Goal: Task Accomplishment & Management: Use online tool/utility

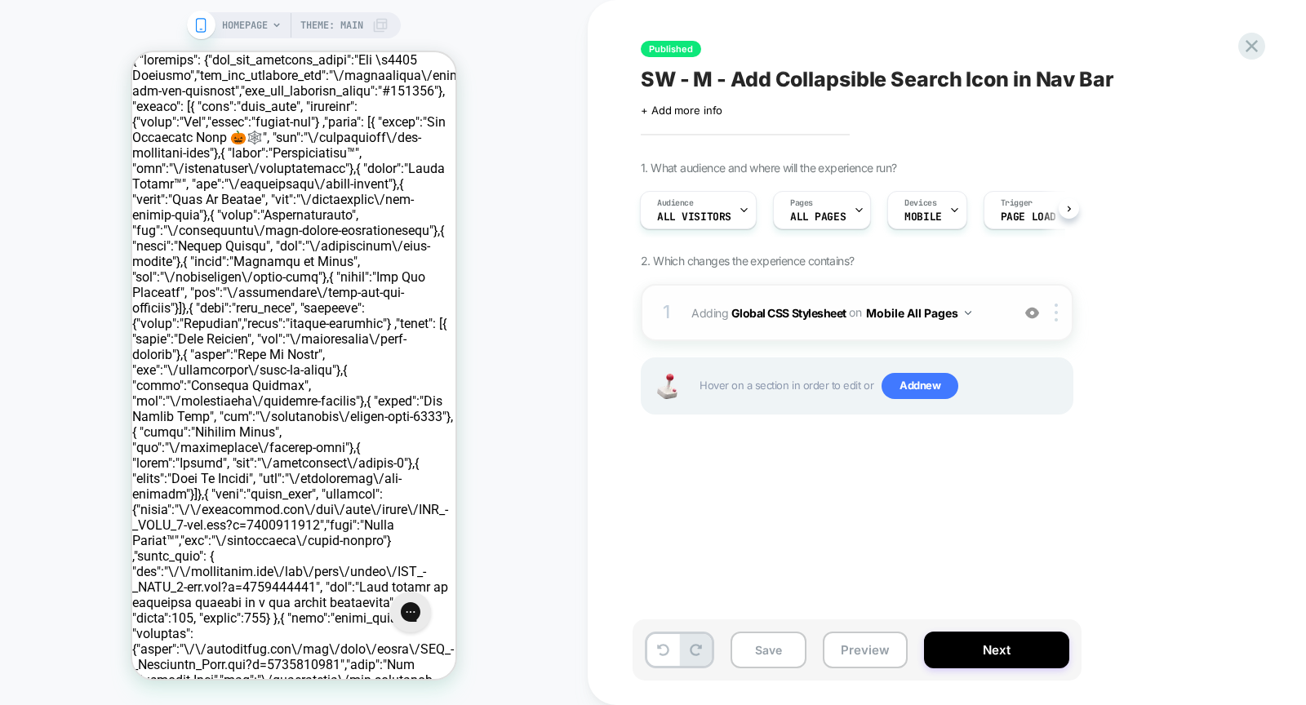
click at [1037, 313] on img at bounding box center [1032, 313] width 14 height 14
click at [548, 446] on div "HOMEPAGE Theme: MAIN" at bounding box center [293, 352] width 587 height 672
click at [1027, 313] on img at bounding box center [1032, 313] width 14 height 14
click at [716, 110] on span "+ Add more info" at bounding box center [682, 110] width 82 height 13
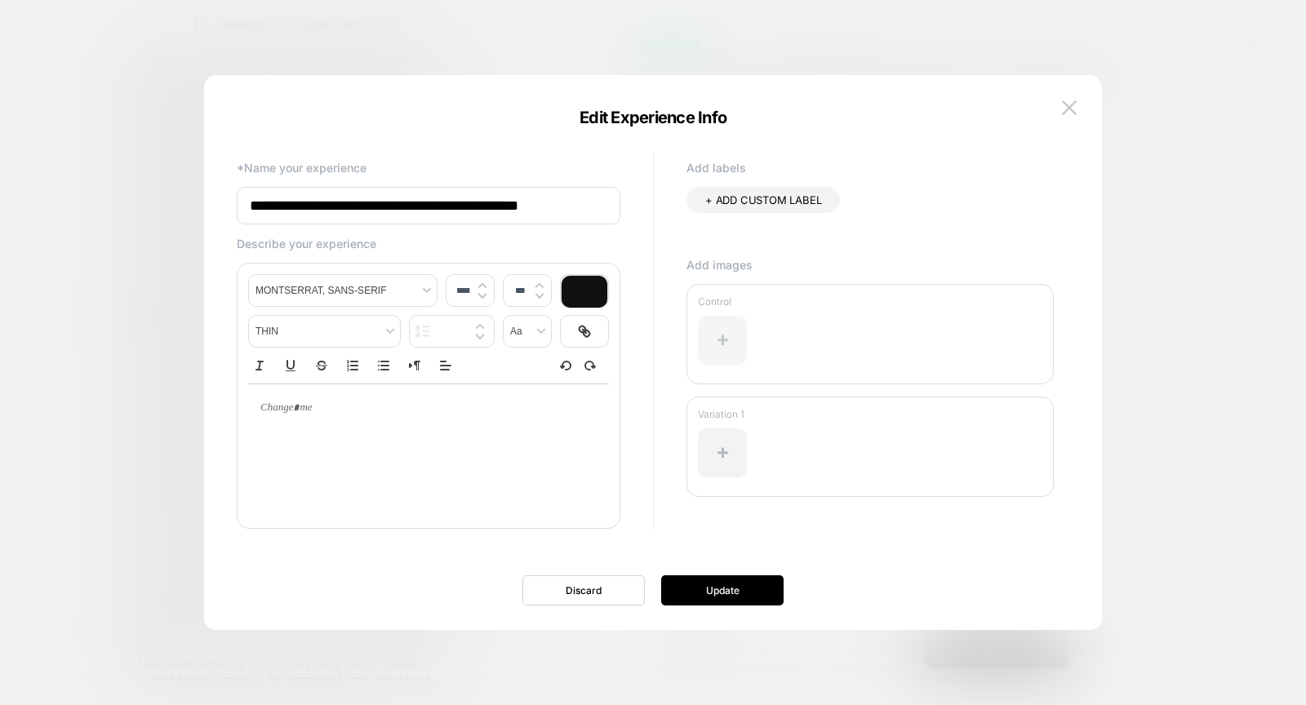
click at [717, 339] on div at bounding box center [722, 340] width 49 height 49
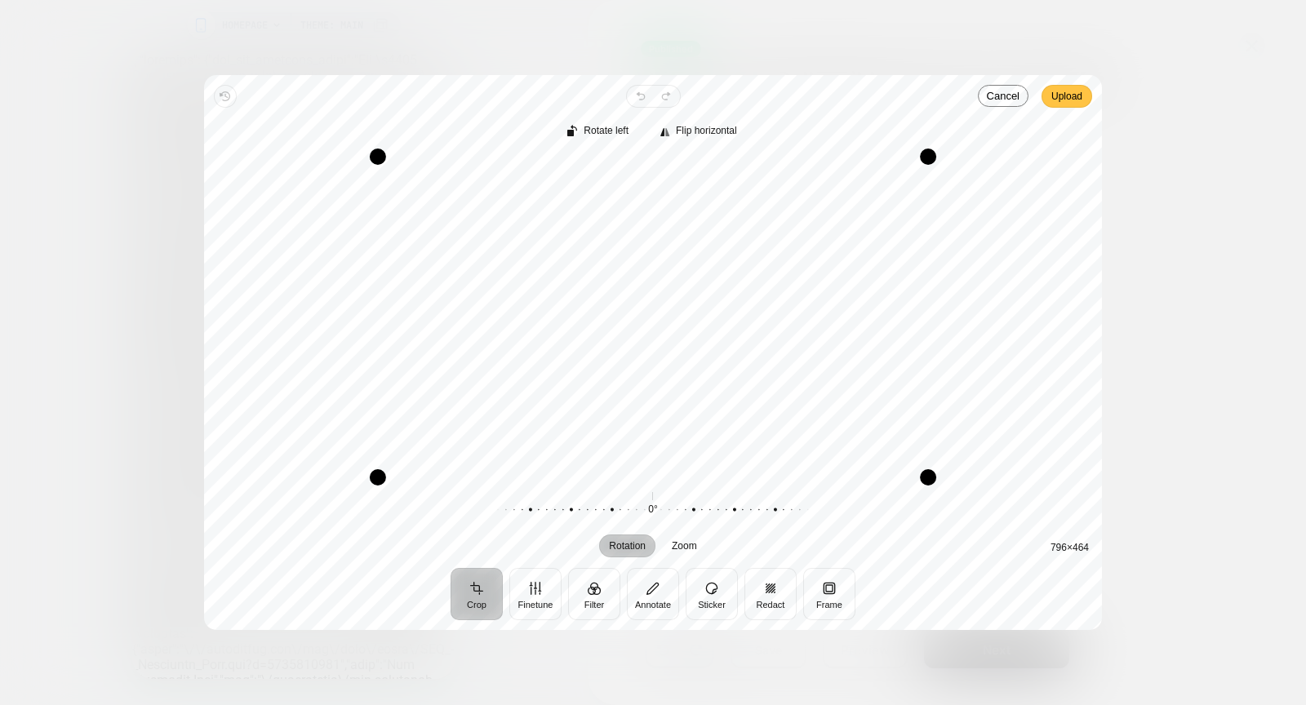
click at [1071, 104] on span "Upload" at bounding box center [1066, 96] width 31 height 20
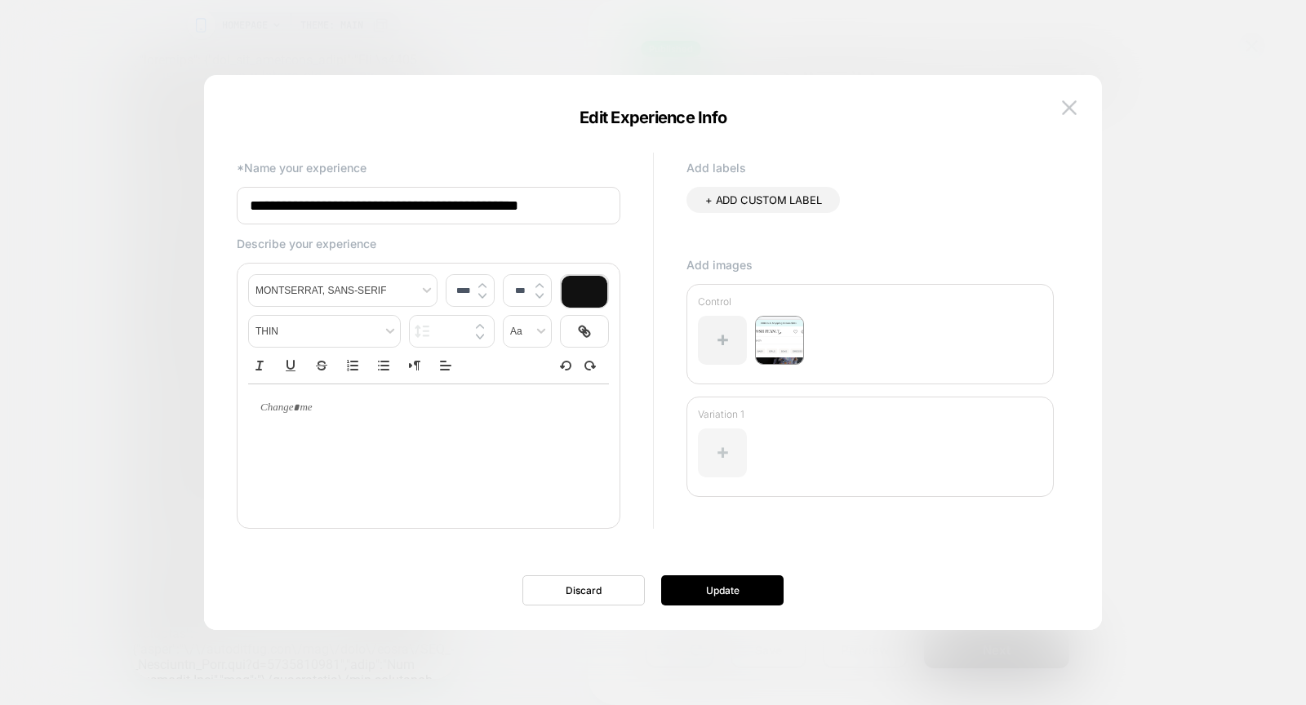
click at [736, 441] on div at bounding box center [722, 452] width 49 height 49
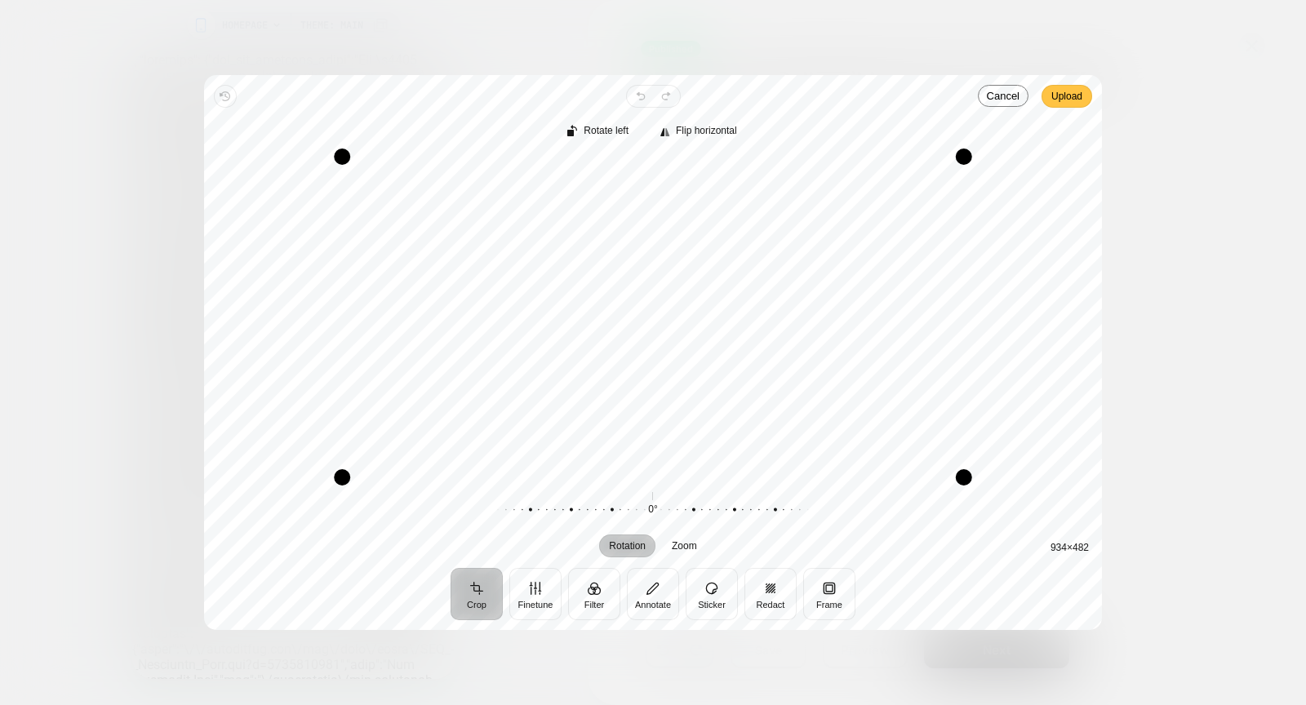
click at [1075, 97] on span "Upload" at bounding box center [1066, 96] width 31 height 20
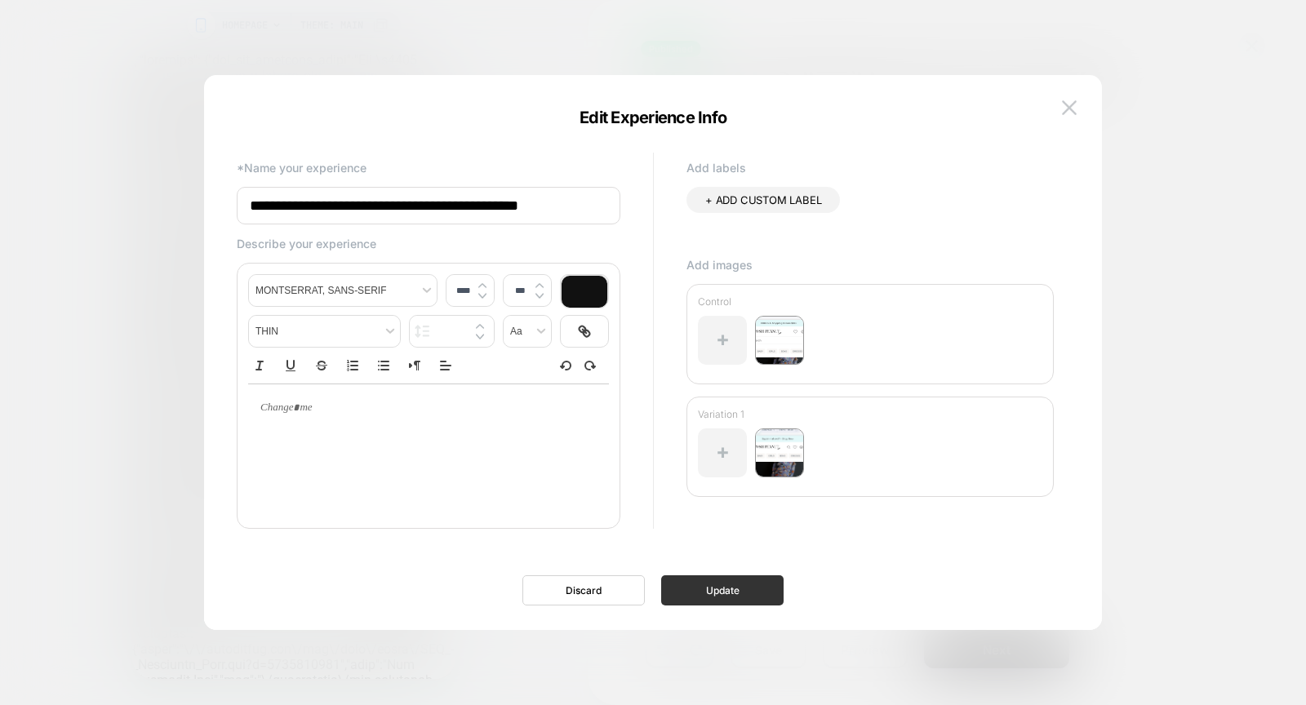
click at [729, 594] on button "Update" at bounding box center [722, 590] width 122 height 30
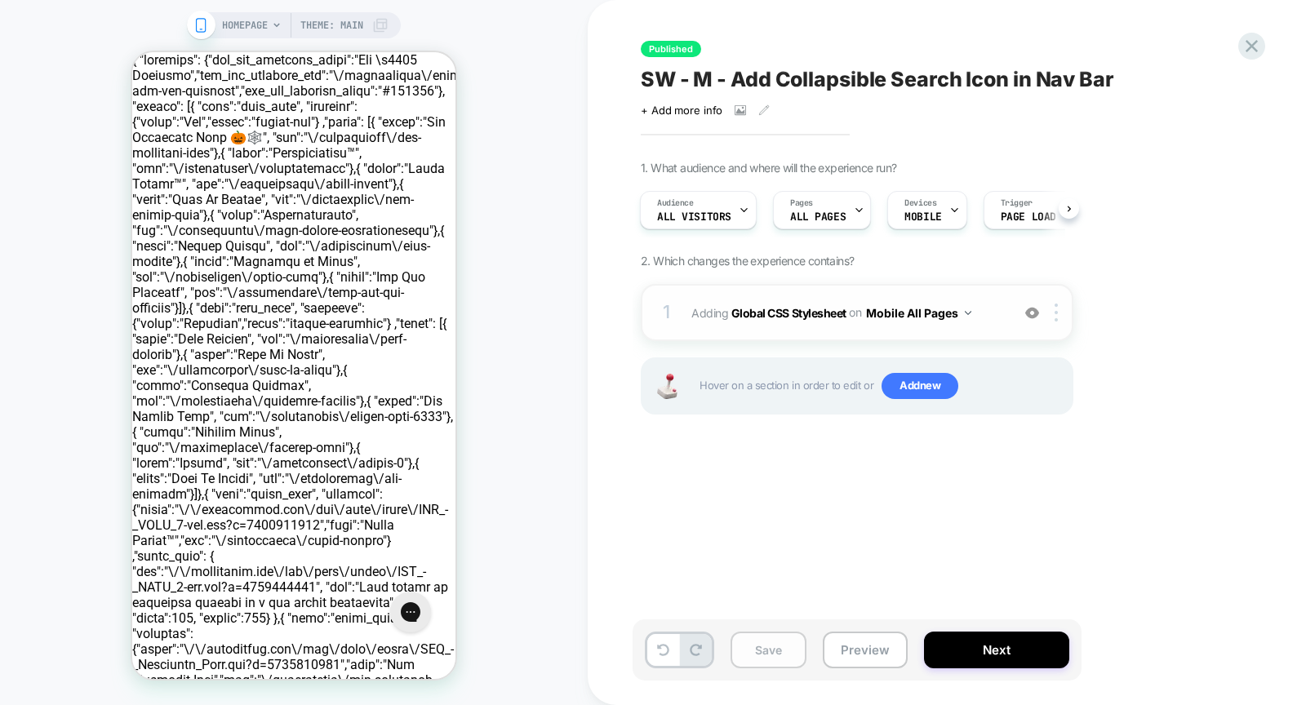
click at [756, 658] on button "Save" at bounding box center [768, 650] width 76 height 37
click at [1257, 49] on icon at bounding box center [1251, 46] width 22 height 22
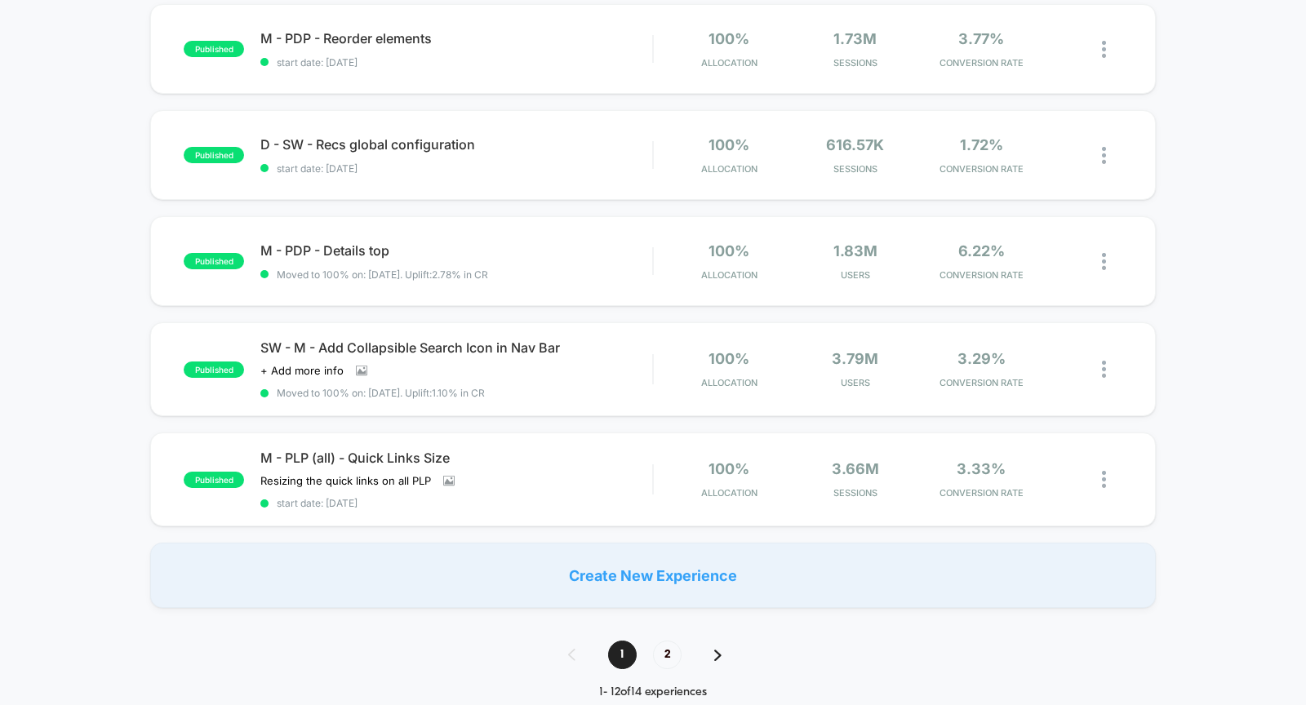
scroll to position [959, 0]
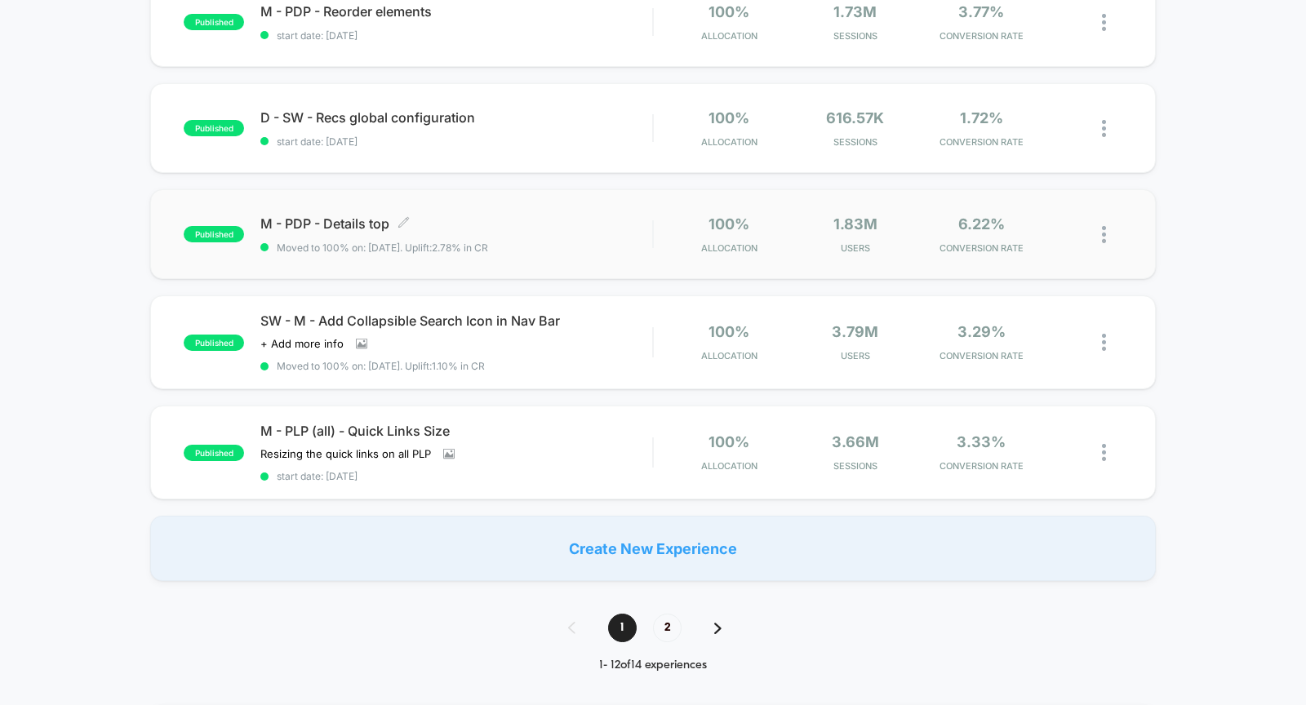
click at [551, 224] on span "M - PDP - Details top Click to edit experience details" at bounding box center [456, 223] width 392 height 16
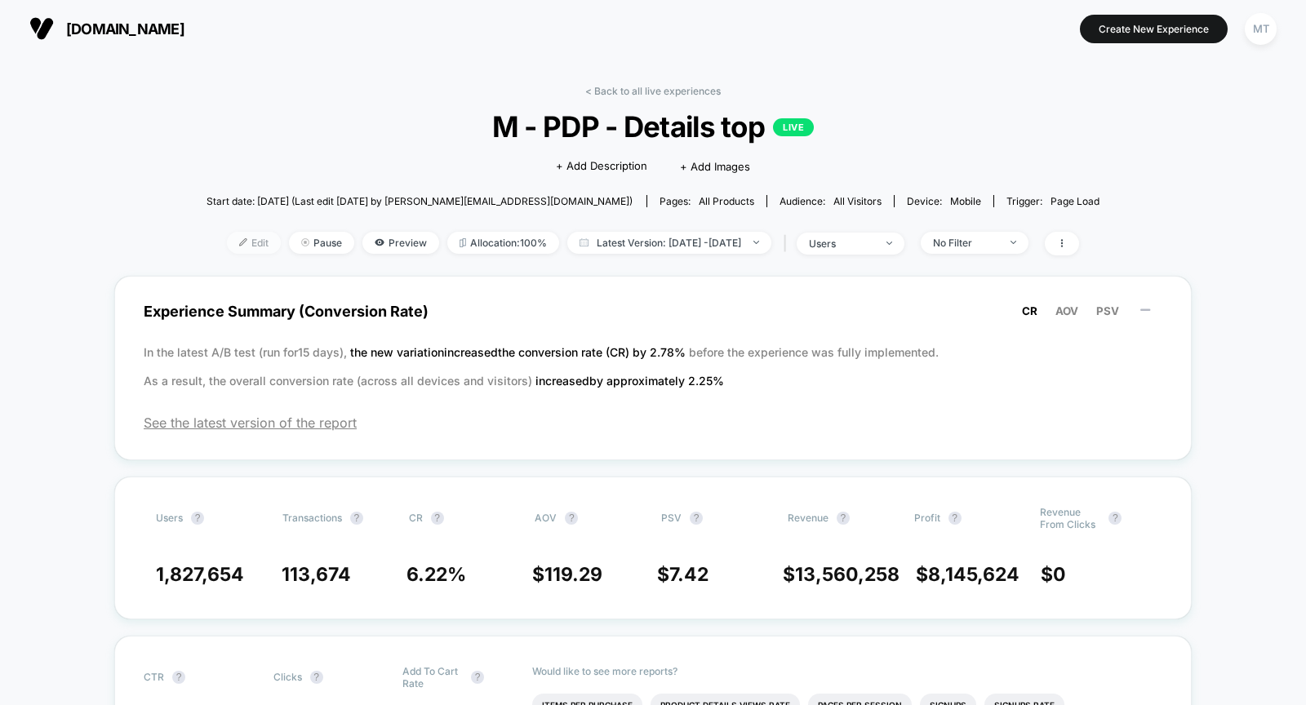
click at [234, 239] on span "Edit" at bounding box center [254, 243] width 54 height 22
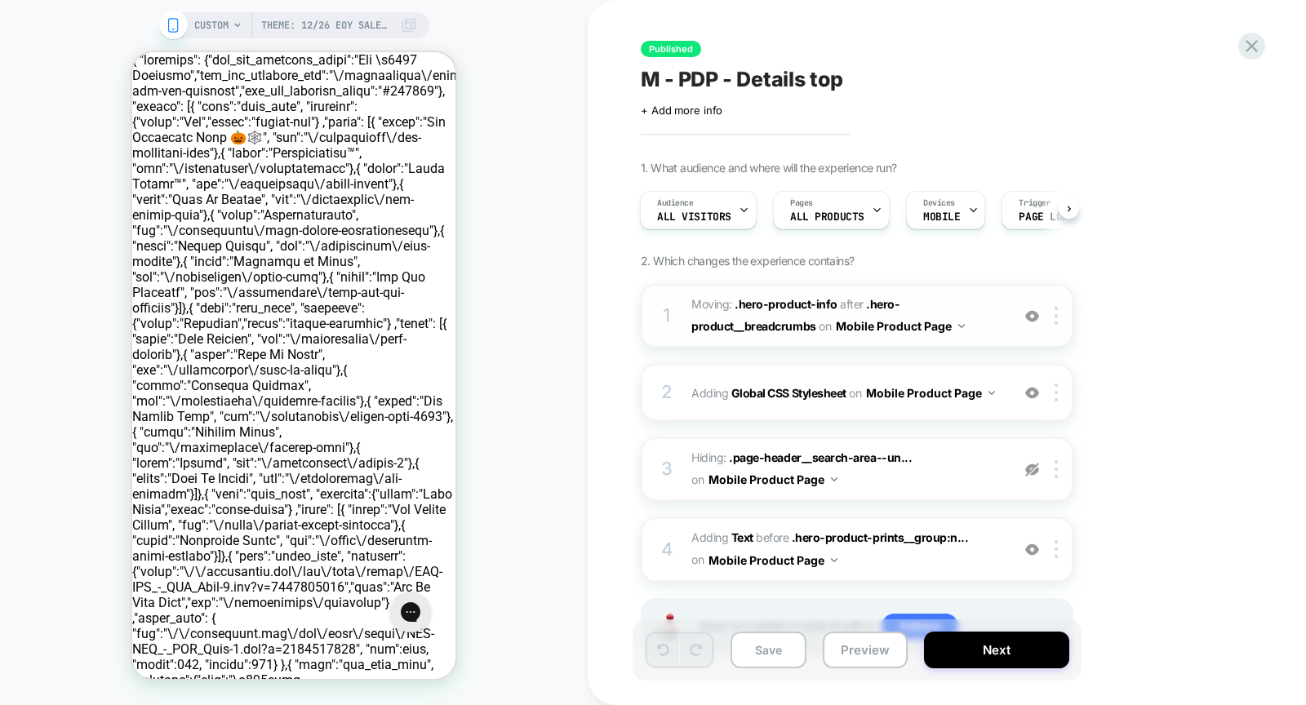
click at [1035, 317] on img at bounding box center [1032, 316] width 14 height 14
click at [1031, 390] on img at bounding box center [1032, 393] width 14 height 14
click at [1032, 395] on img at bounding box center [1032, 393] width 14 height 14
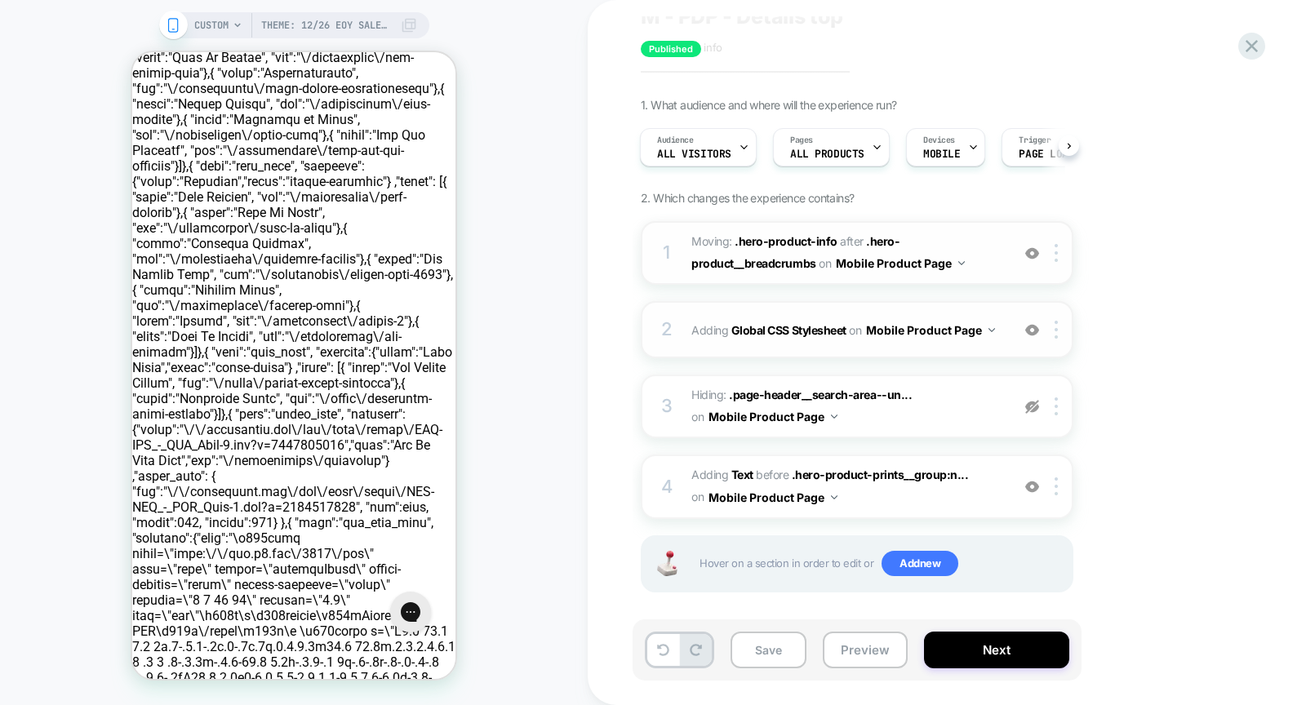
scroll to position [69, 0]
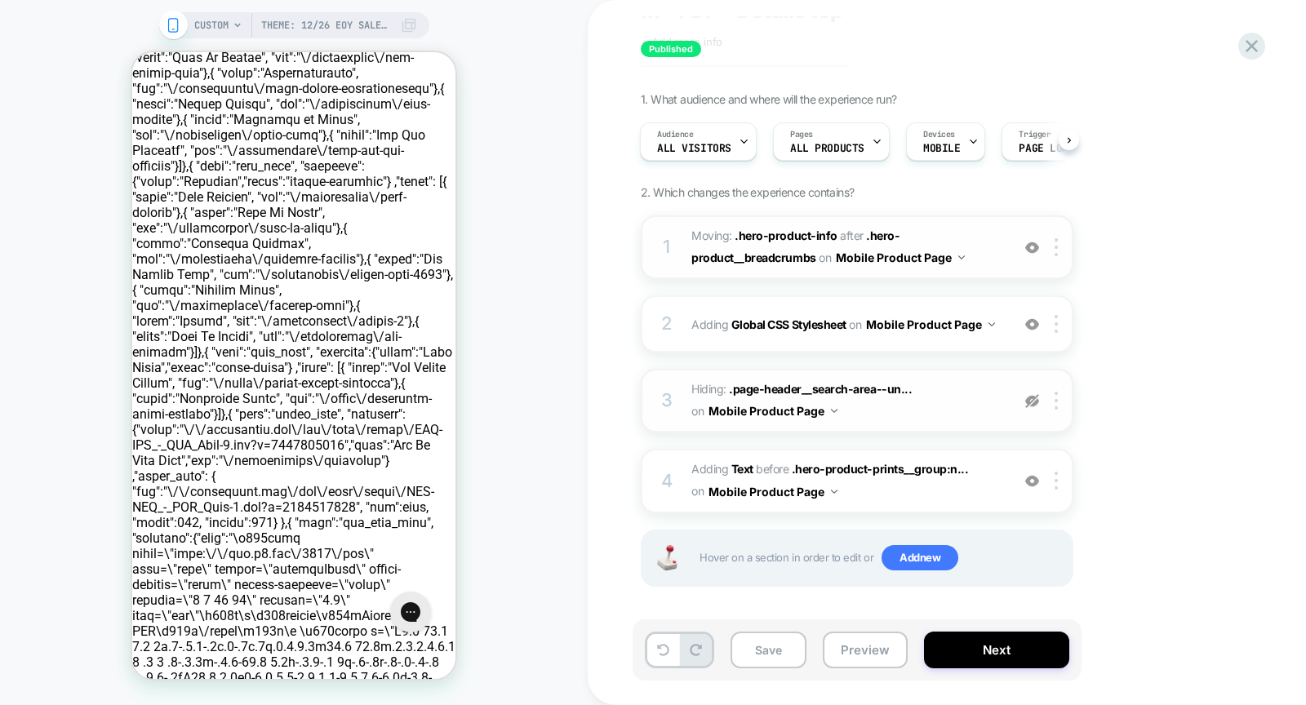
click at [1038, 399] on img at bounding box center [1032, 401] width 14 height 14
click at [1034, 401] on img at bounding box center [1032, 401] width 14 height 14
click at [1038, 482] on img at bounding box center [1032, 481] width 14 height 14
click at [1038, 486] on div at bounding box center [1031, 481] width 27 height 18
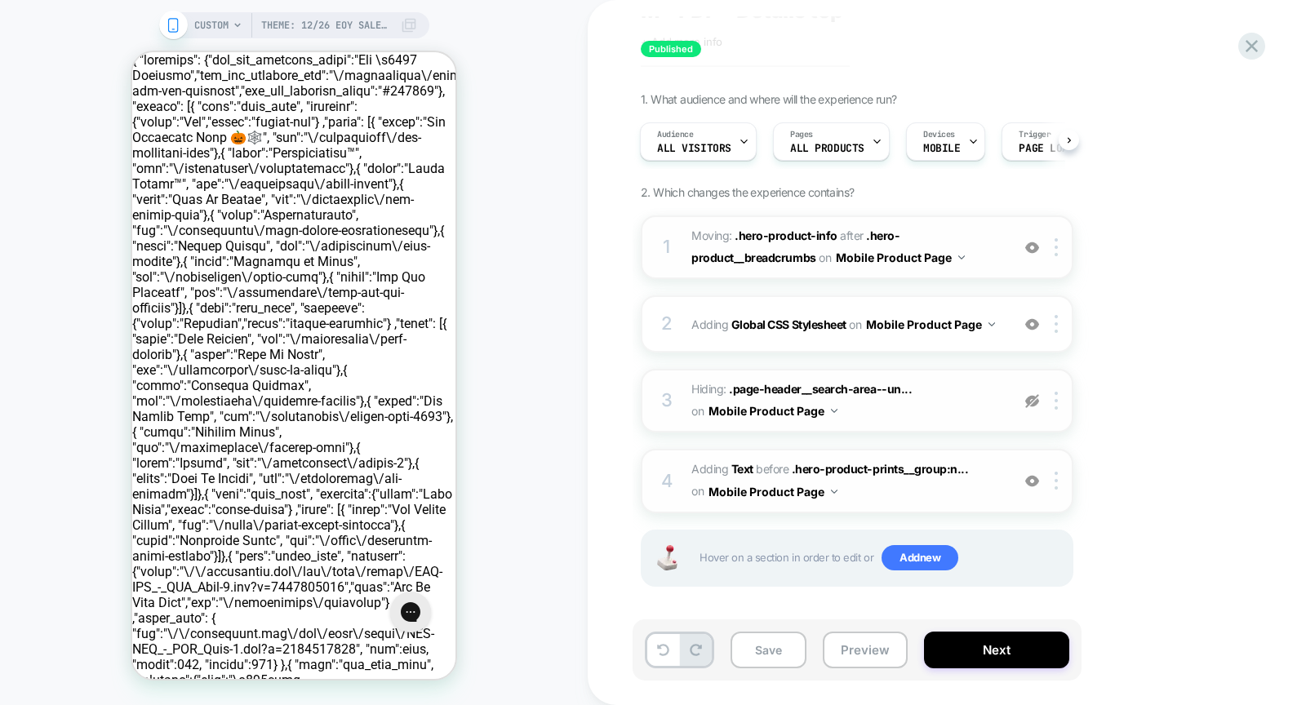
click at [1034, 478] on img at bounding box center [1032, 481] width 14 height 14
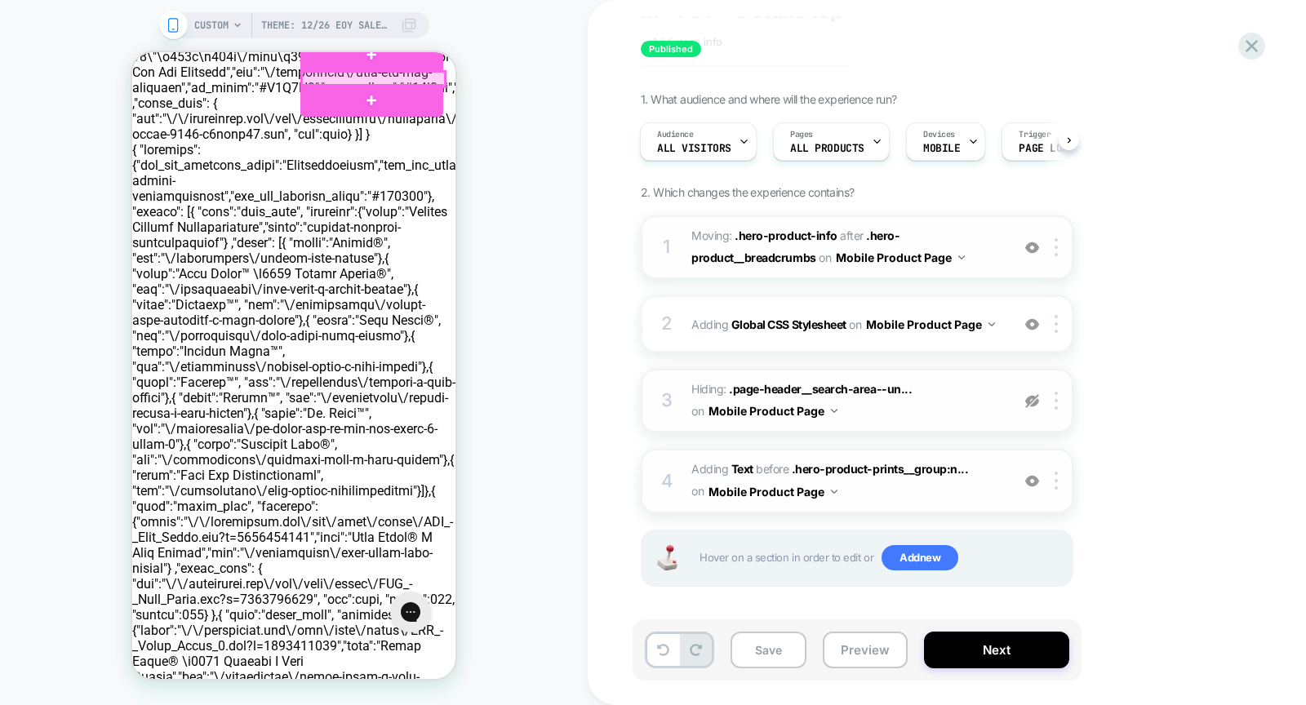
scroll to position [813, 0]
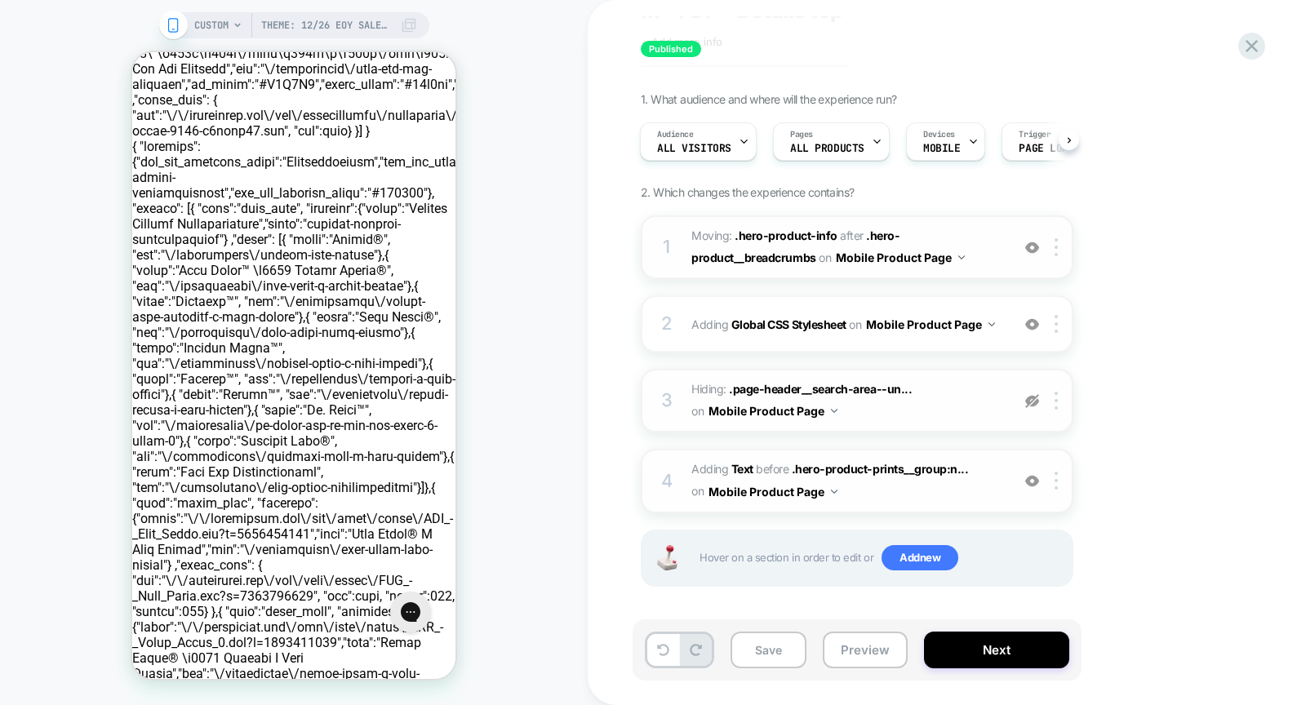
click at [1032, 406] on div at bounding box center [1031, 401] width 27 height 18
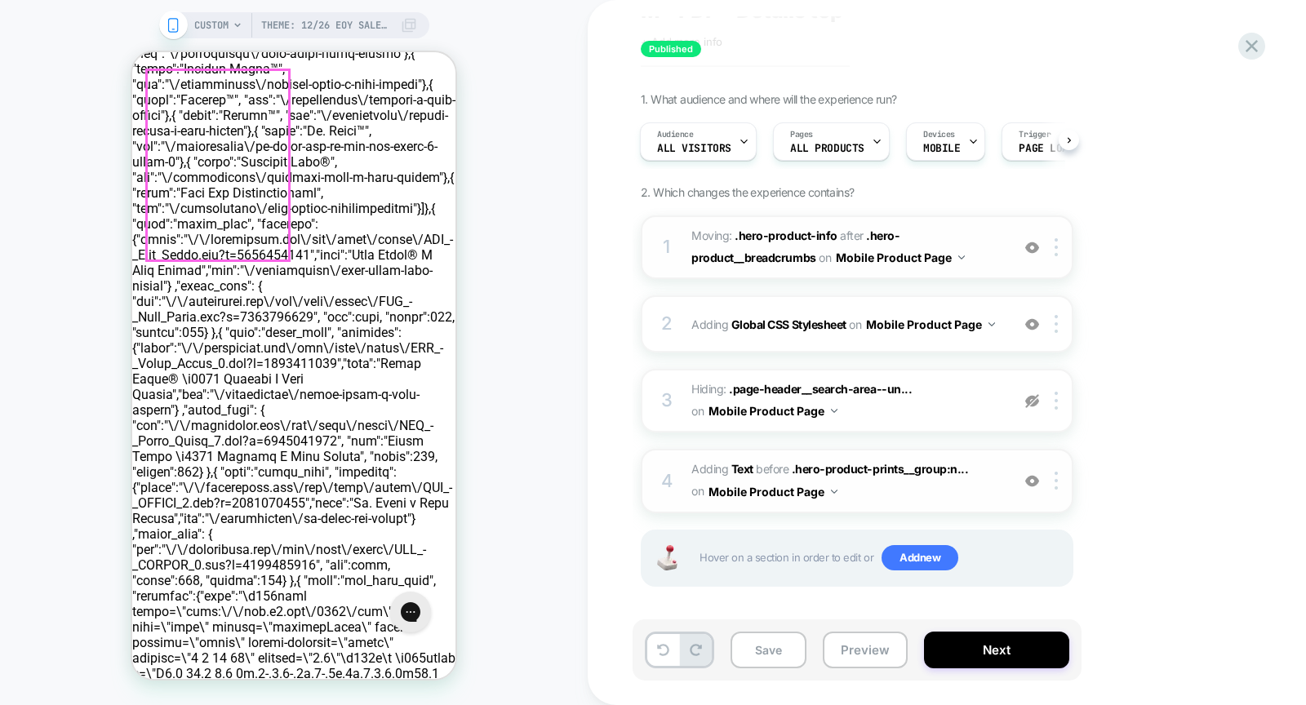
scroll to position [1105, 0]
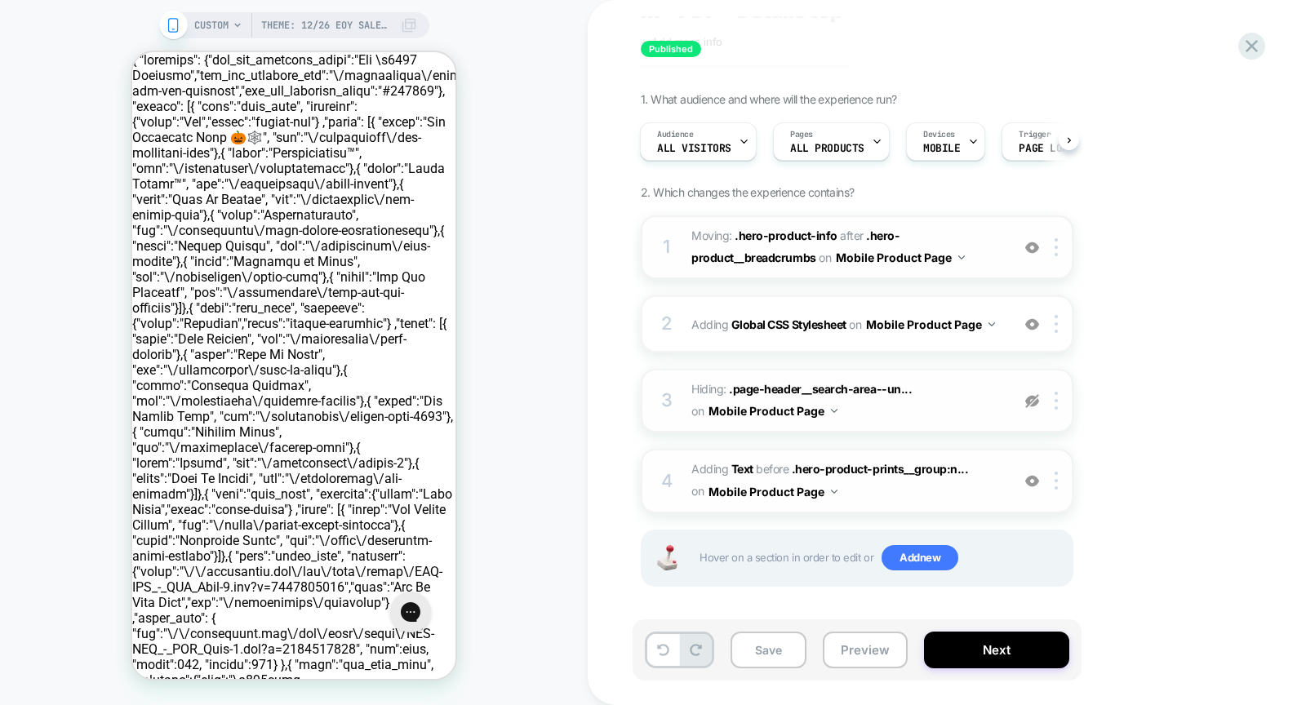
scroll to position [0, 0]
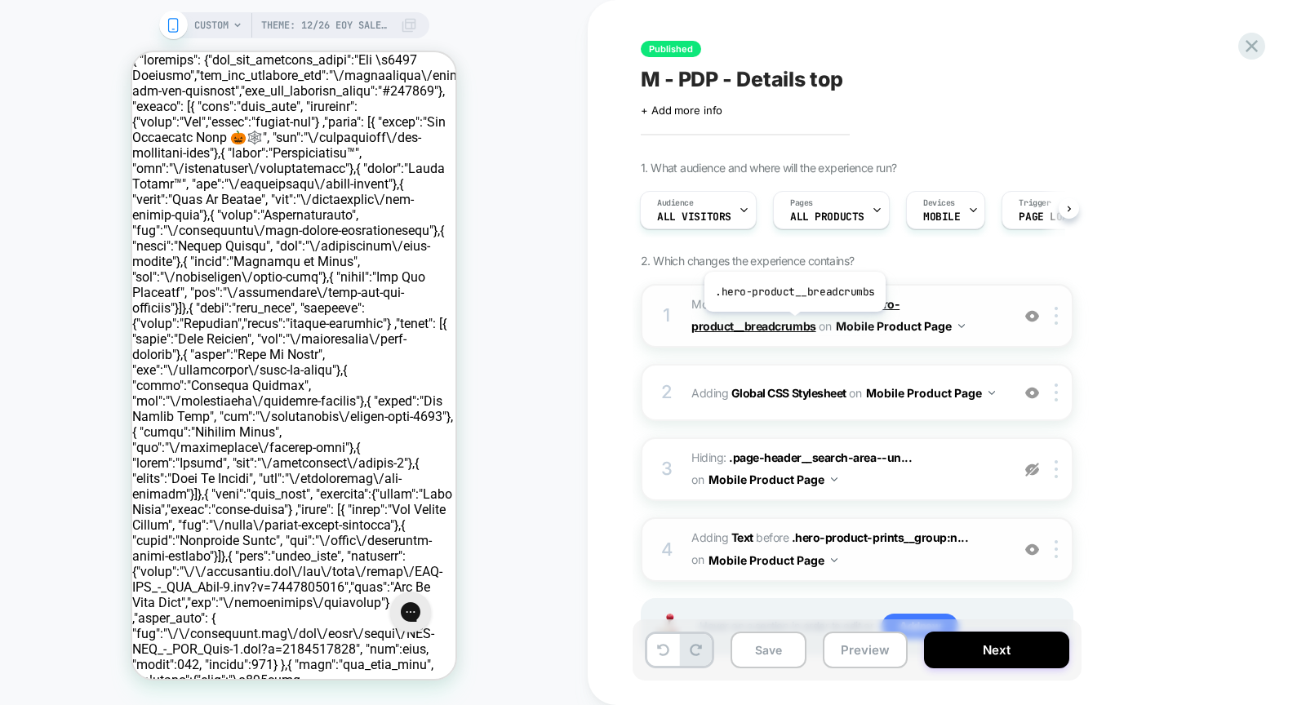
click at [792, 323] on span ".hero-product__breadcrumbs" at bounding box center [795, 315] width 208 height 36
click at [1032, 318] on img at bounding box center [1032, 316] width 14 height 14
click at [1030, 317] on img at bounding box center [1032, 316] width 14 height 14
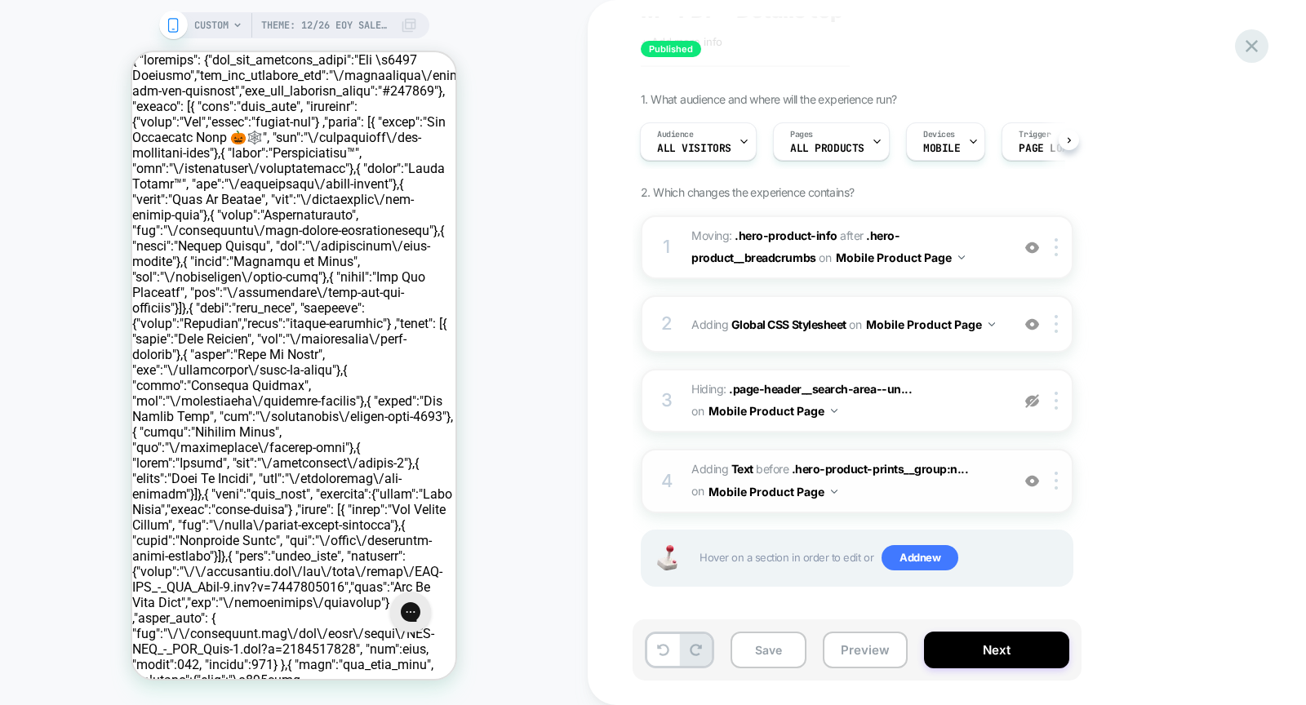
click at [1257, 55] on icon at bounding box center [1251, 46] width 22 height 22
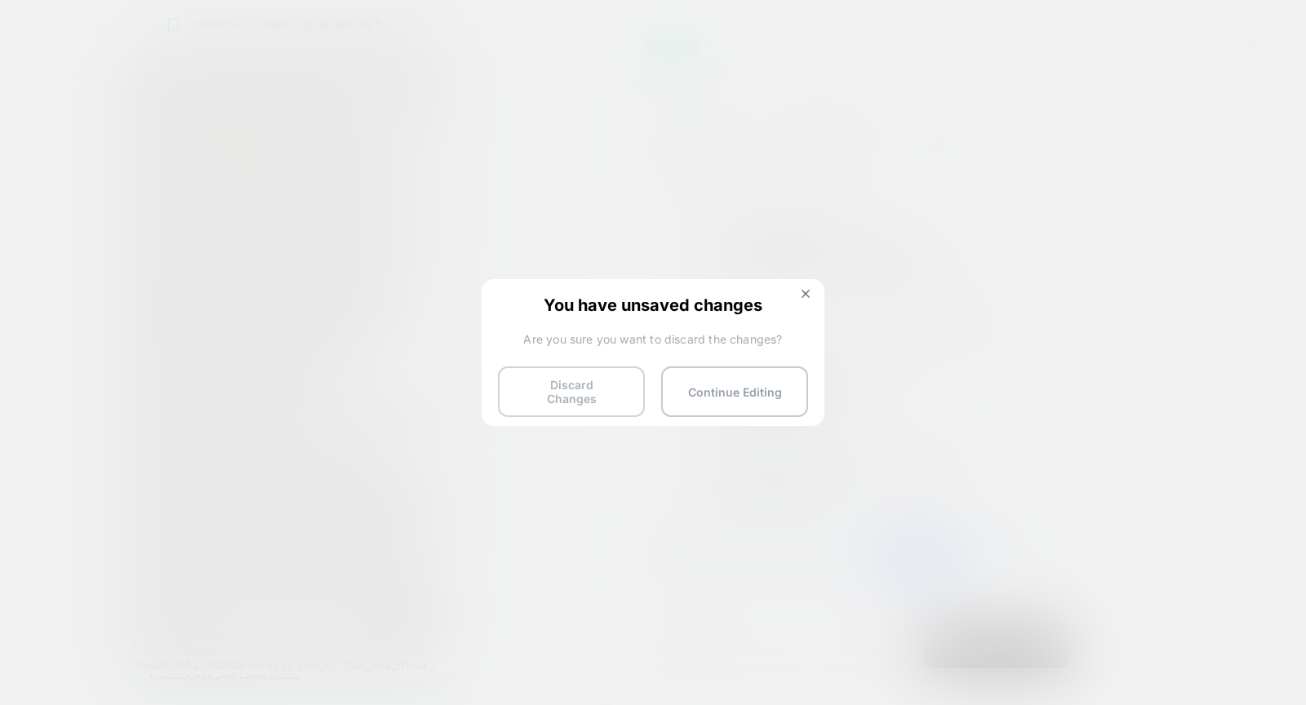
click at [592, 393] on button "Discard Changes" at bounding box center [571, 391] width 147 height 51
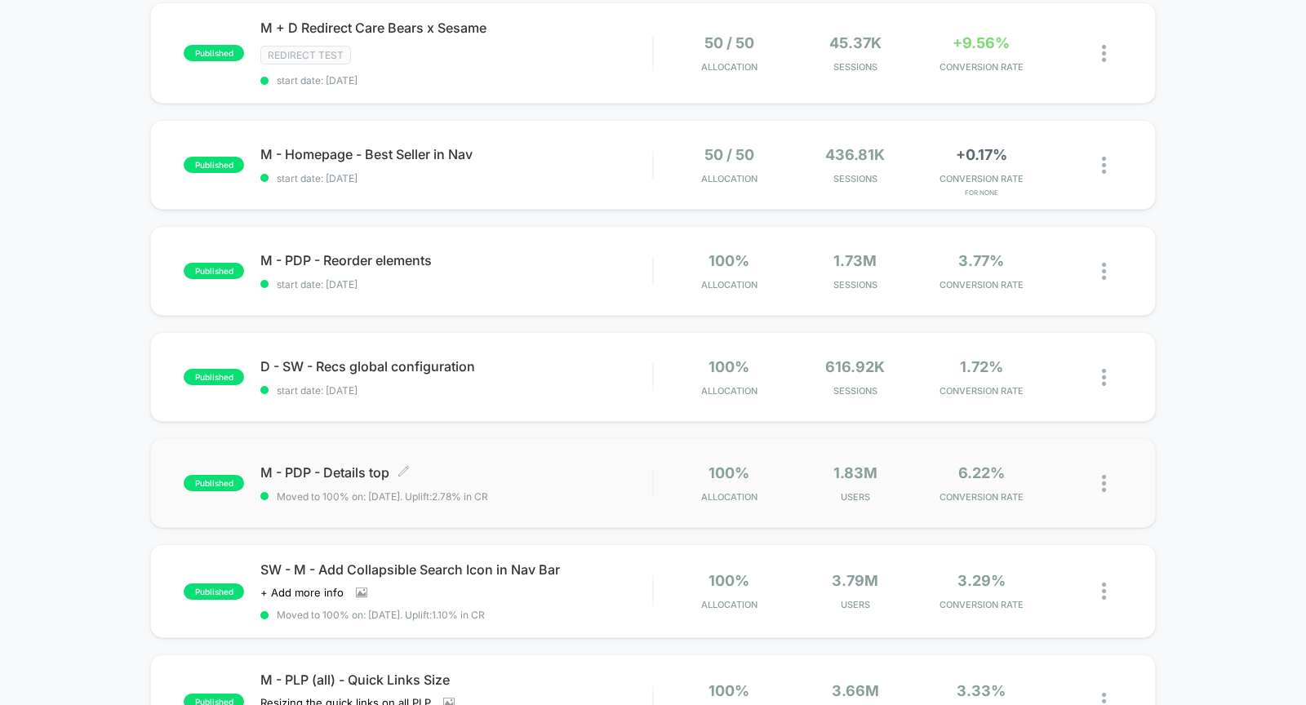
scroll to position [711, 0]
click at [601, 260] on span "M - PDP - Reorder elements Click to edit experience details" at bounding box center [456, 259] width 392 height 16
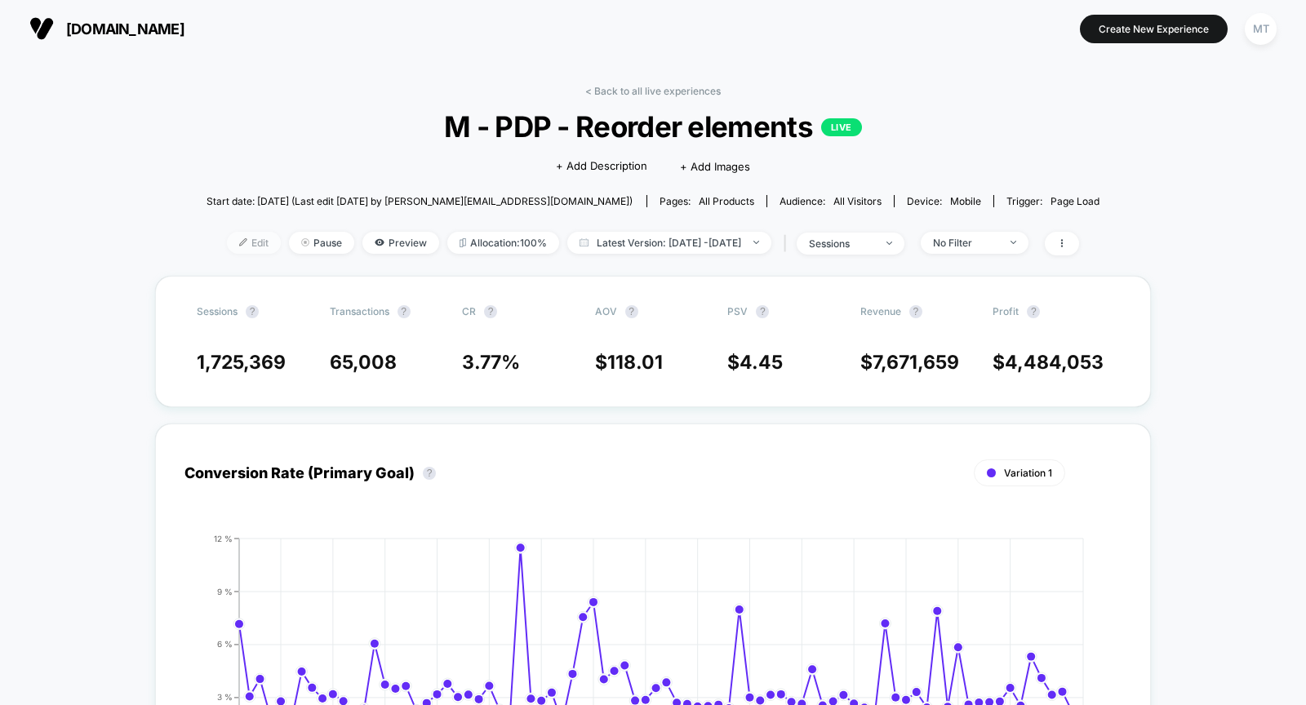
click at [229, 237] on span "Edit" at bounding box center [254, 243] width 54 height 22
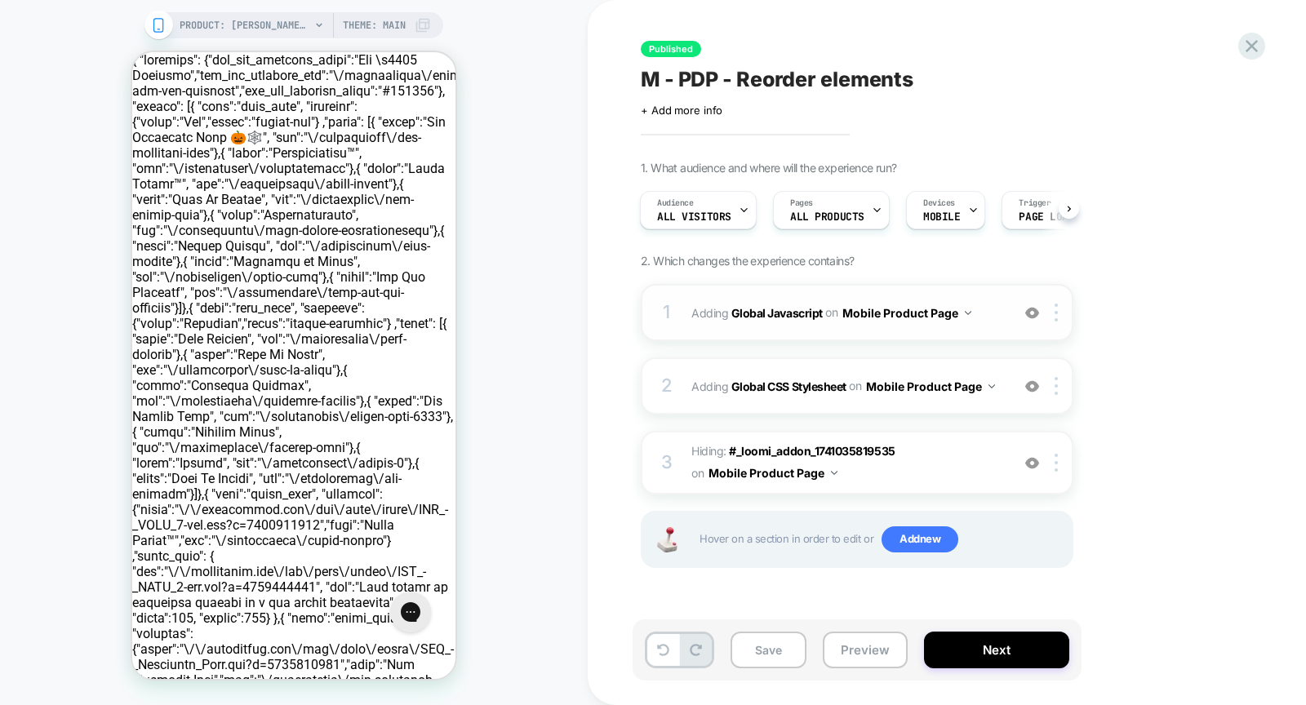
click at [1025, 317] on img at bounding box center [1032, 313] width 14 height 14
click at [1031, 387] on img at bounding box center [1032, 386] width 14 height 14
click at [1031, 388] on img at bounding box center [1032, 386] width 14 height 14
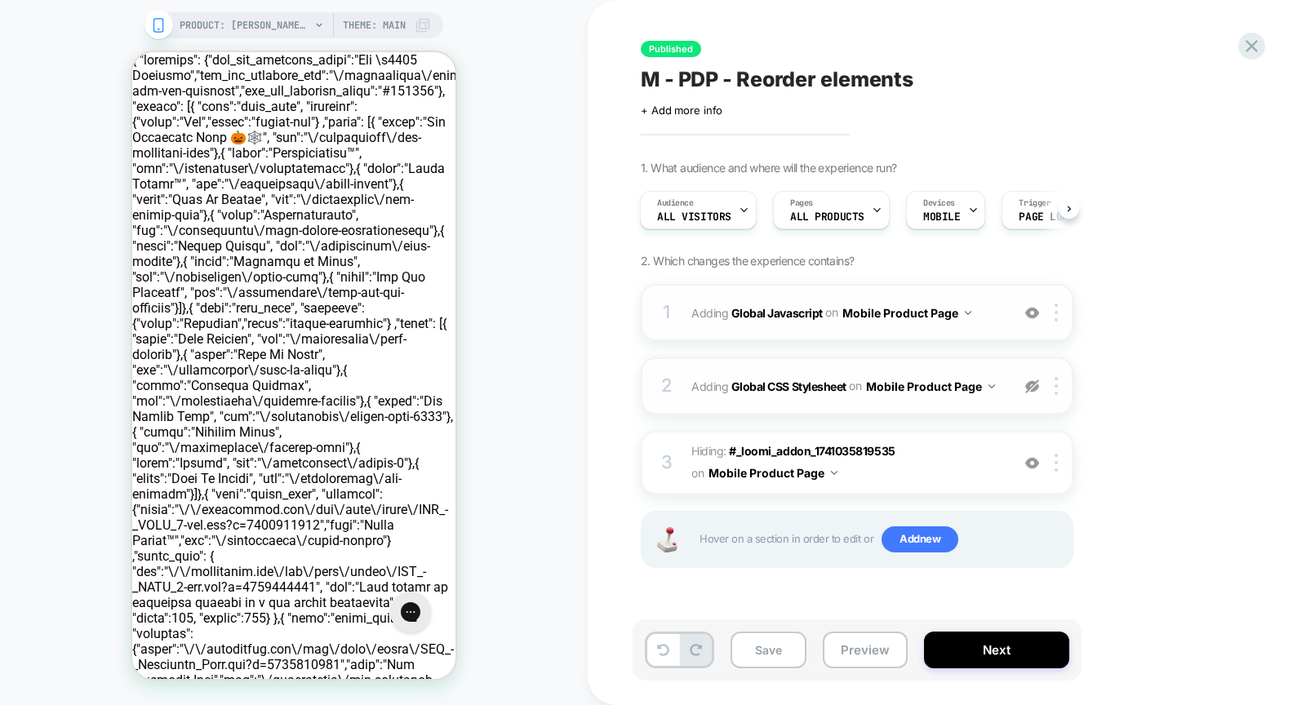
click at [1031, 388] on img at bounding box center [1032, 386] width 14 height 14
click at [1032, 460] on img at bounding box center [1032, 463] width 14 height 14
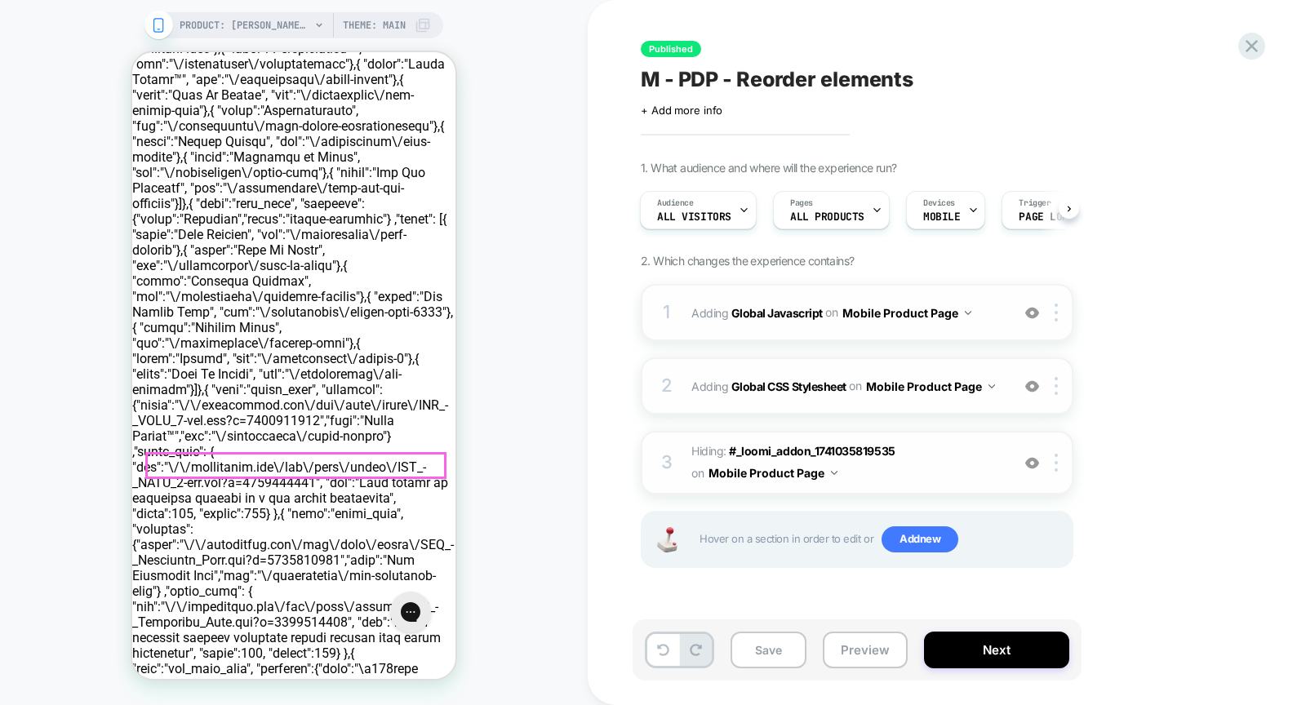
scroll to position [82, 0]
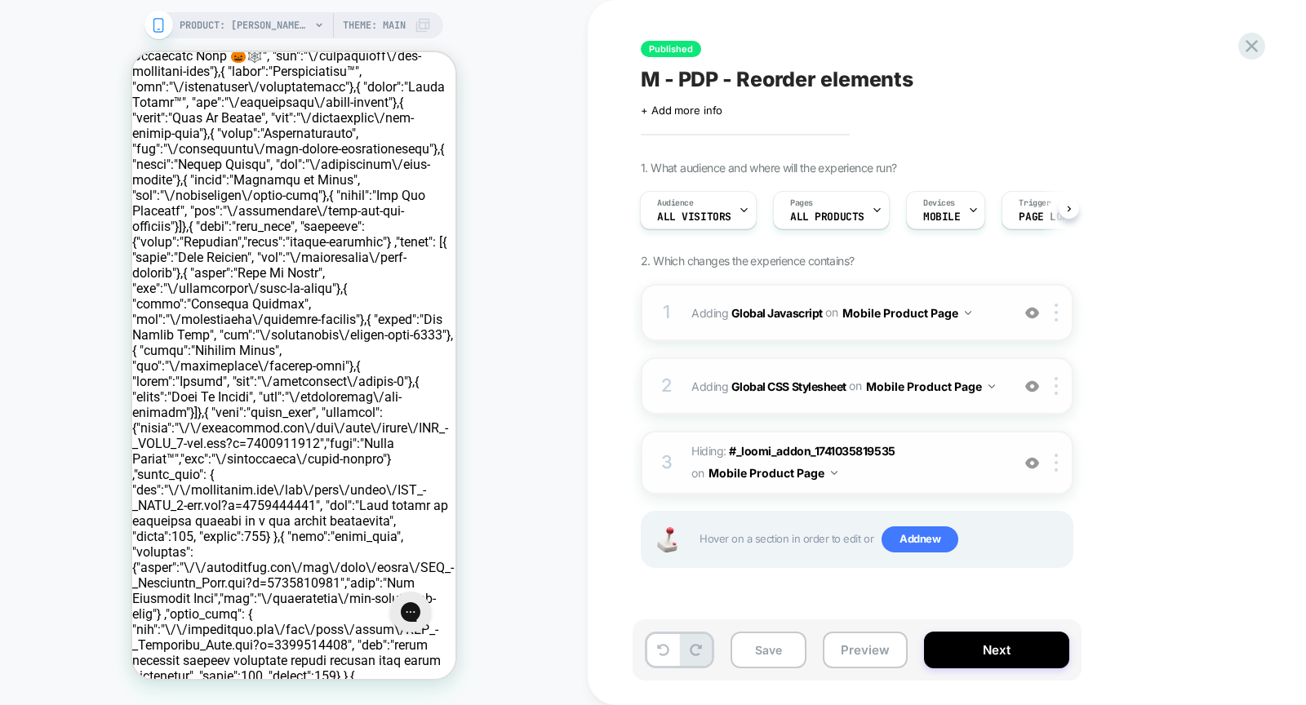
click at [1035, 387] on img at bounding box center [1032, 386] width 14 height 14
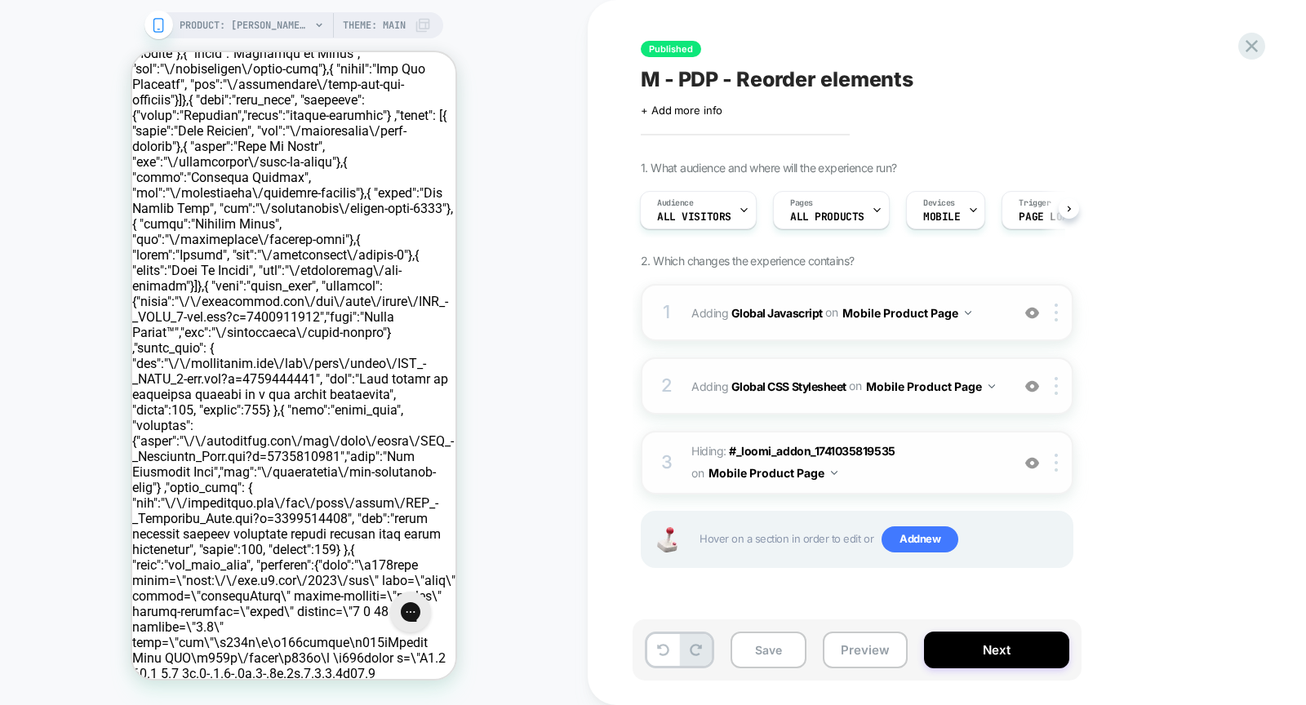
scroll to position [256, 0]
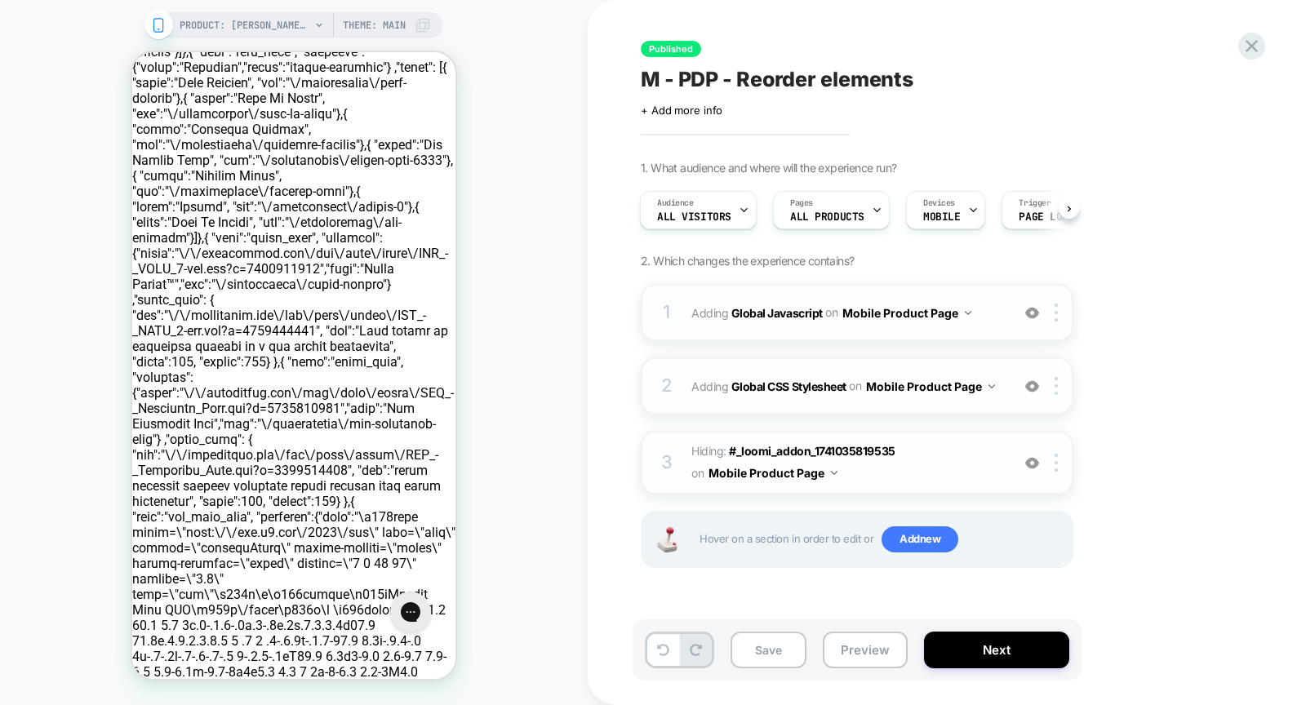
click at [1035, 388] on img at bounding box center [1032, 386] width 14 height 14
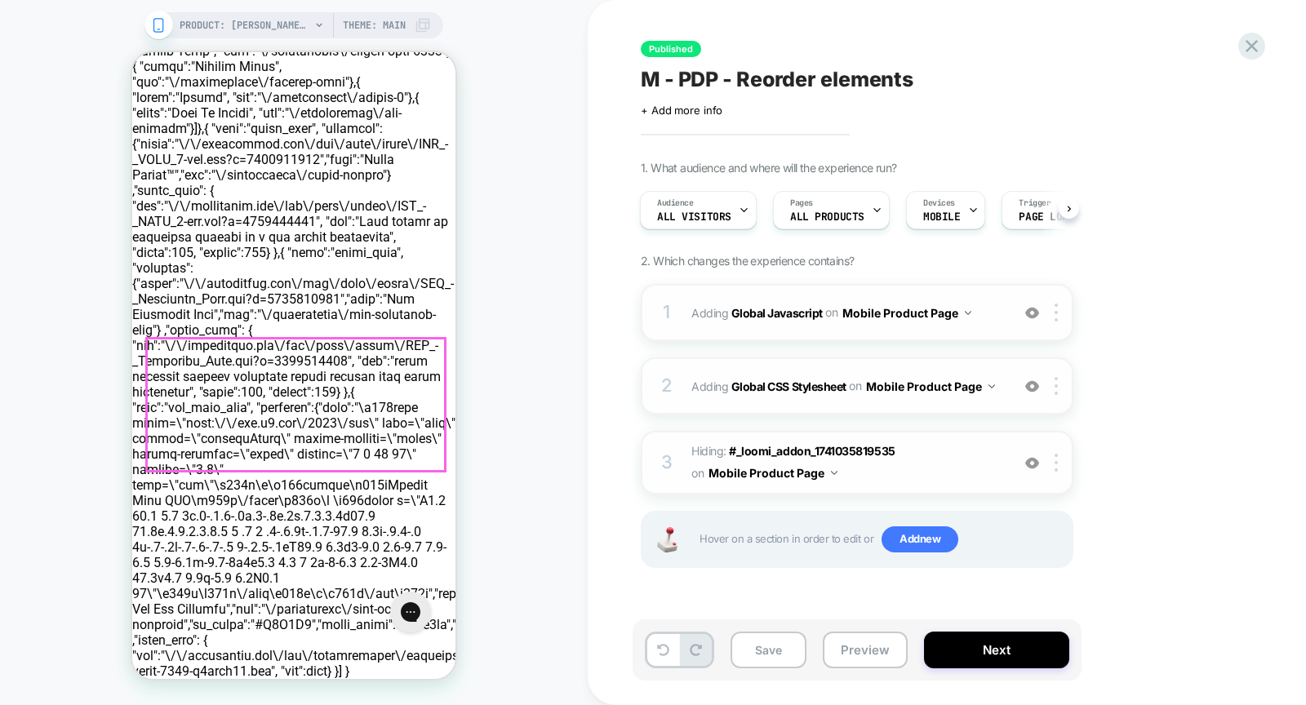
scroll to position [419, 0]
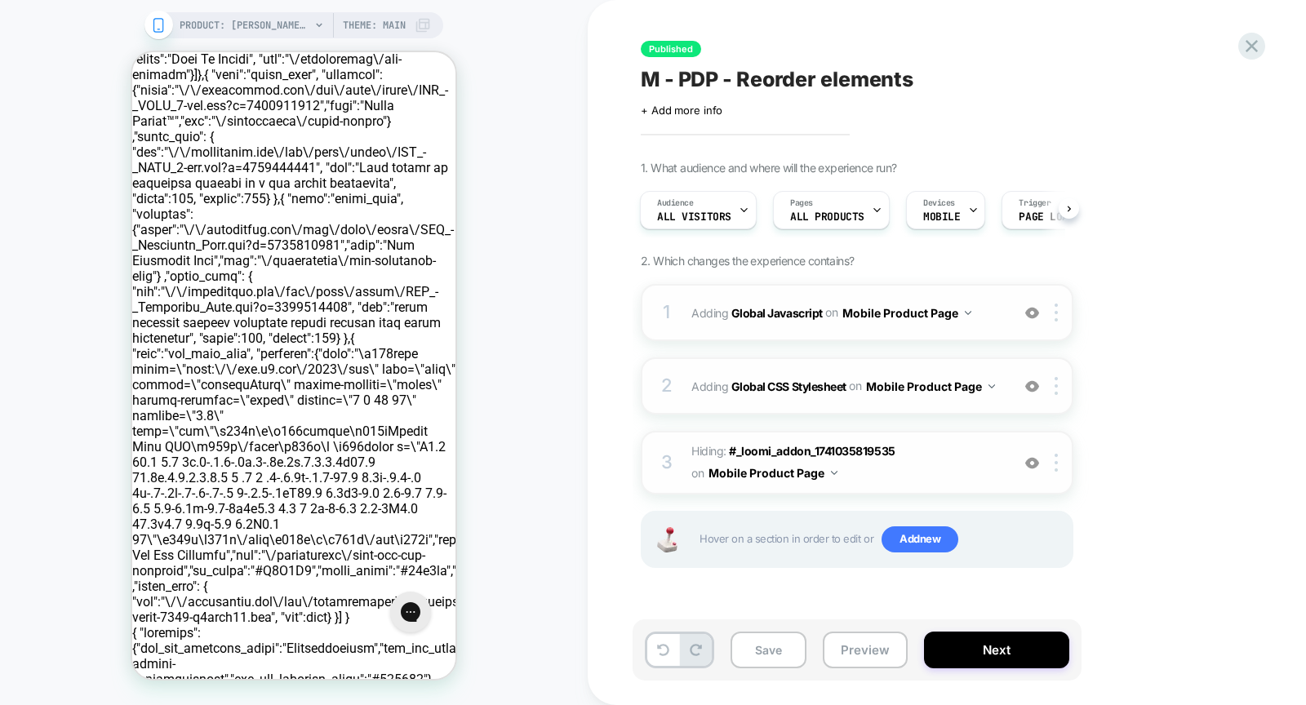
click at [1036, 382] on img at bounding box center [1032, 386] width 14 height 14
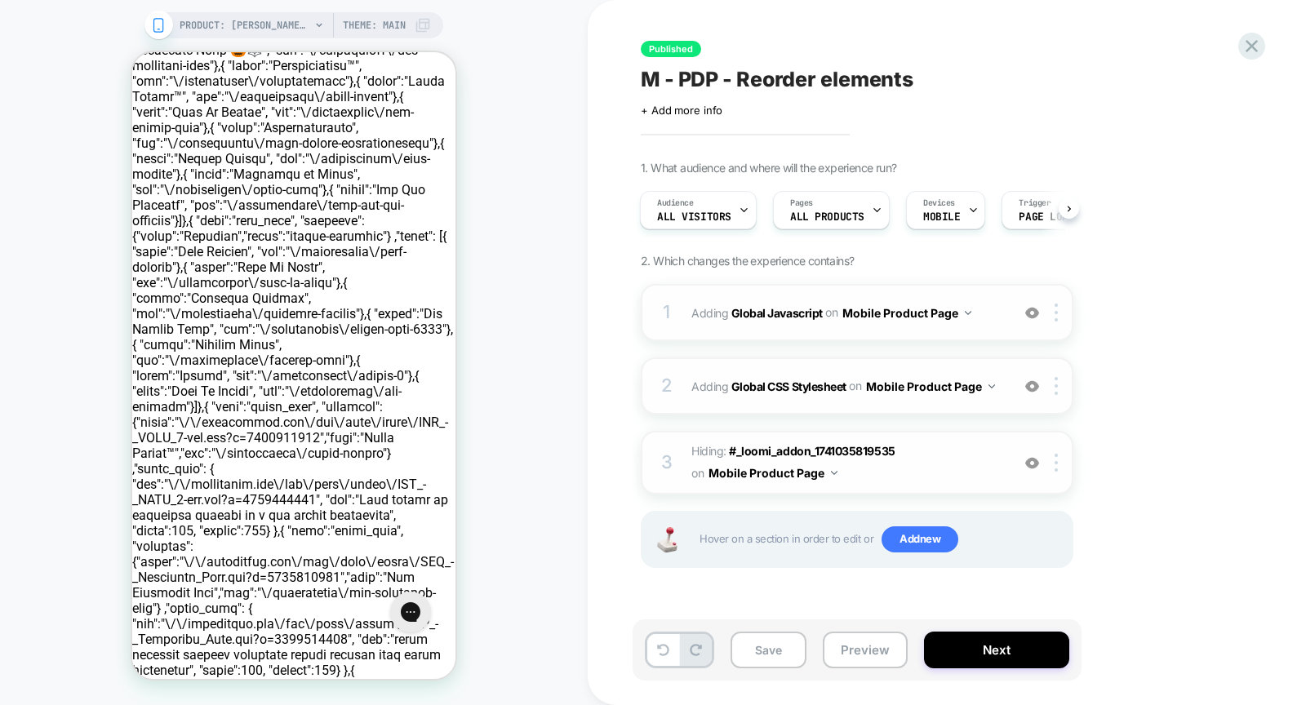
scroll to position [72, 0]
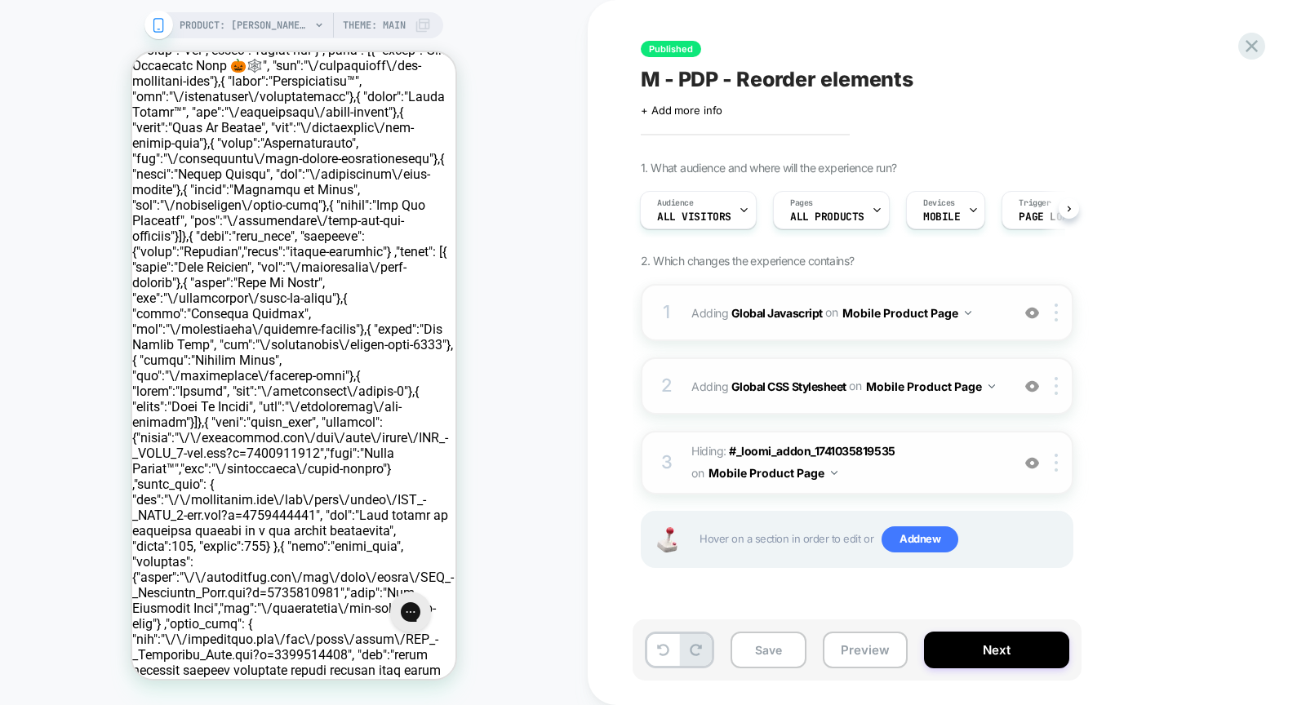
click at [1035, 392] on div at bounding box center [1031, 386] width 27 height 18
click at [1033, 392] on div at bounding box center [1031, 386] width 27 height 18
click at [693, 111] on span "+ Add more info" at bounding box center [682, 110] width 82 height 13
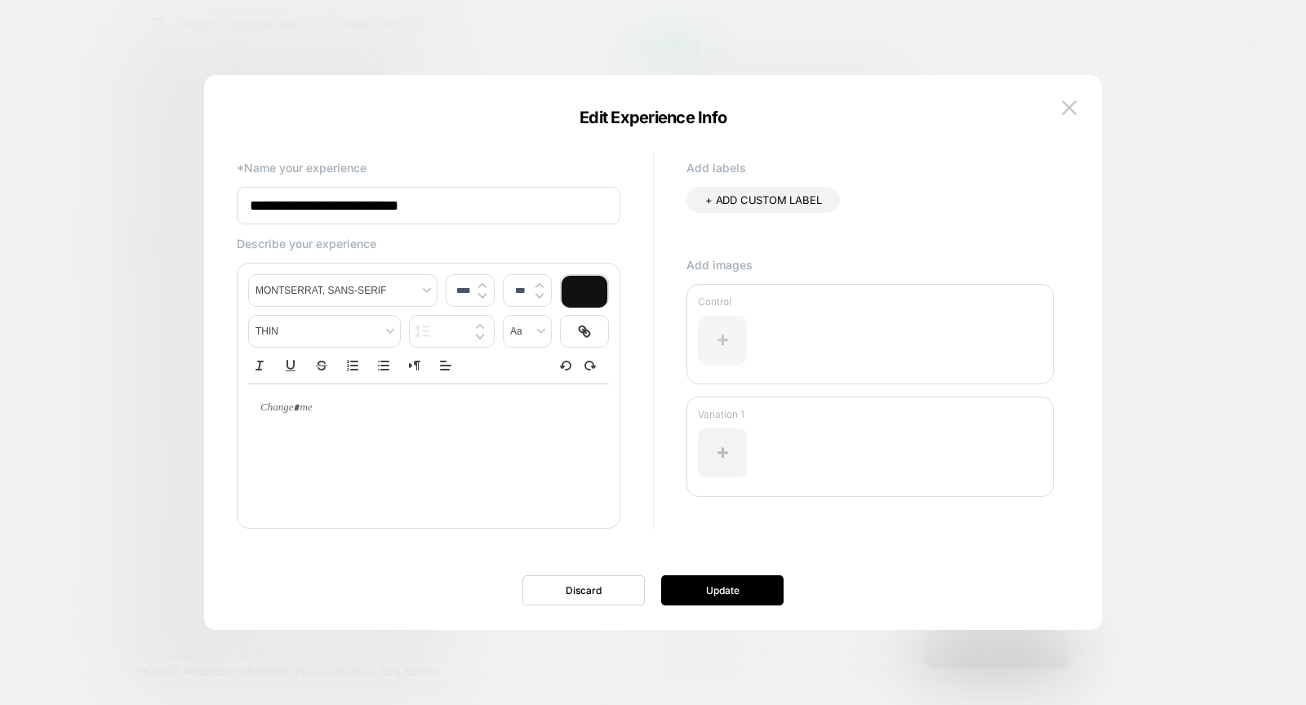
click at [727, 331] on div at bounding box center [722, 340] width 49 height 49
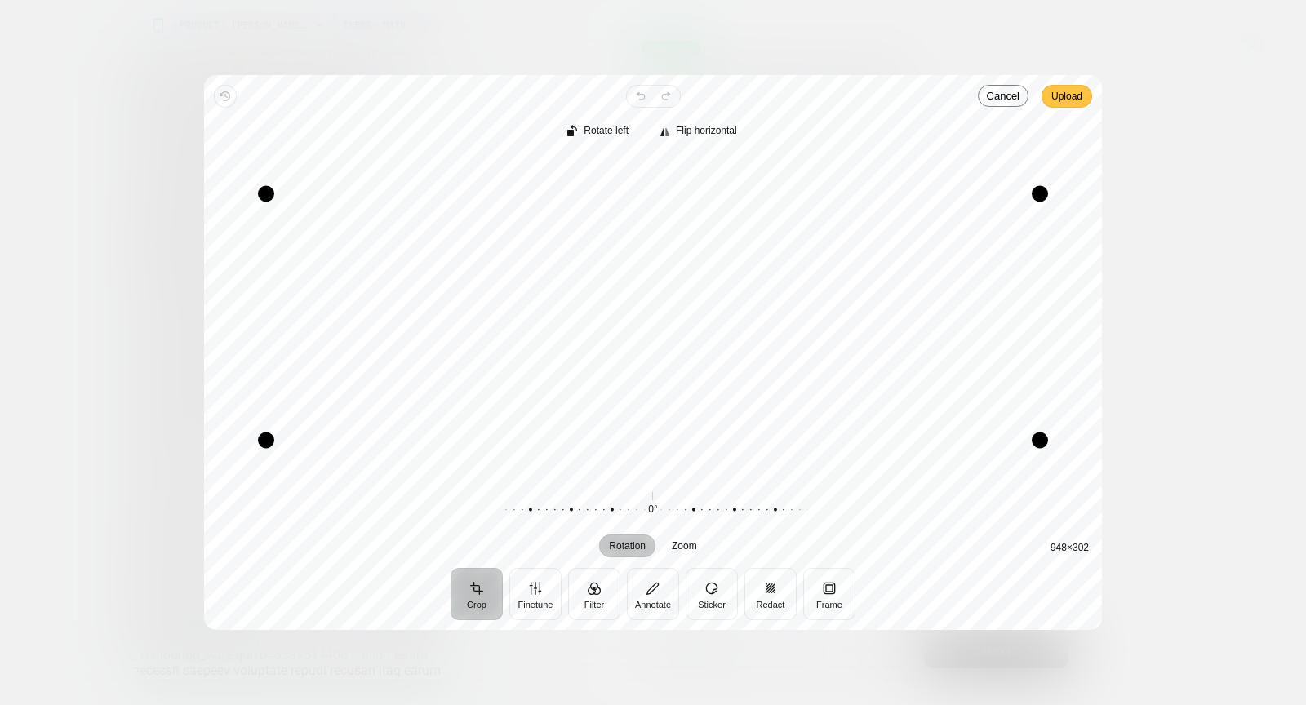
click at [1057, 96] on span "Upload" at bounding box center [1066, 96] width 31 height 20
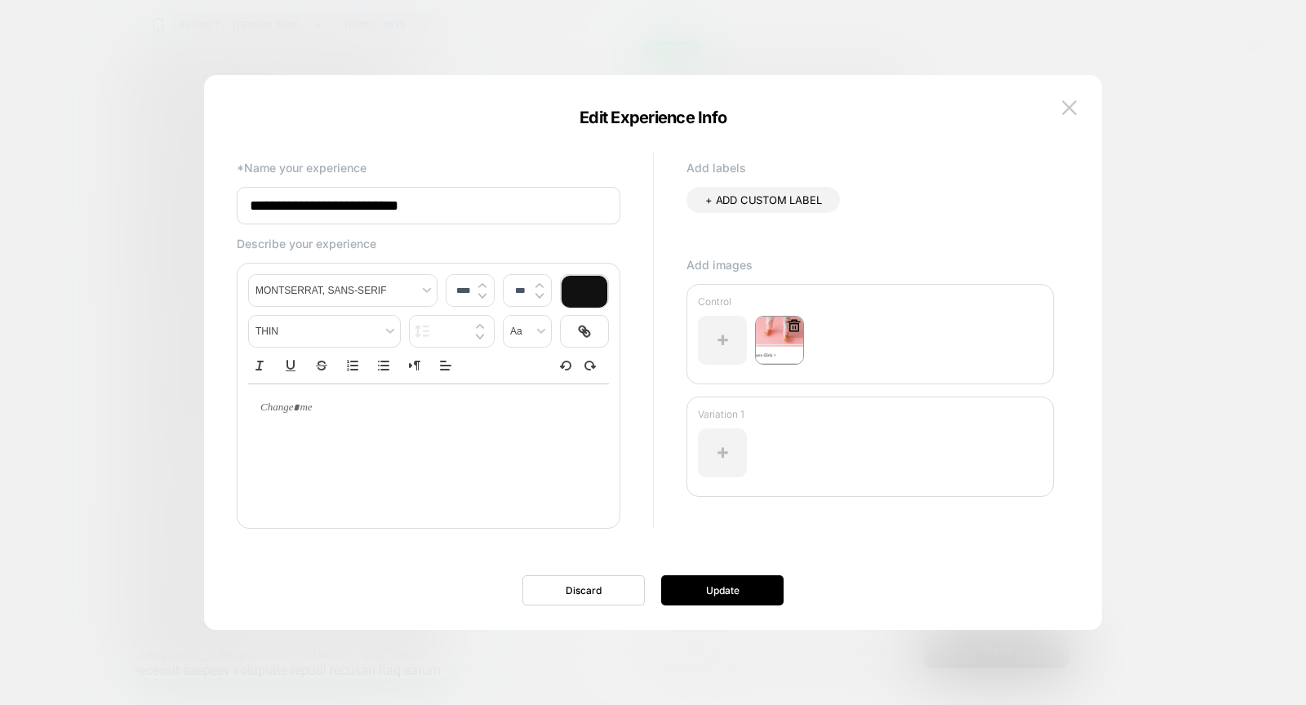
click at [790, 328] on icon at bounding box center [794, 325] width 15 height 15
click at [845, 415] on button "Yes" at bounding box center [838, 418] width 81 height 25
click at [725, 454] on div at bounding box center [722, 452] width 49 height 49
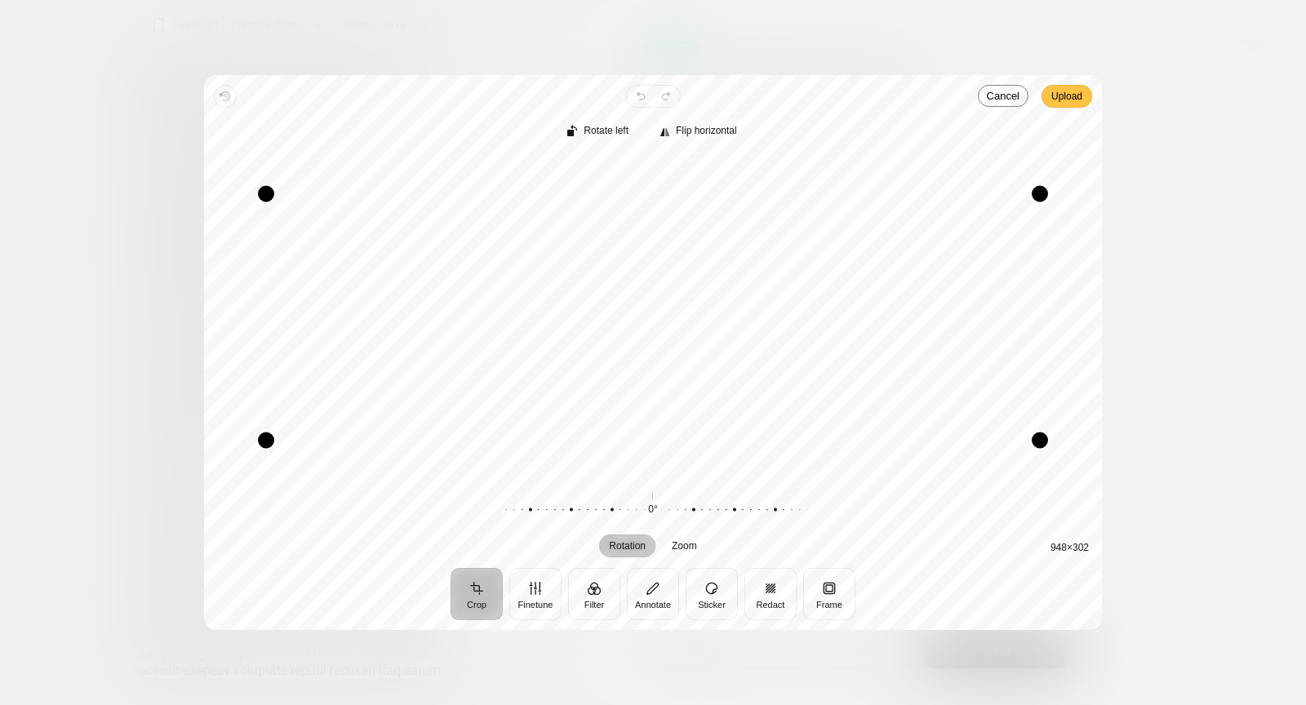
click at [1062, 101] on span "Upload" at bounding box center [1066, 96] width 31 height 20
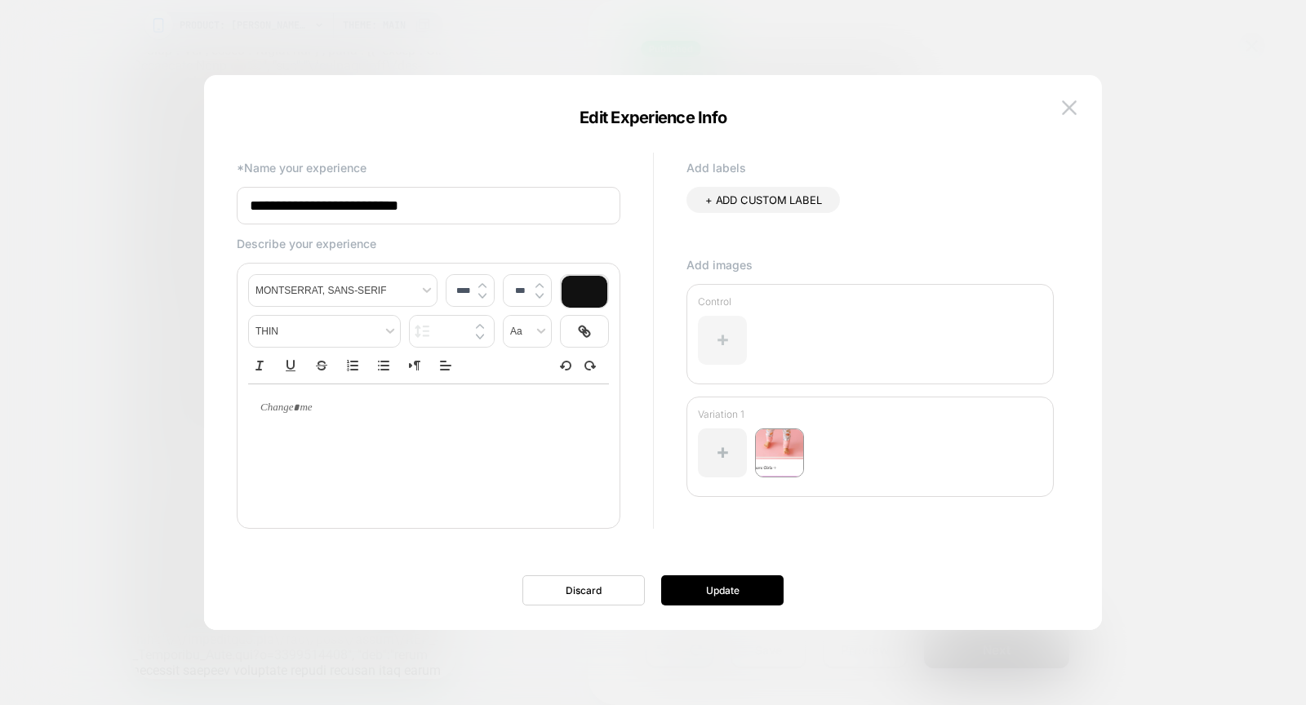
click at [729, 350] on div at bounding box center [722, 340] width 49 height 49
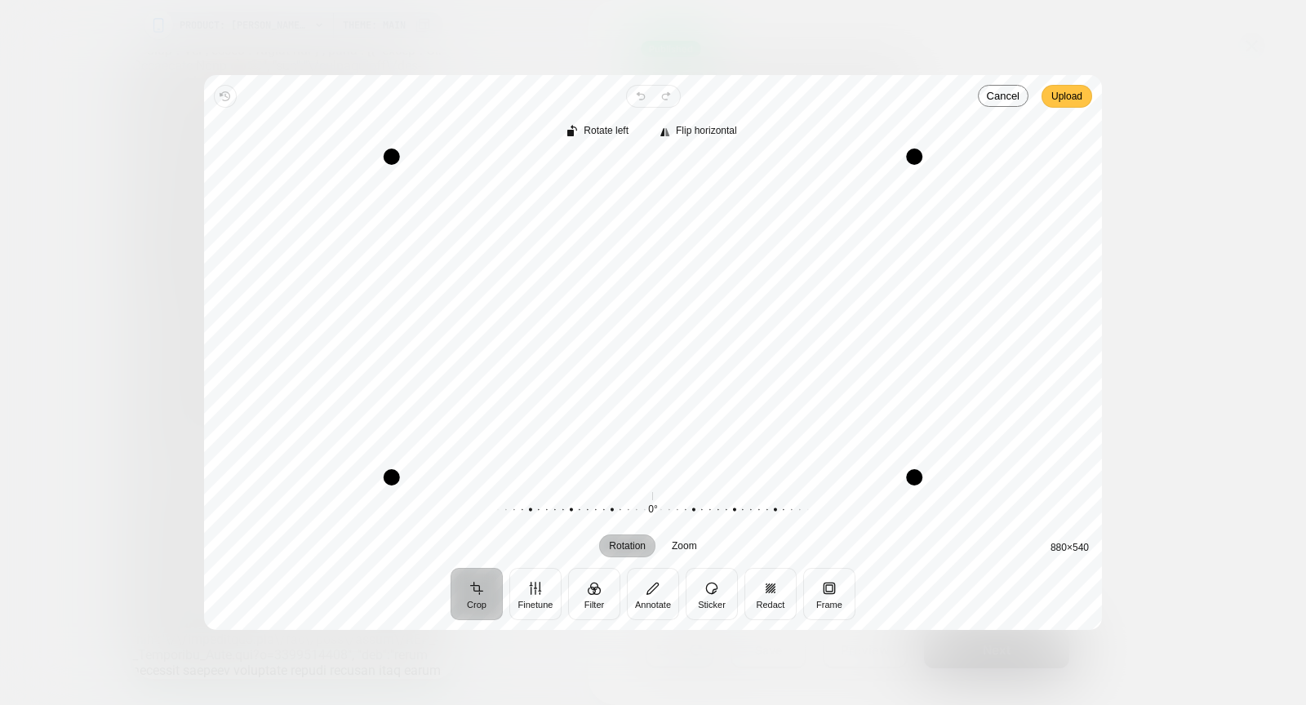
click at [1071, 90] on span "Upload" at bounding box center [1066, 96] width 31 height 20
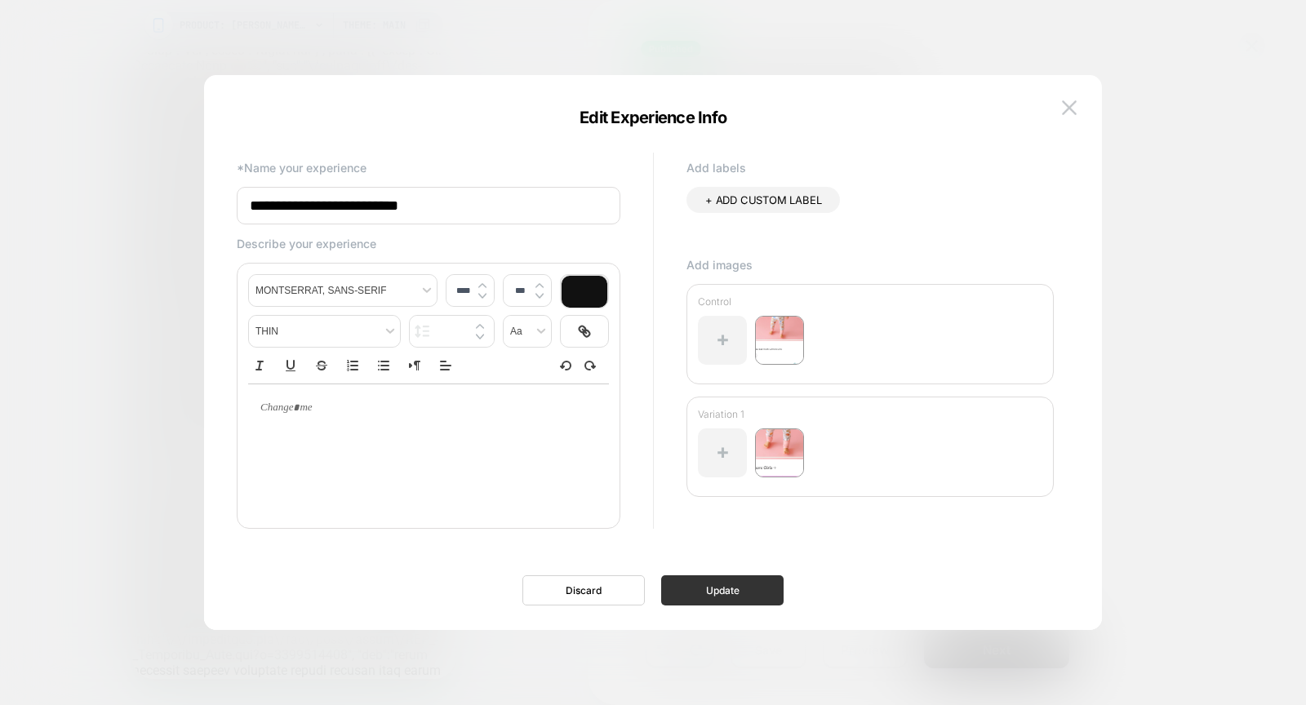
click at [744, 588] on button "Update" at bounding box center [722, 590] width 122 height 30
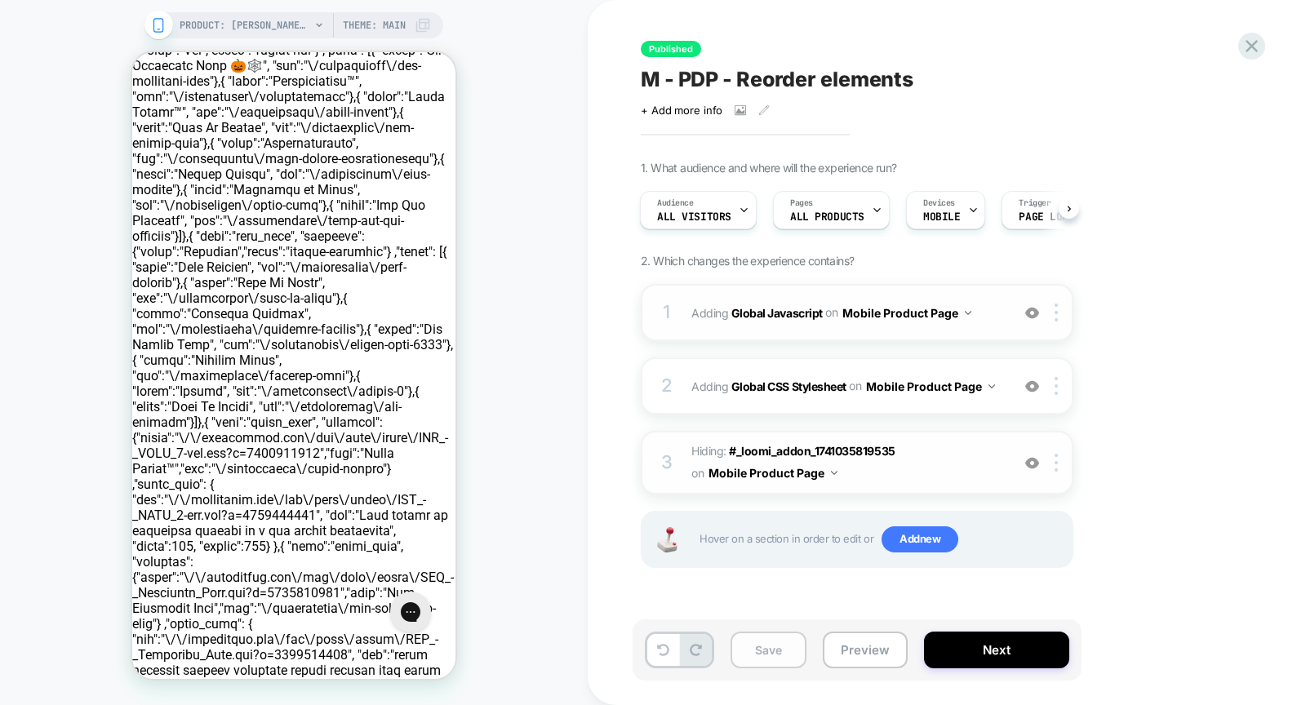
click at [747, 650] on button "Save" at bounding box center [768, 650] width 76 height 37
click at [1254, 46] on icon at bounding box center [1251, 46] width 22 height 22
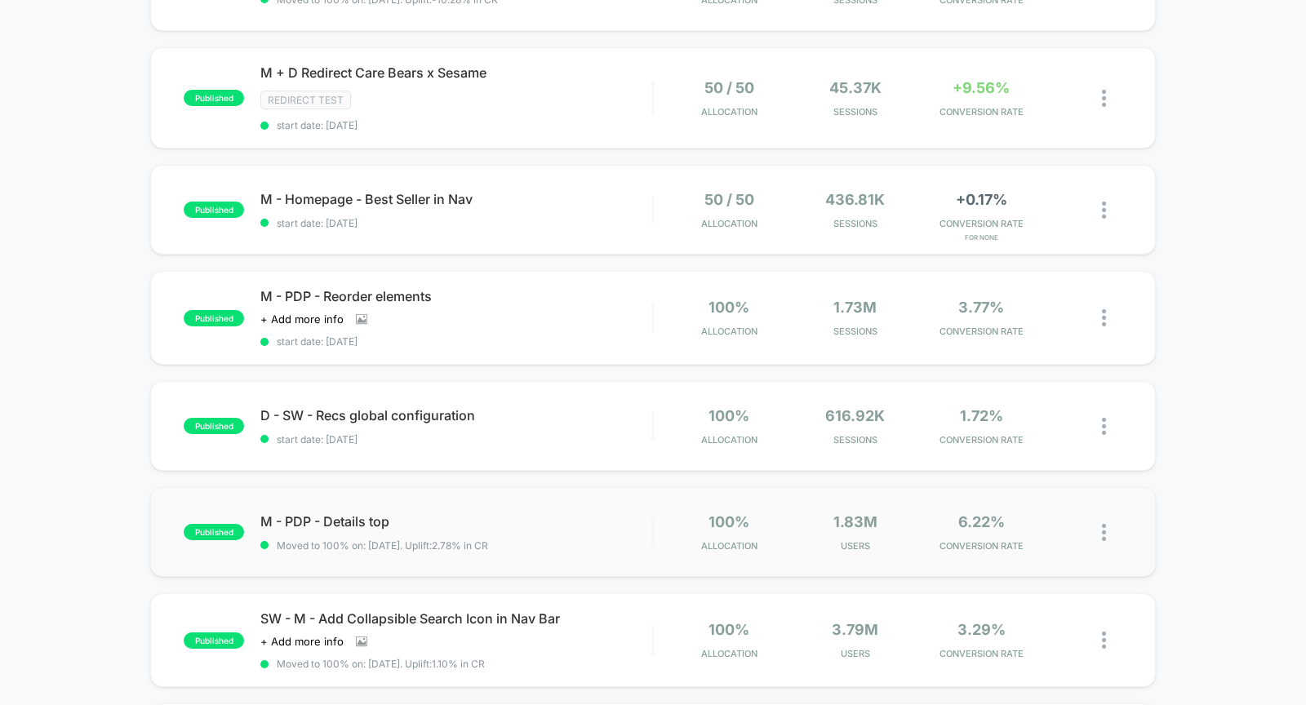
scroll to position [641, 0]
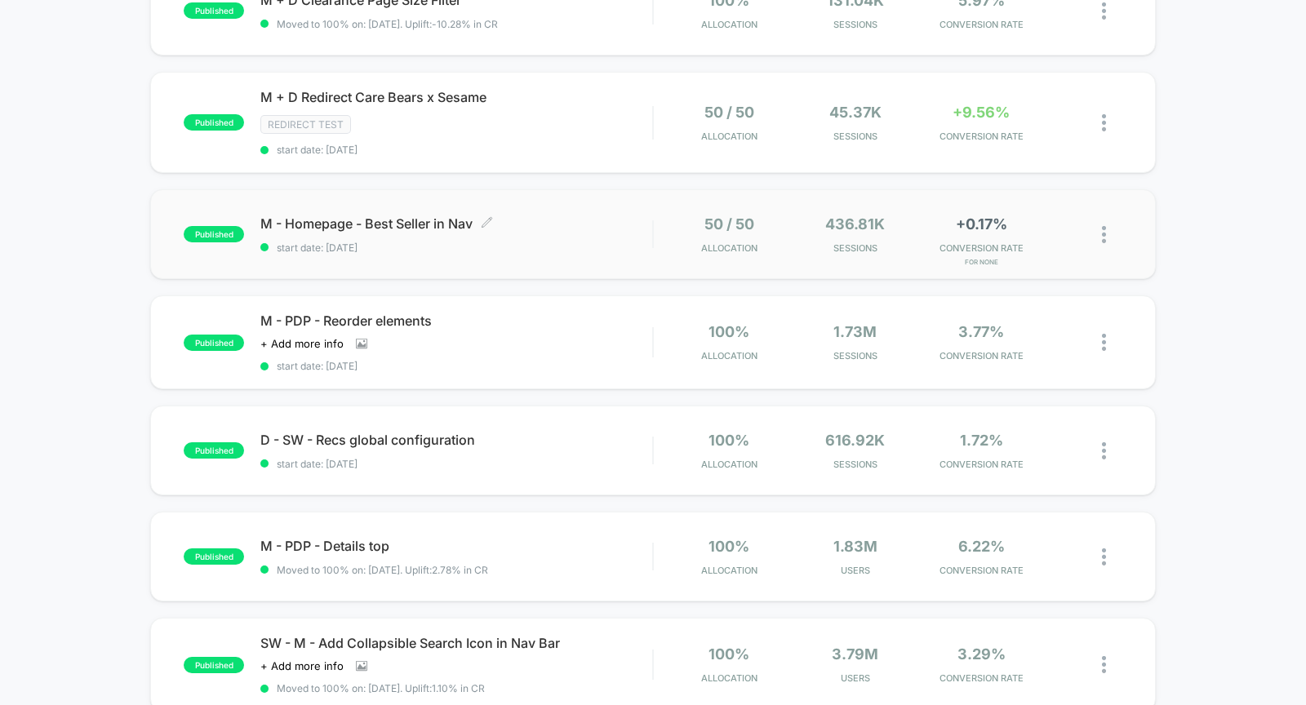
click at [575, 224] on span "M - Homepage - Best Seller in Nav Click to edit experience details" at bounding box center [456, 223] width 392 height 16
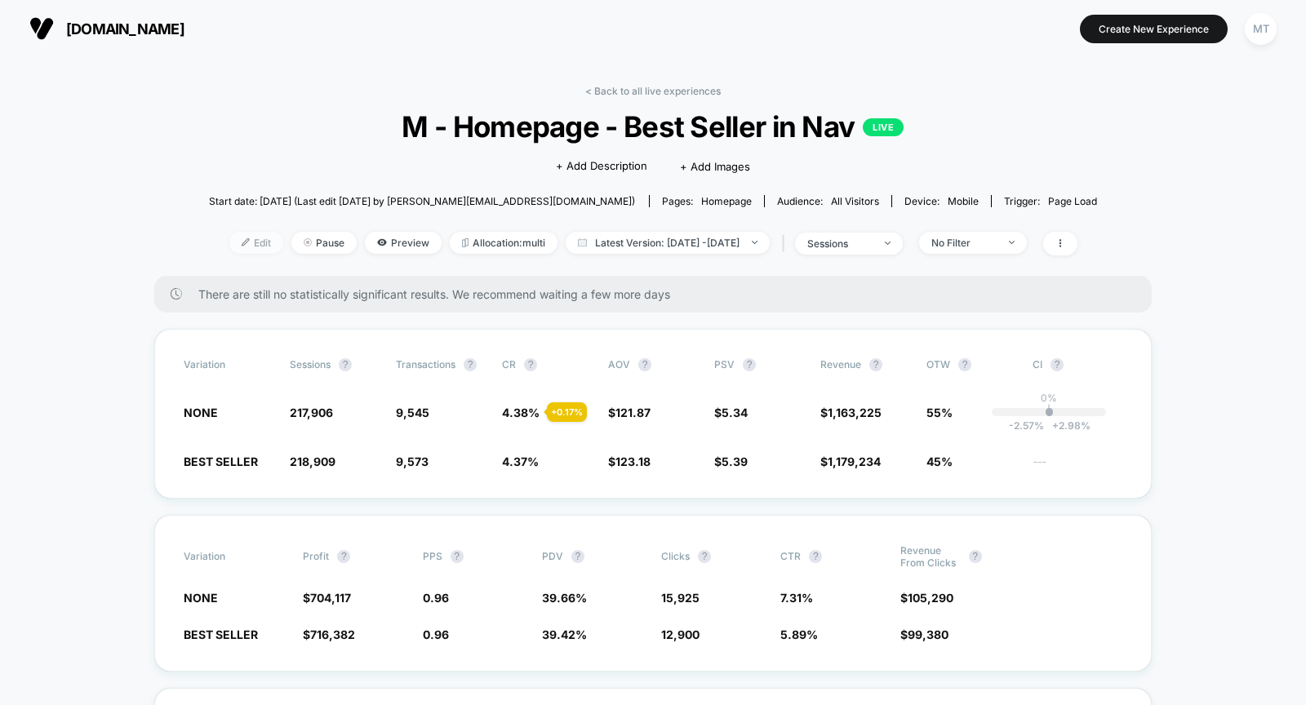
click at [234, 239] on span "Edit" at bounding box center [256, 243] width 54 height 22
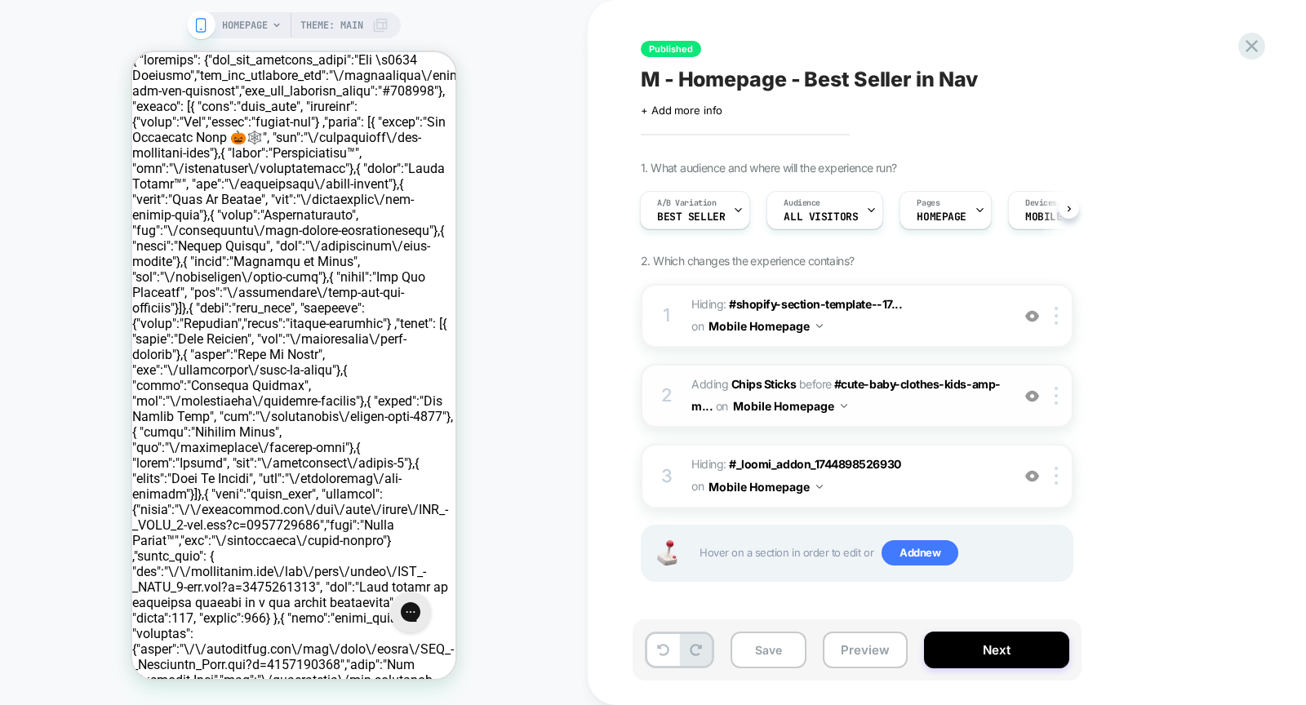
click at [1033, 401] on div at bounding box center [1031, 396] width 27 height 18
click at [1035, 478] on img at bounding box center [1032, 476] width 14 height 14
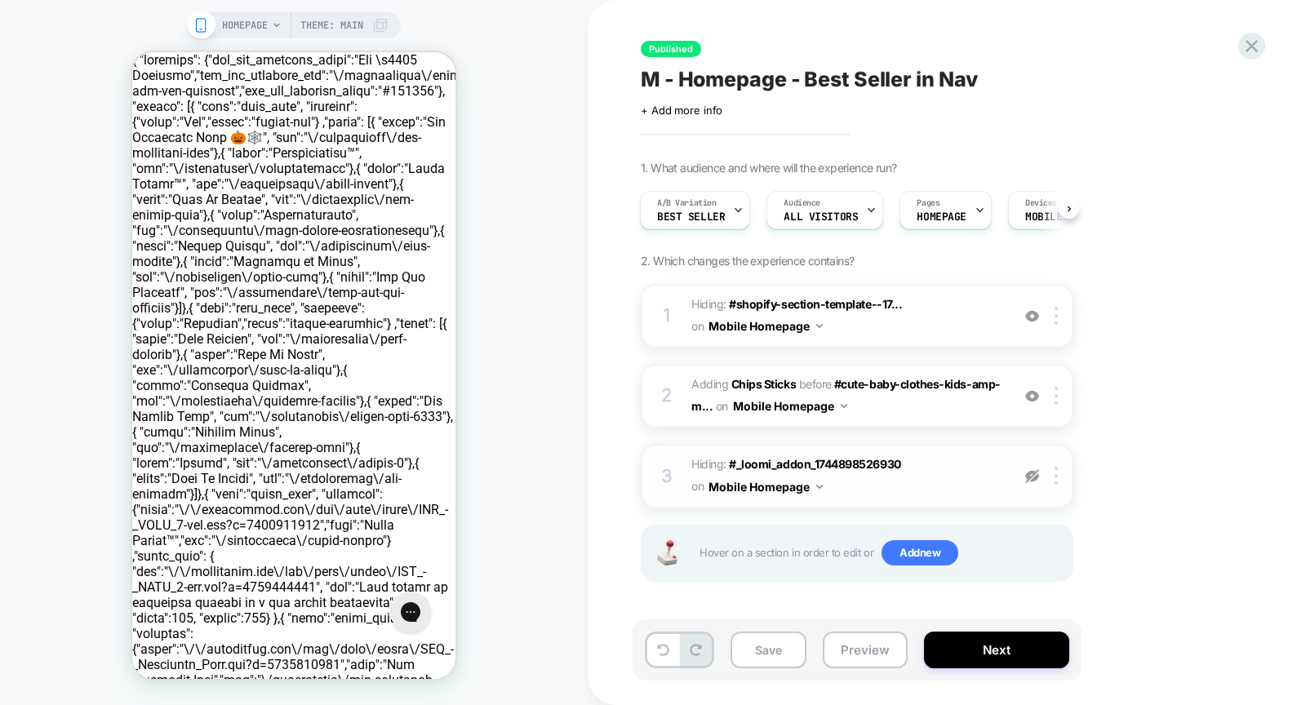
click at [1029, 470] on img at bounding box center [1032, 476] width 14 height 14
click at [1030, 314] on img at bounding box center [1032, 316] width 14 height 14
click at [1032, 397] on img at bounding box center [1032, 396] width 14 height 14
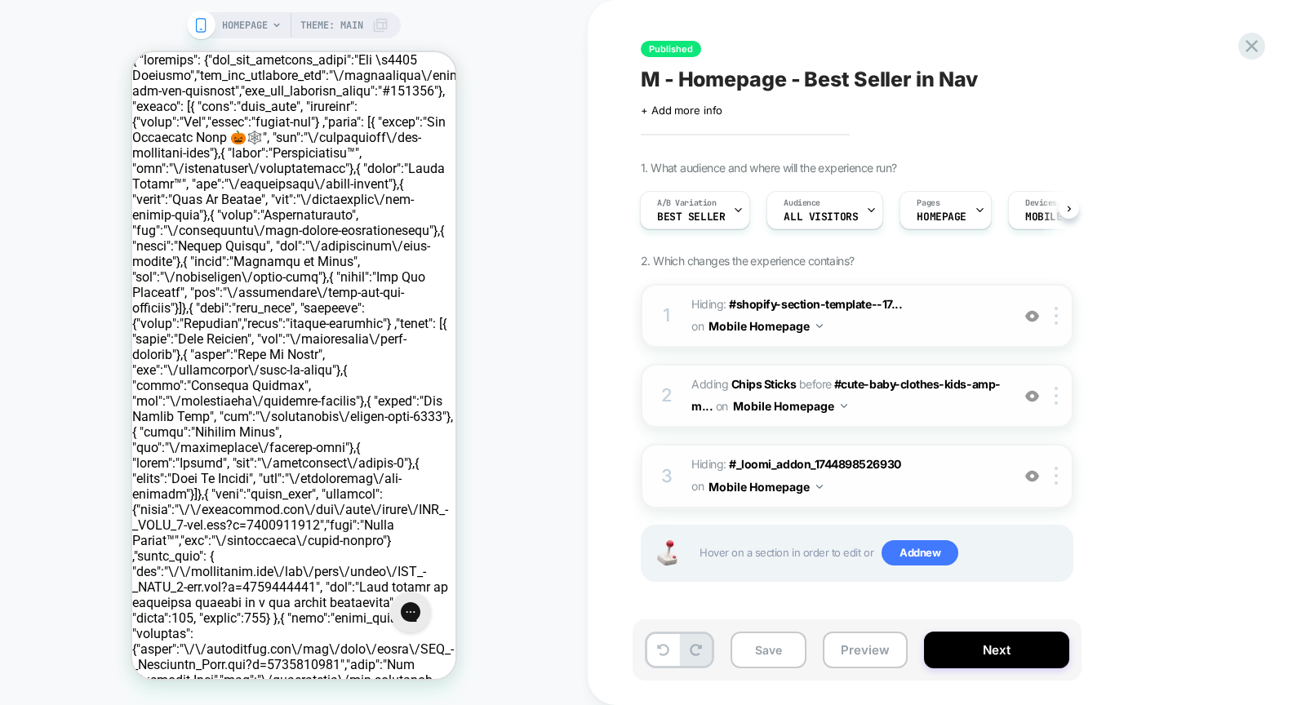
click at [1028, 397] on img at bounding box center [1032, 396] width 14 height 14
click at [1034, 394] on img at bounding box center [1032, 396] width 14 height 14
click at [735, 120] on div "Published M - Homepage - Best Seller in Nav Click to edit experience details + …" at bounding box center [938, 352] width 612 height 672
click at [711, 105] on span "+ Add more info" at bounding box center [682, 110] width 82 height 13
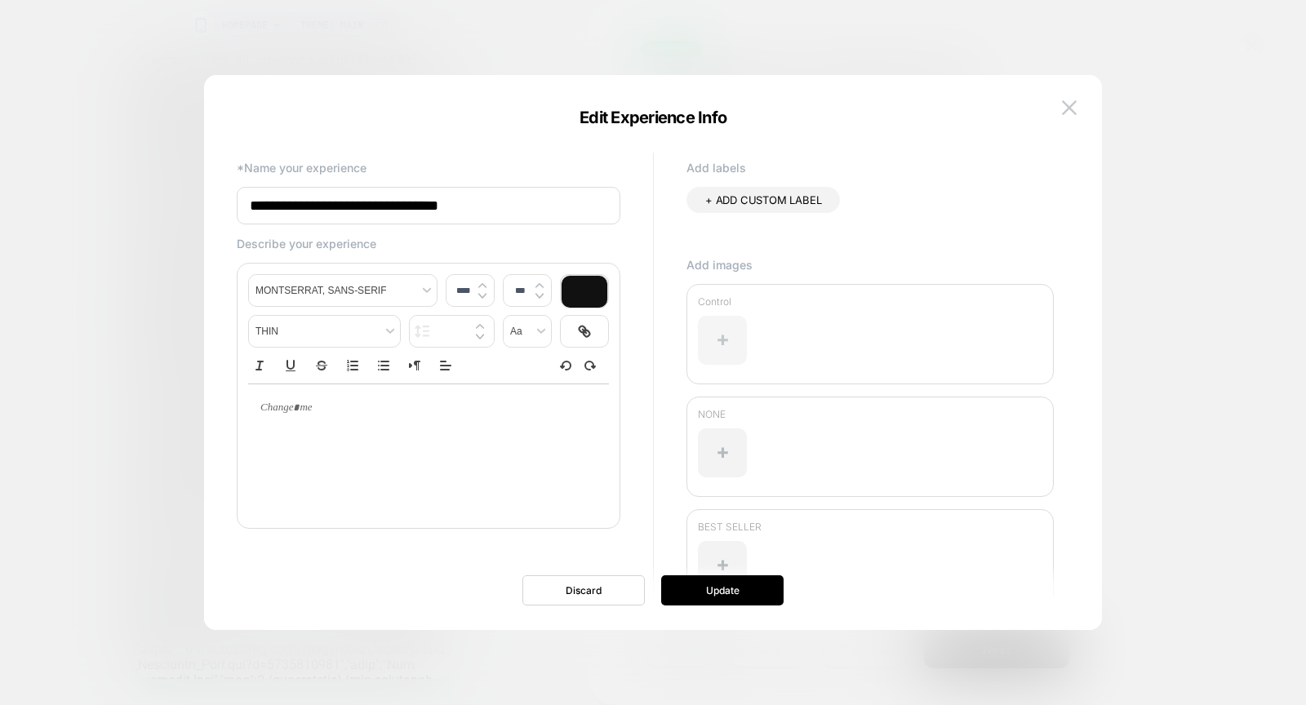
click at [722, 354] on div at bounding box center [722, 340] width 49 height 49
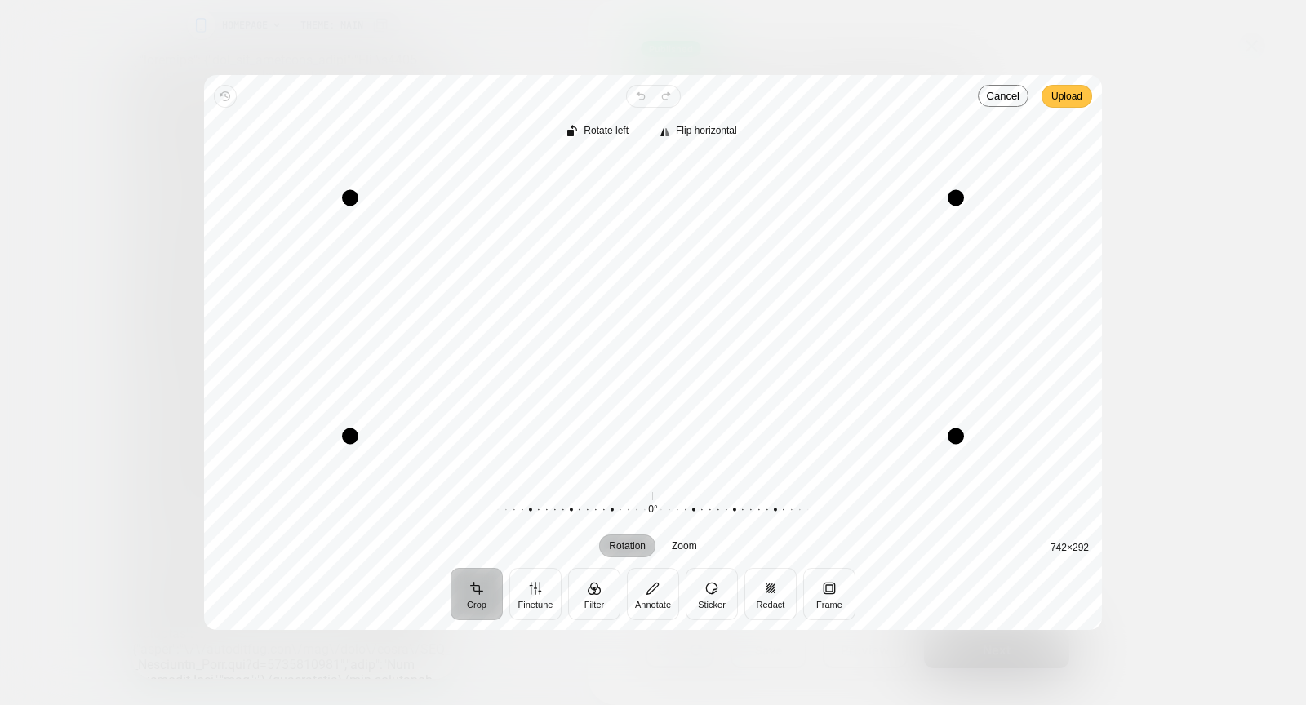
click at [1075, 95] on span "Upload" at bounding box center [1066, 96] width 31 height 20
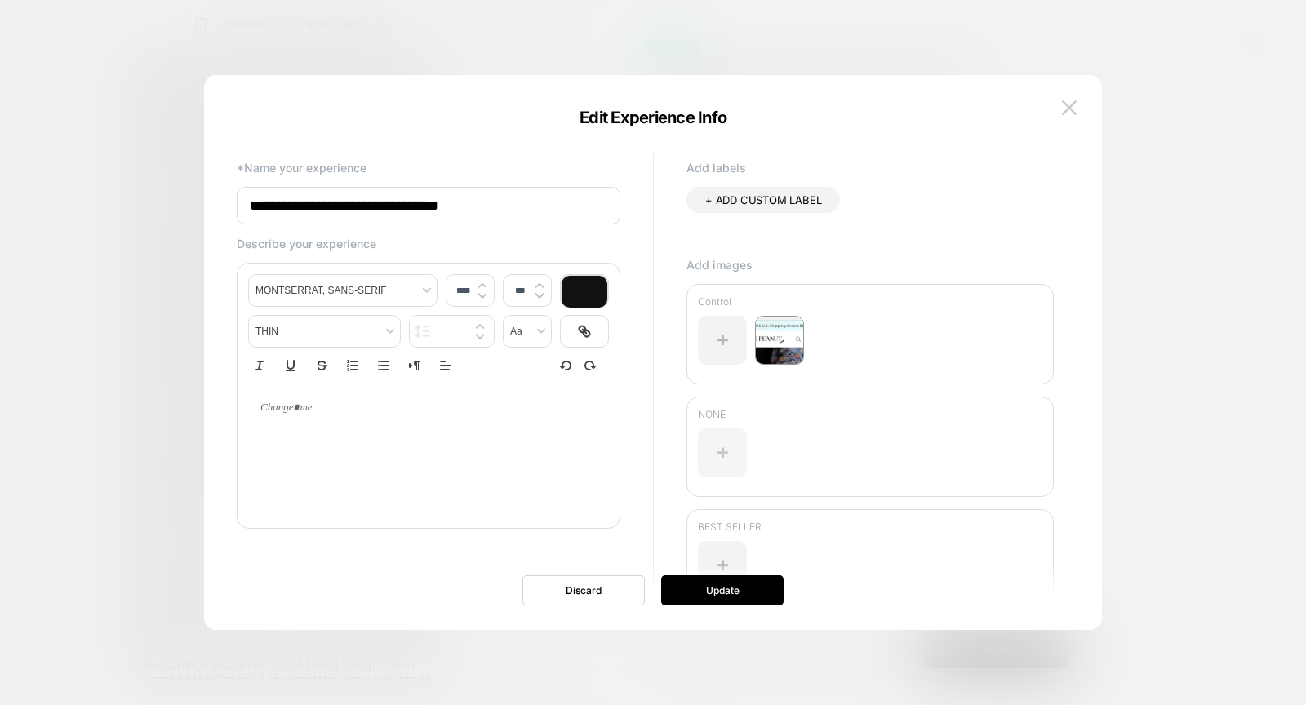
click at [729, 439] on div at bounding box center [722, 452] width 49 height 49
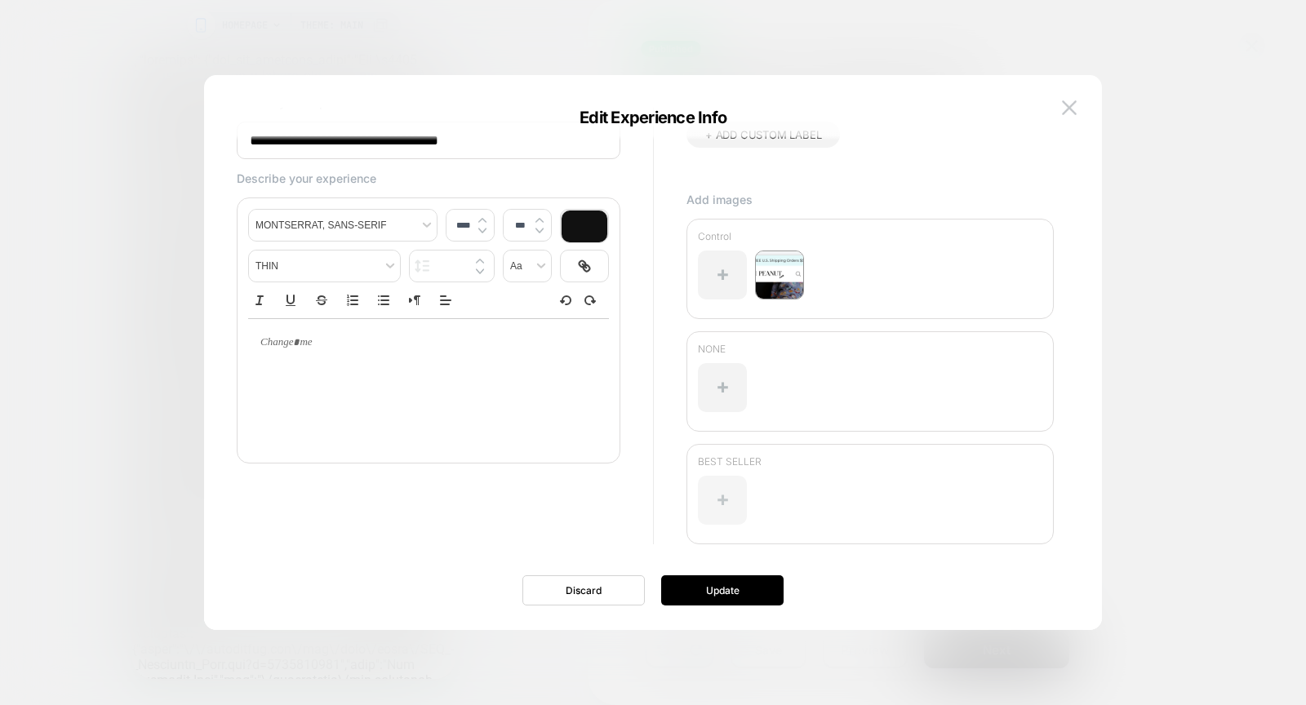
click at [720, 498] on div at bounding box center [722, 500] width 49 height 49
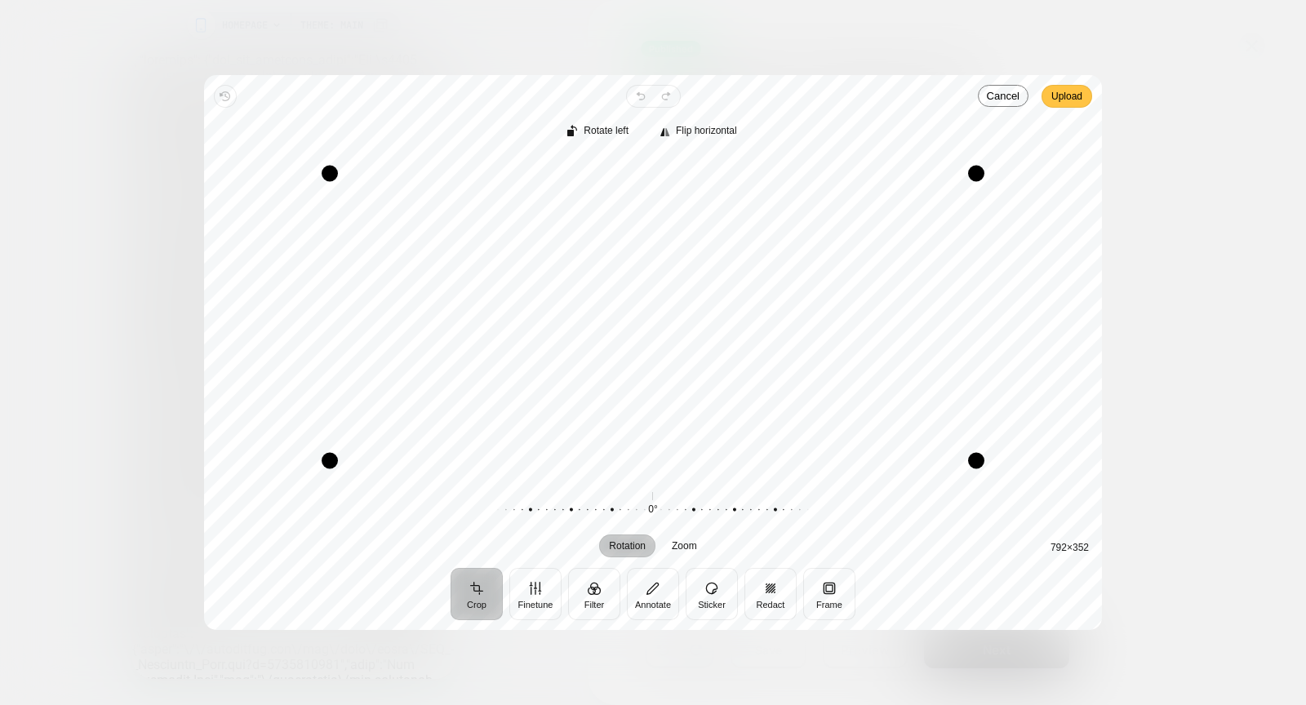
click at [1084, 100] on button "Upload" at bounding box center [1066, 96] width 51 height 23
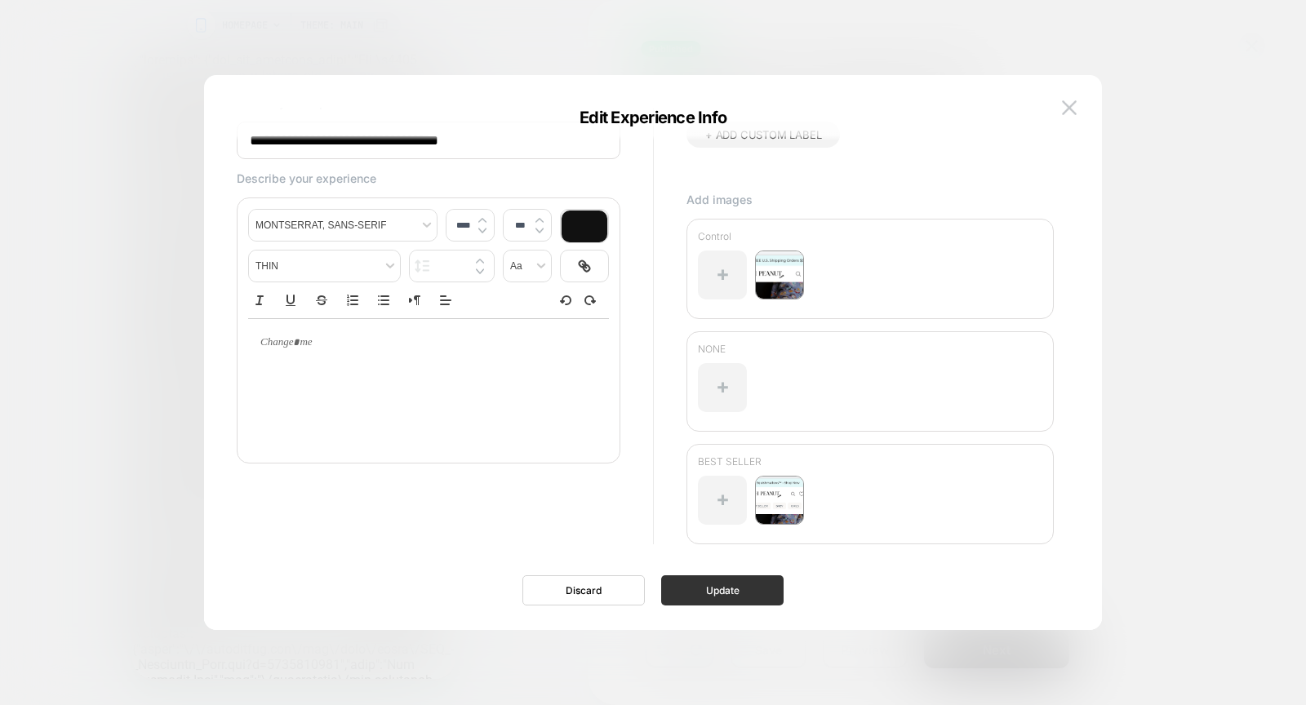
click at [756, 596] on button "Update" at bounding box center [722, 590] width 122 height 30
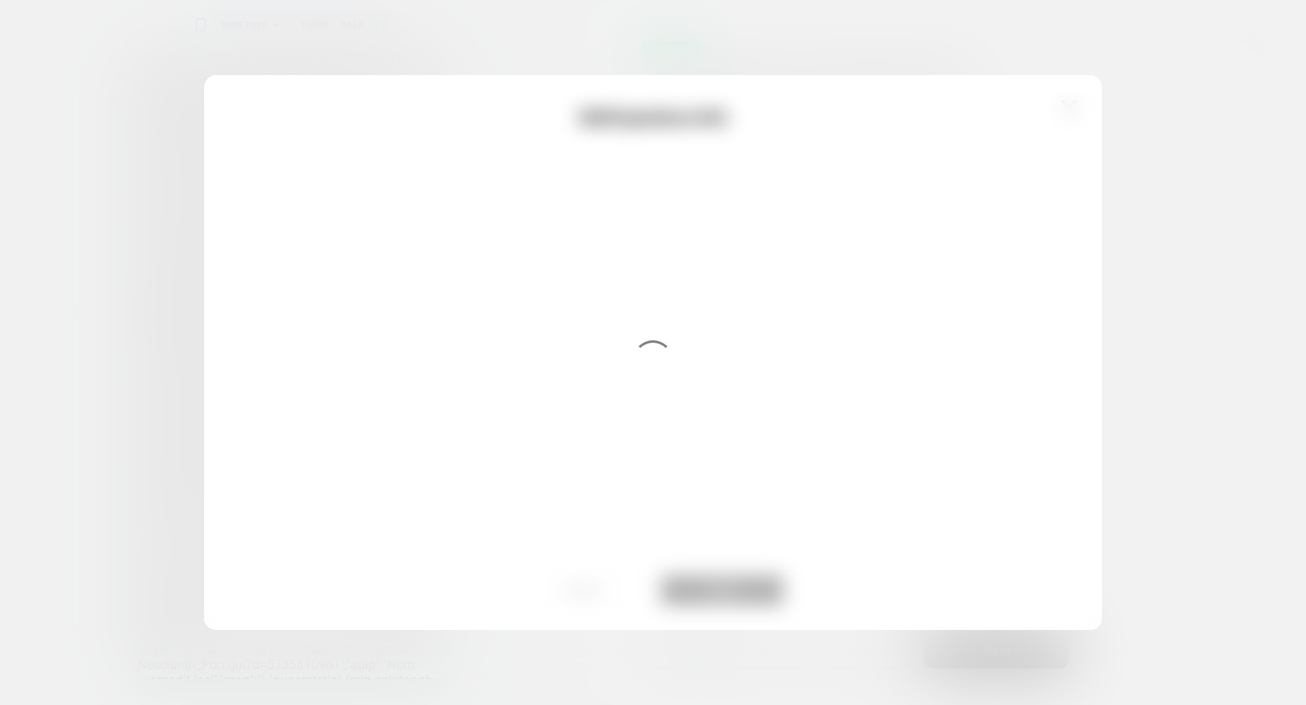
scroll to position [0, 0]
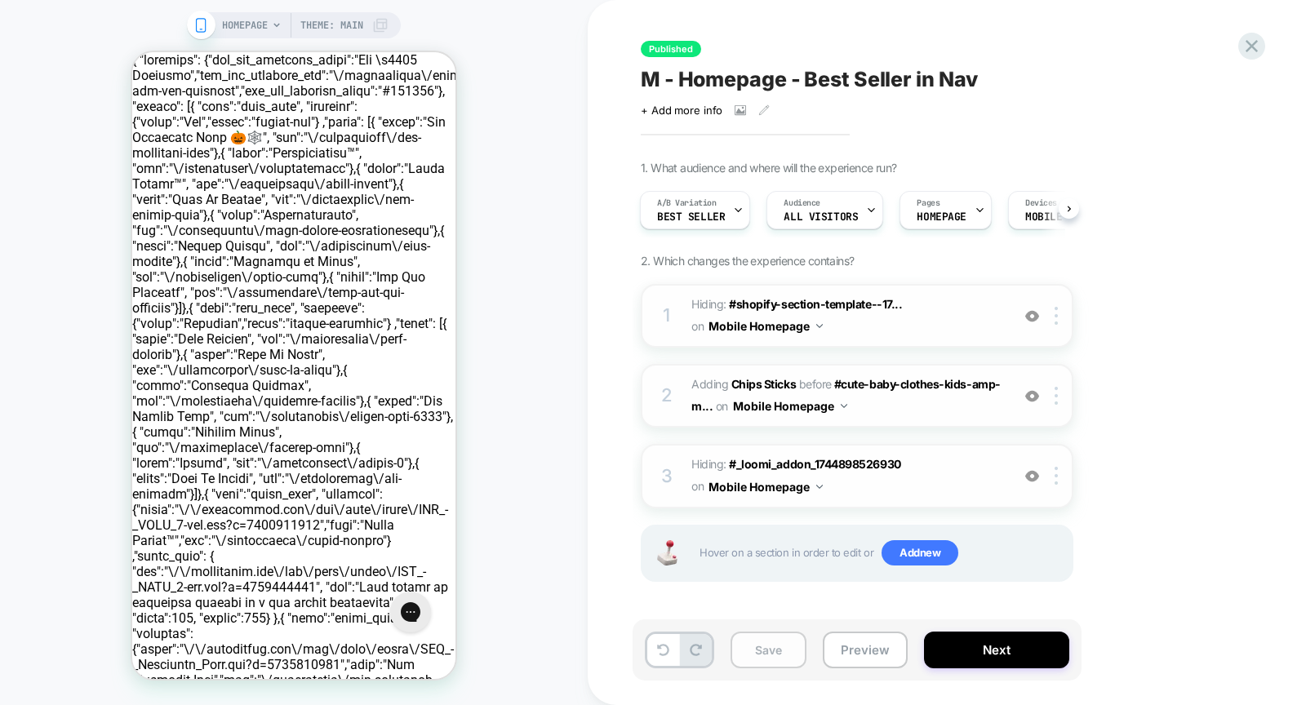
click at [764, 645] on button "Save" at bounding box center [768, 650] width 76 height 37
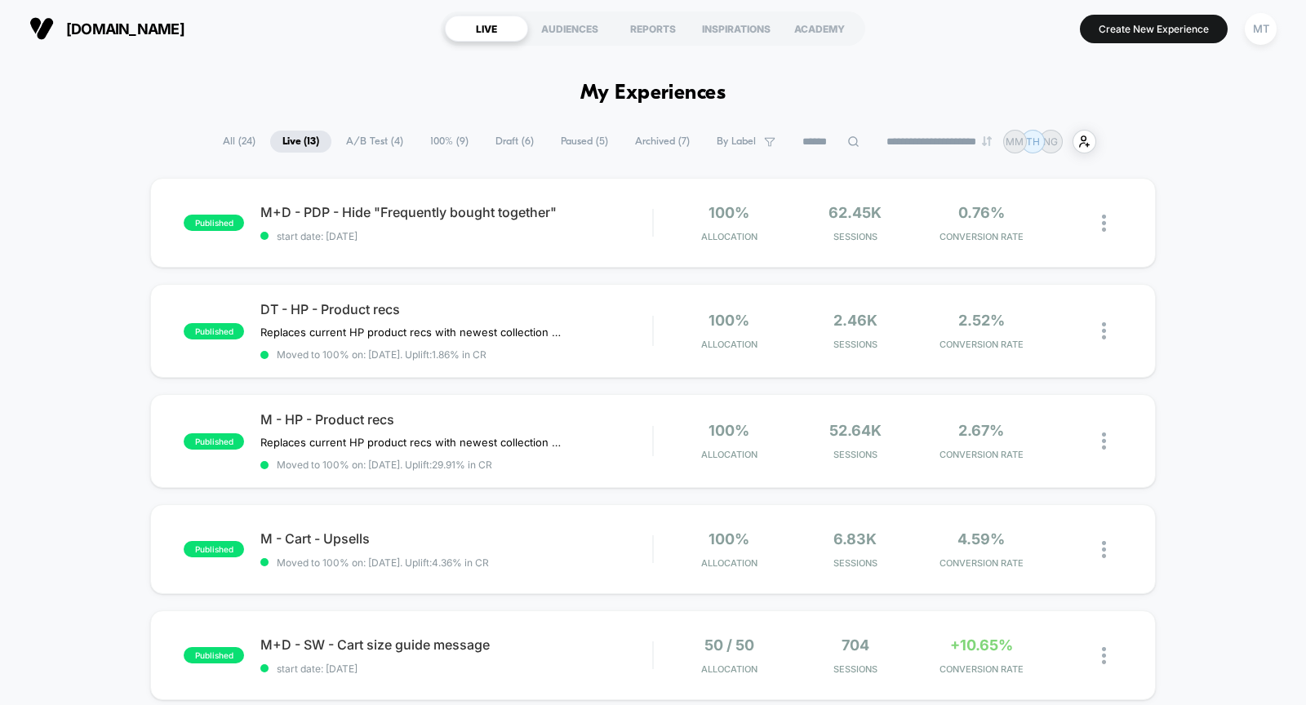
click at [359, 138] on span "A/B Test ( 4 )" at bounding box center [375, 142] width 82 height 22
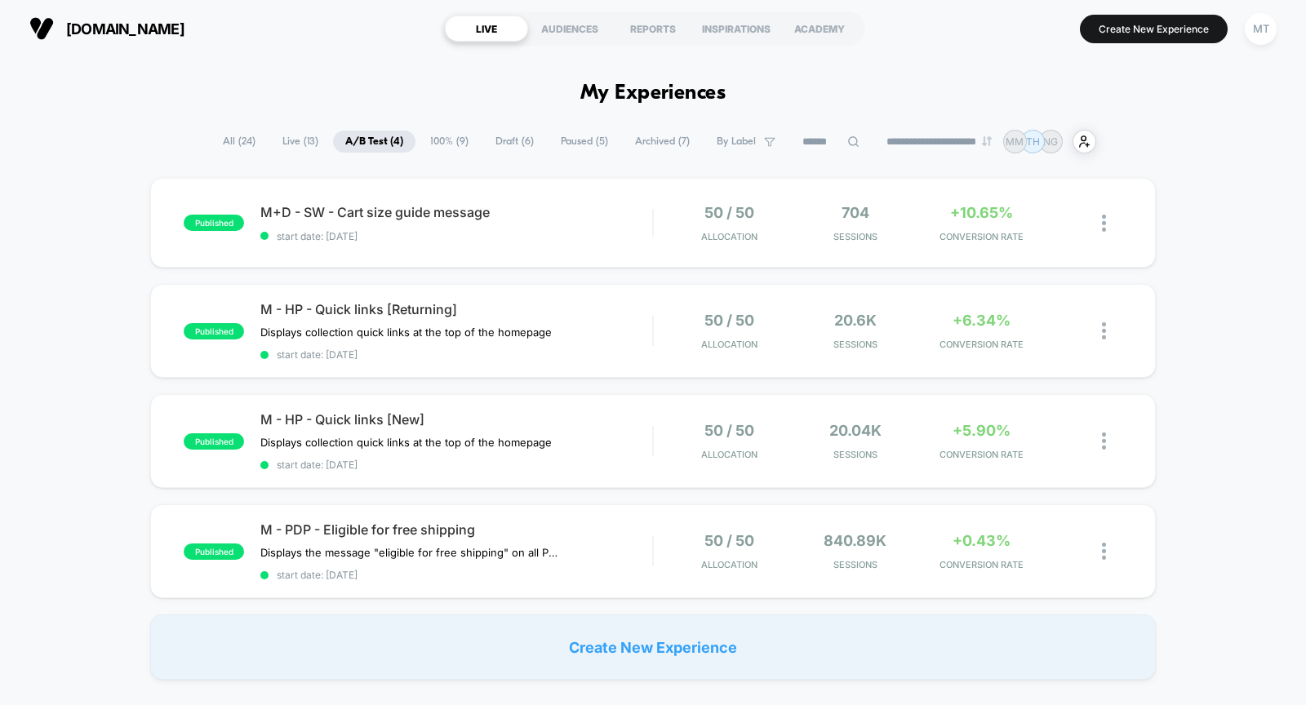
click at [289, 139] on span "Live ( 13 )" at bounding box center [300, 142] width 60 height 22
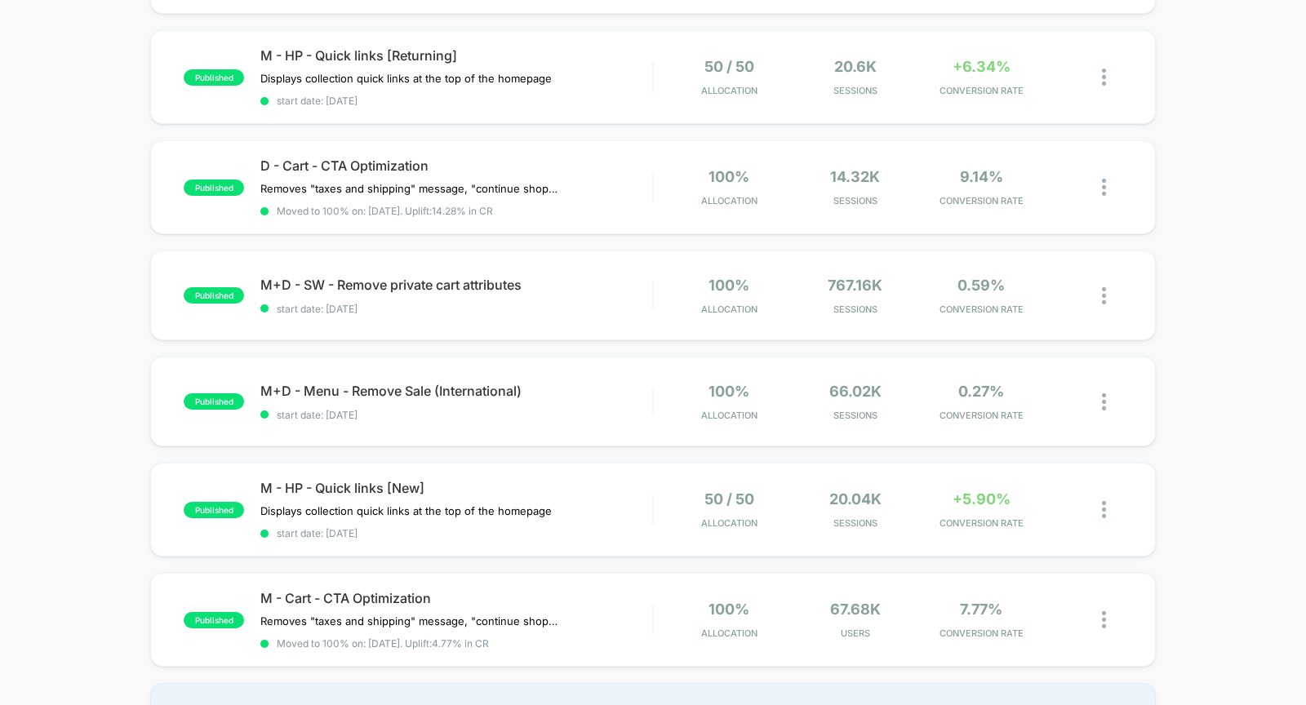
scroll to position [955, 0]
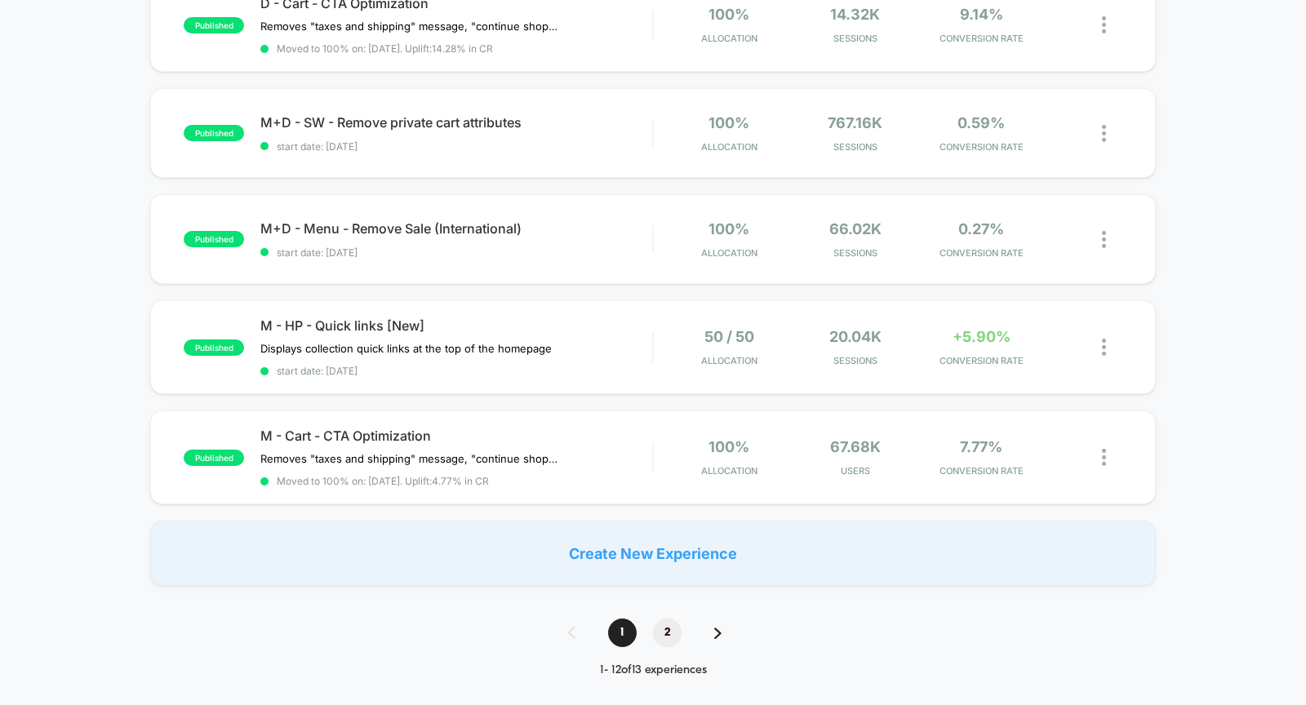
click at [663, 622] on span "2" at bounding box center [667, 632] width 29 height 29
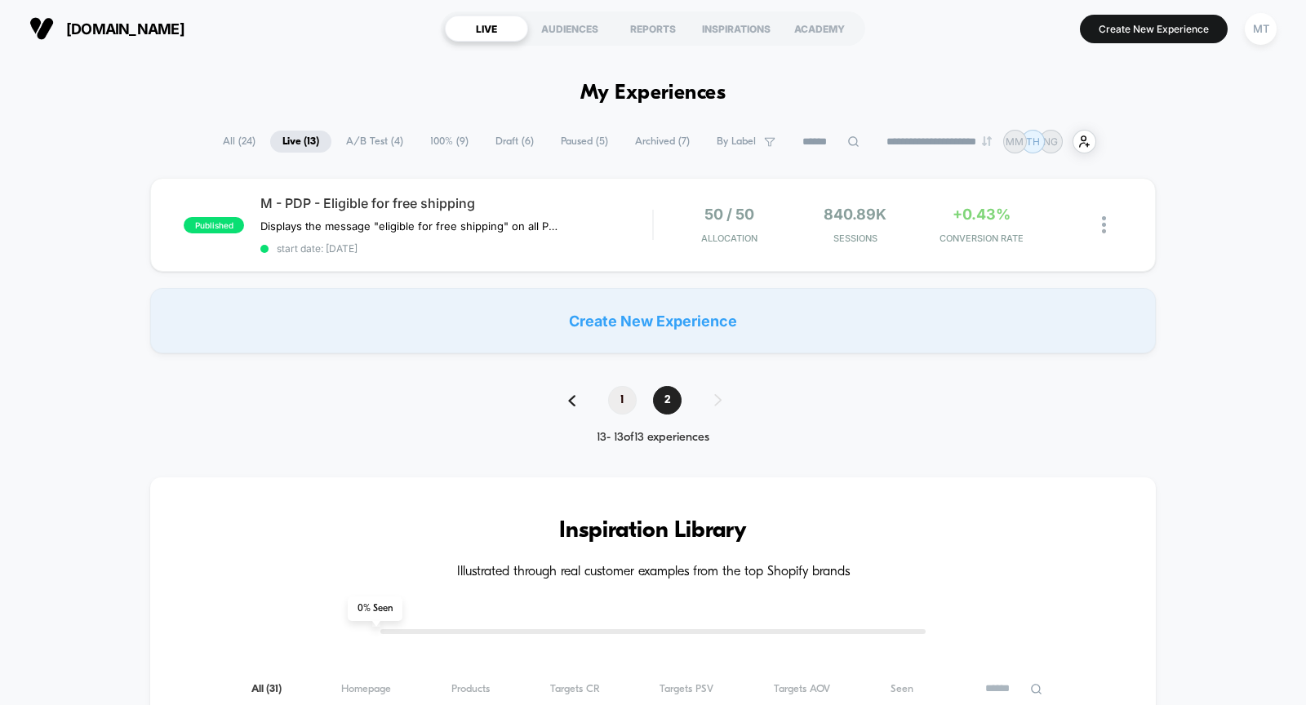
click at [619, 401] on span "1" at bounding box center [622, 400] width 29 height 29
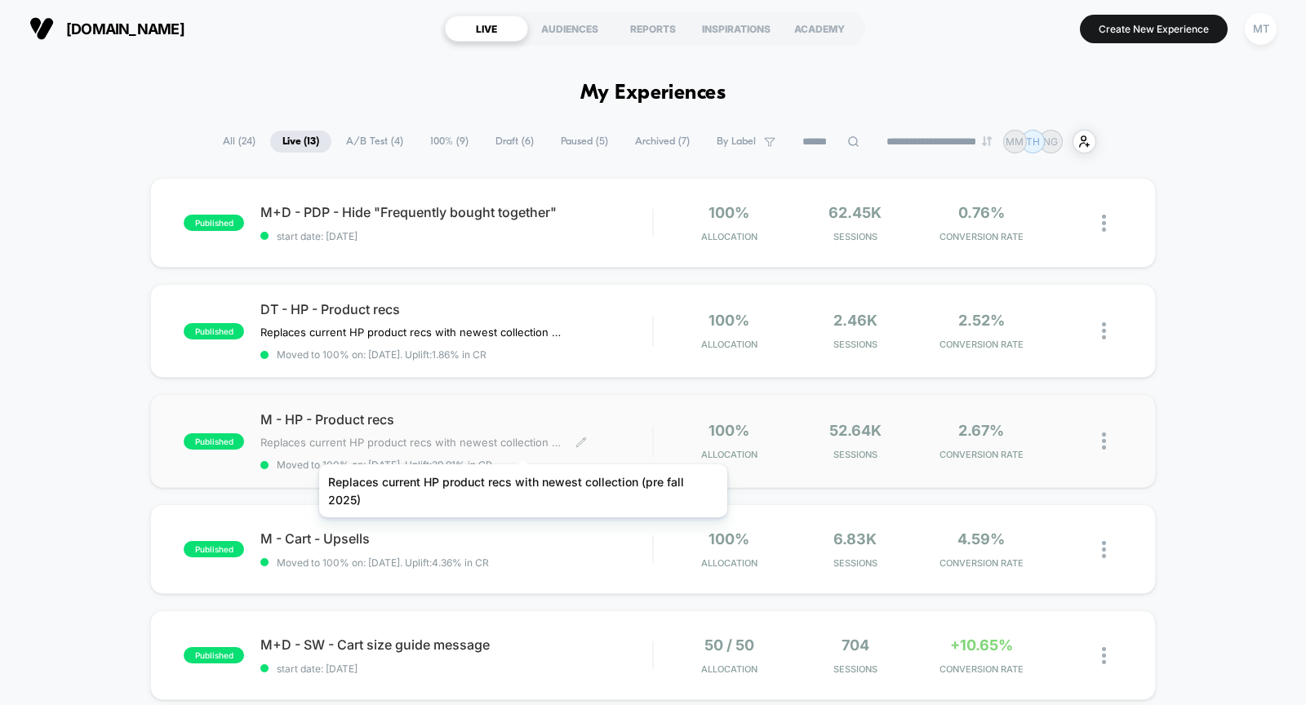
click at [522, 444] on span "Replaces current HP product recs with newest collection (pre fall 2025)﻿" at bounding box center [411, 442] width 303 height 13
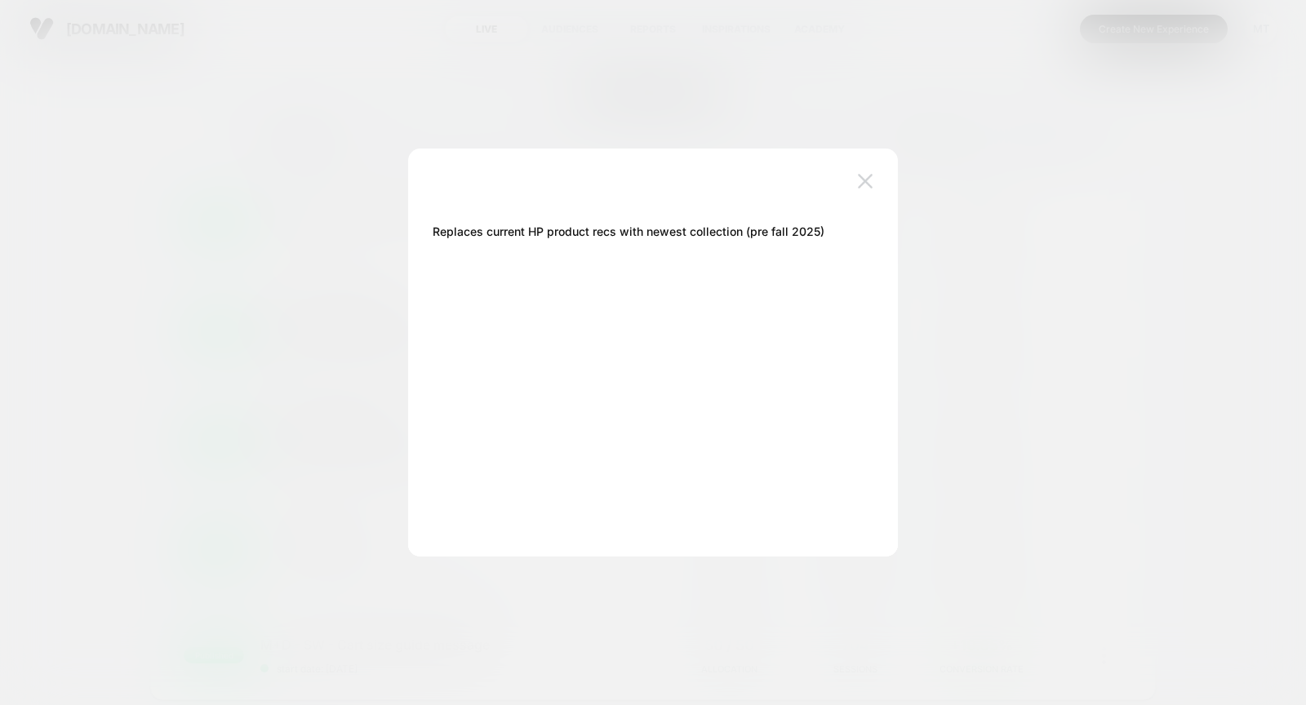
click at [862, 177] on img at bounding box center [865, 181] width 15 height 14
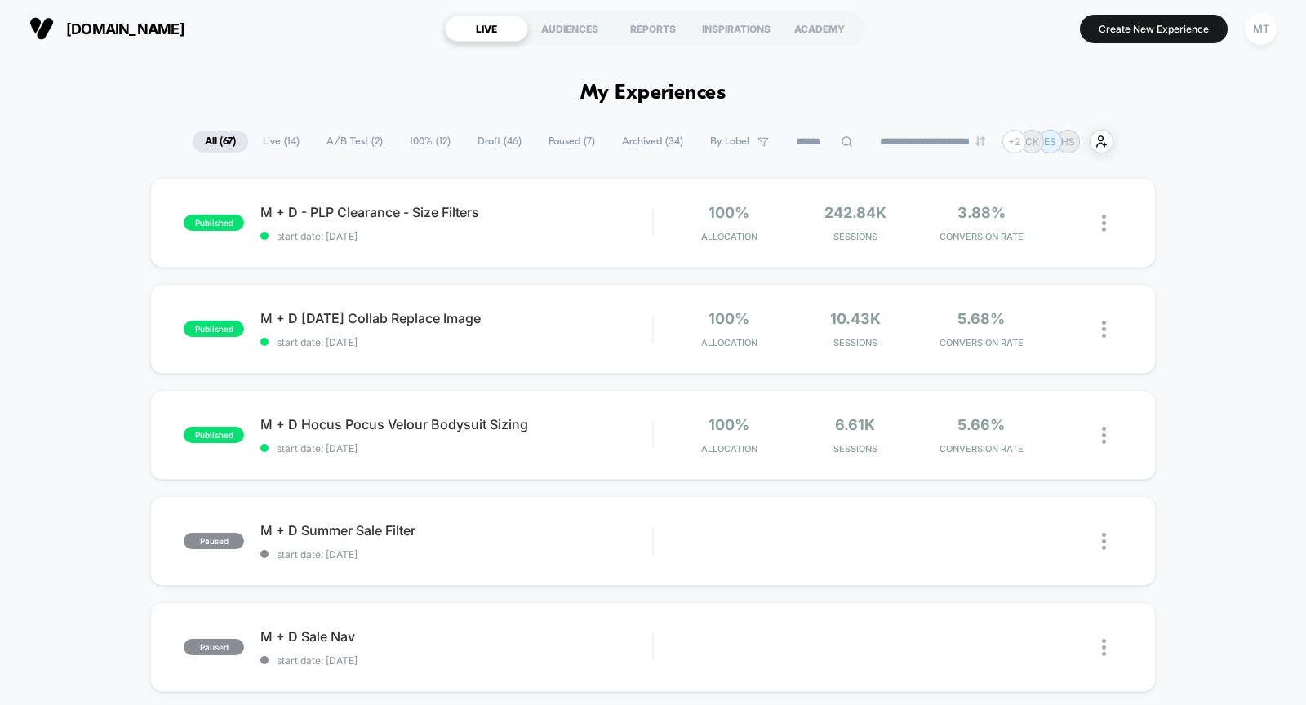
click at [279, 131] on span "Live ( 14 )" at bounding box center [280, 142] width 61 height 22
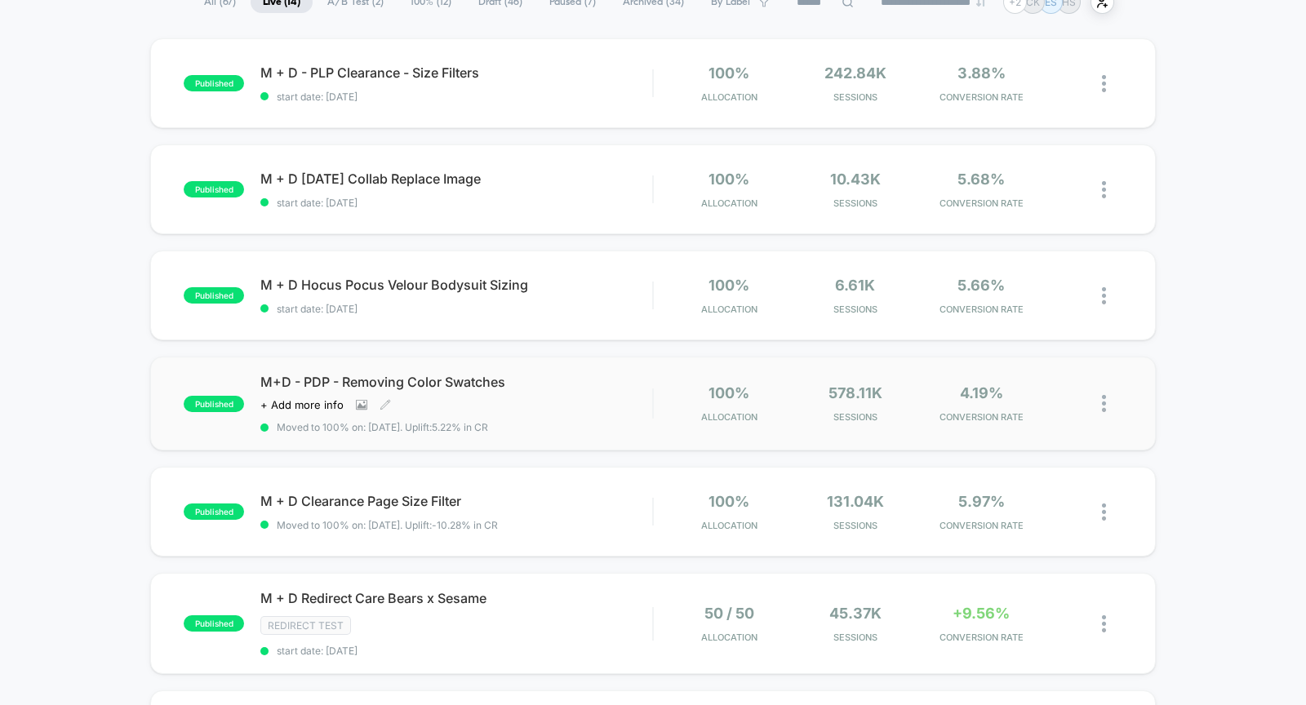
scroll to position [126, 0]
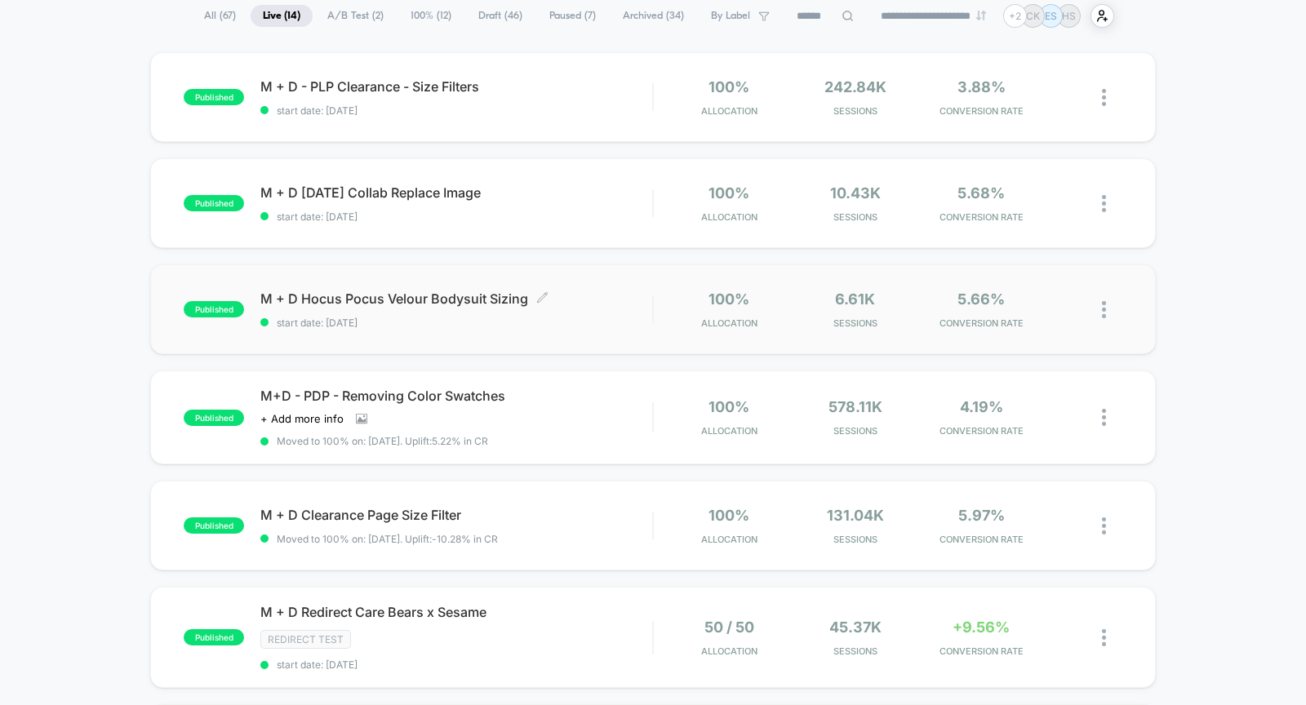
click at [612, 317] on span "start date: [DATE]" at bounding box center [456, 323] width 392 height 12
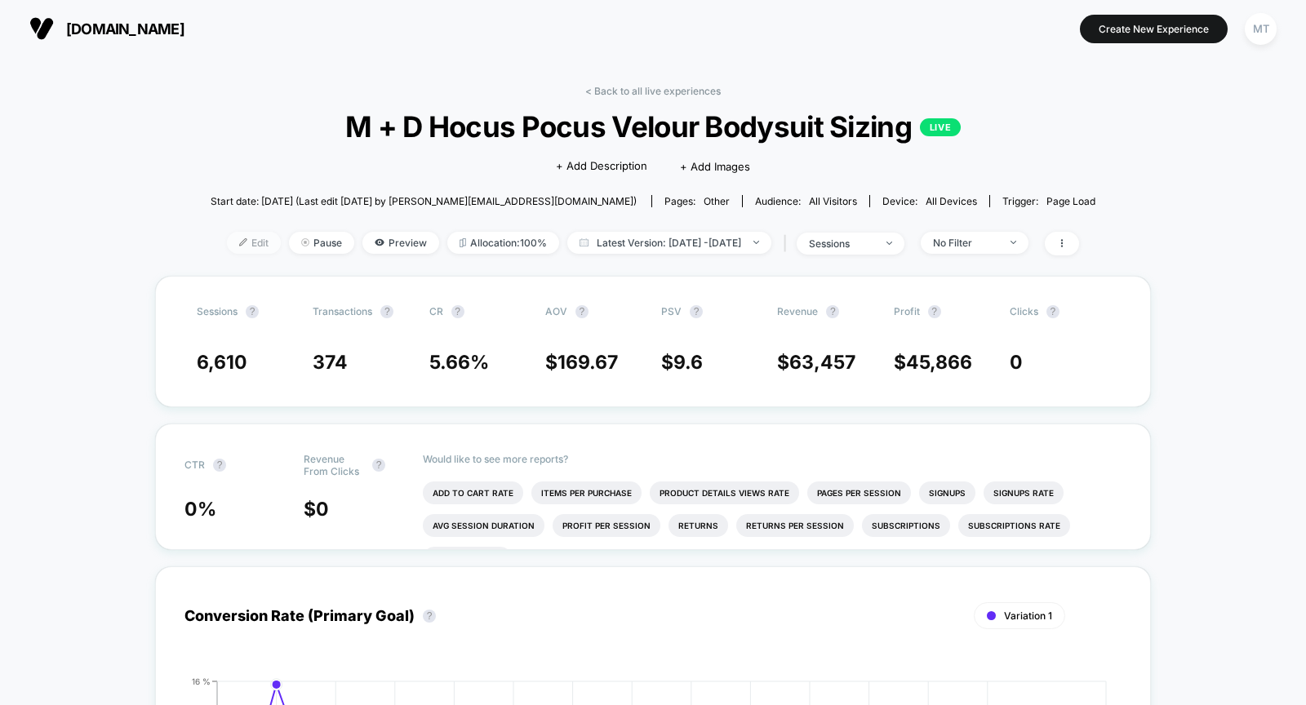
click at [227, 243] on span "Edit" at bounding box center [254, 243] width 54 height 22
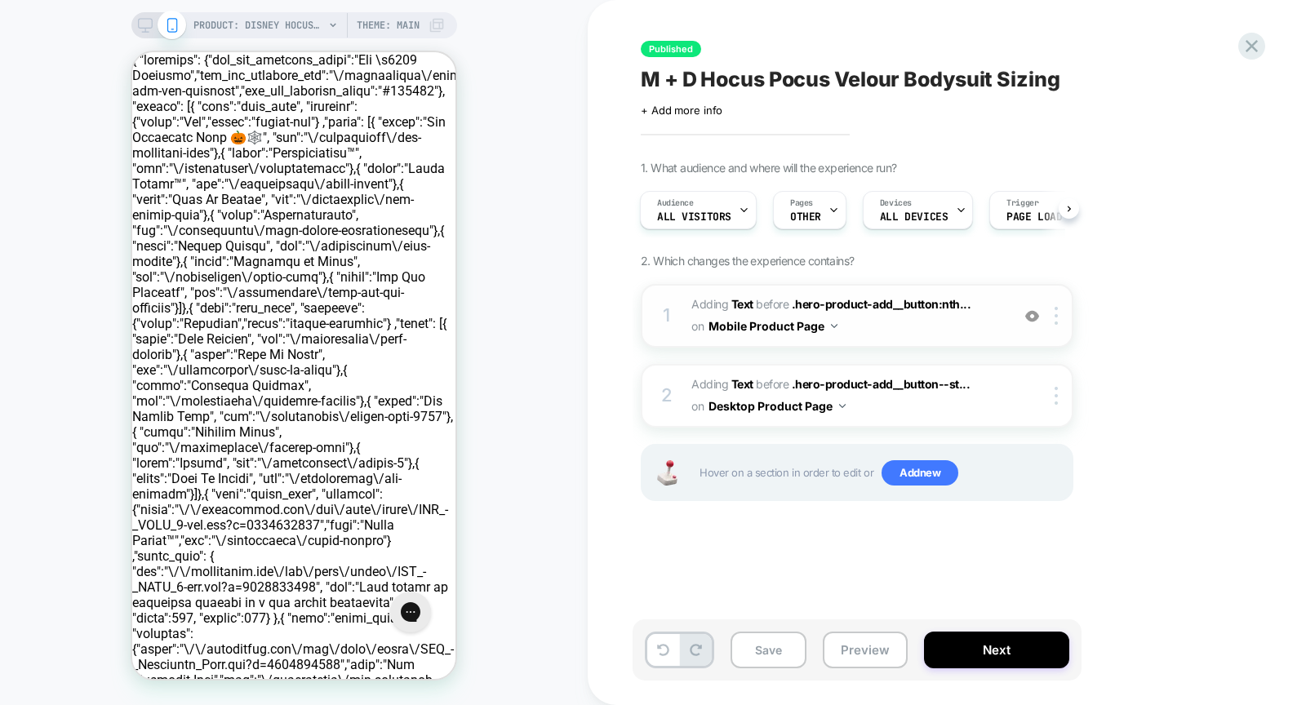
click at [1037, 317] on img at bounding box center [1032, 316] width 14 height 14
click at [1031, 307] on div at bounding box center [1031, 316] width 27 height 18
click at [1033, 321] on img at bounding box center [1032, 316] width 14 height 14
click at [1034, 321] on img at bounding box center [1032, 316] width 14 height 14
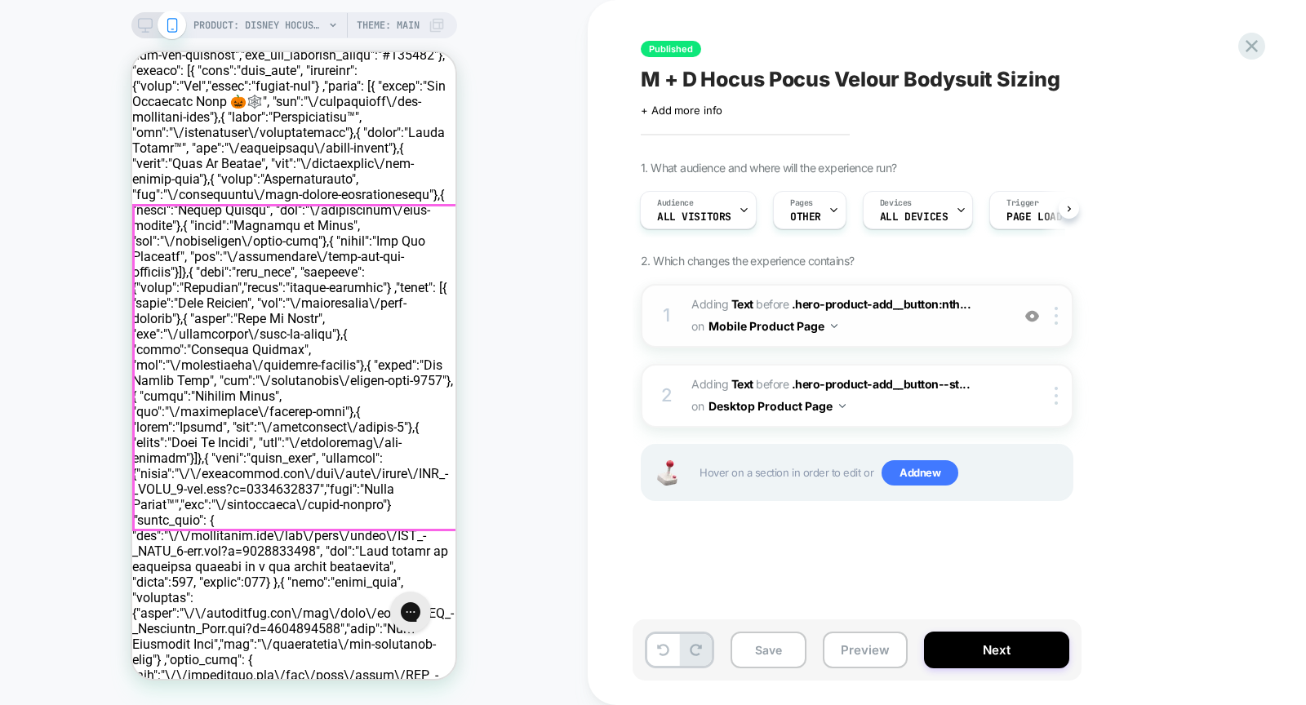
scroll to position [39, 0]
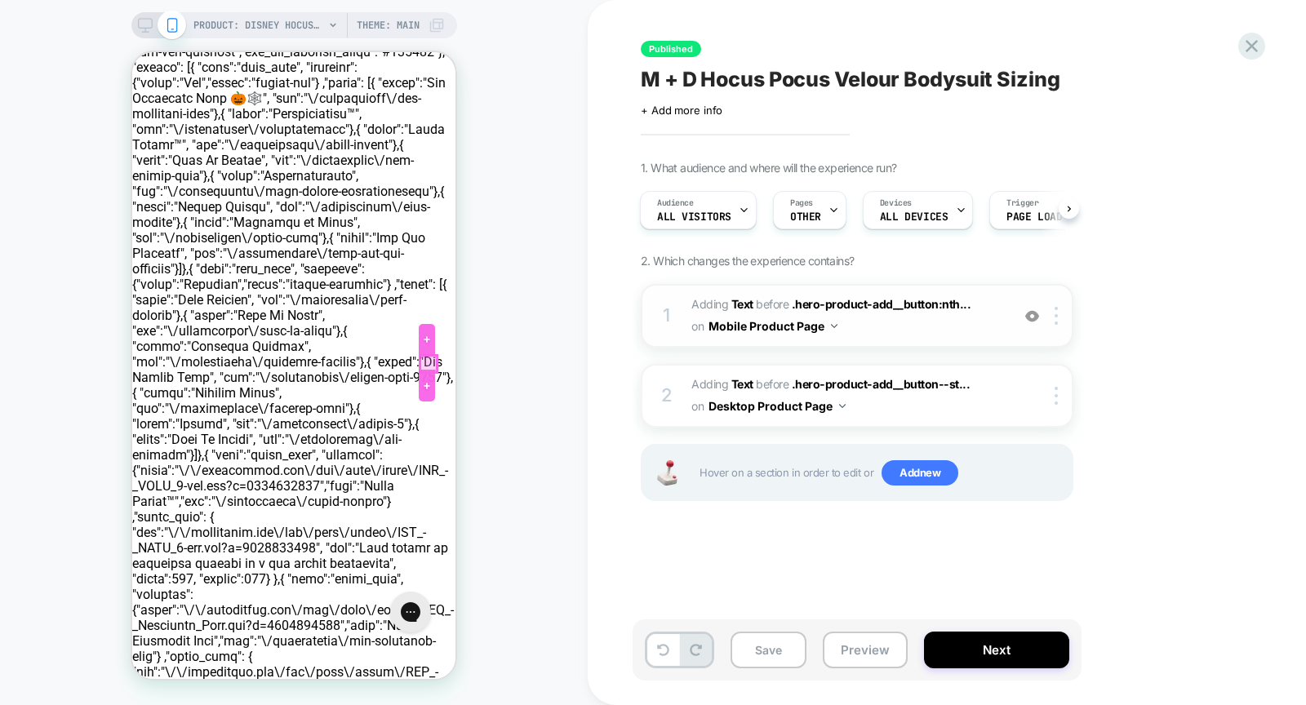
click at [429, 365] on div at bounding box center [428, 364] width 16 height 16
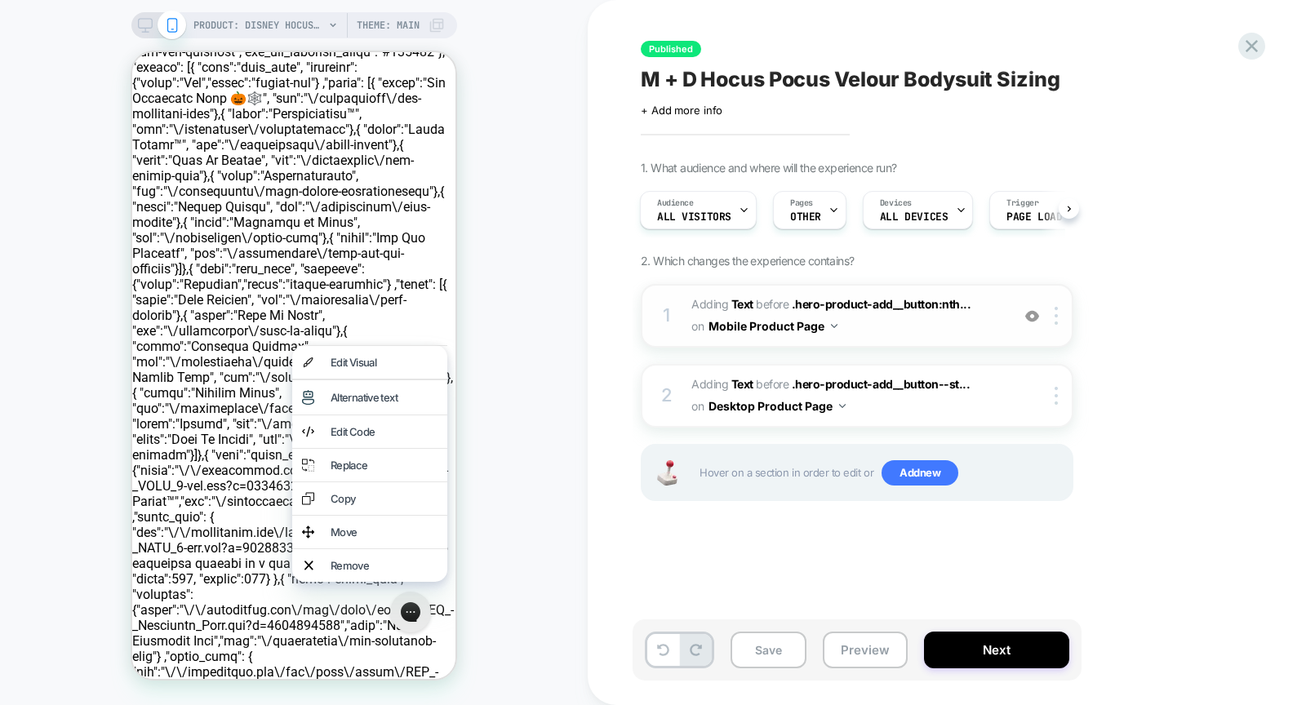
click at [517, 356] on div "PRODUCT: Disney Hocus Pocus [PERSON_NAME] Velour Tulle Bodysuit Dress PRODUCT: …" at bounding box center [293, 352] width 587 height 672
click at [521, 333] on div "PRODUCT: Disney Hocus Pocus [PERSON_NAME] Velour Tulle Bodysuit Dress PRODUCT: …" at bounding box center [293, 352] width 587 height 672
click at [552, 198] on div "PRODUCT: Disney Hocus Pocus [PERSON_NAME] Velour Tulle Bodysuit Dress PRODUCT: …" at bounding box center [293, 352] width 587 height 672
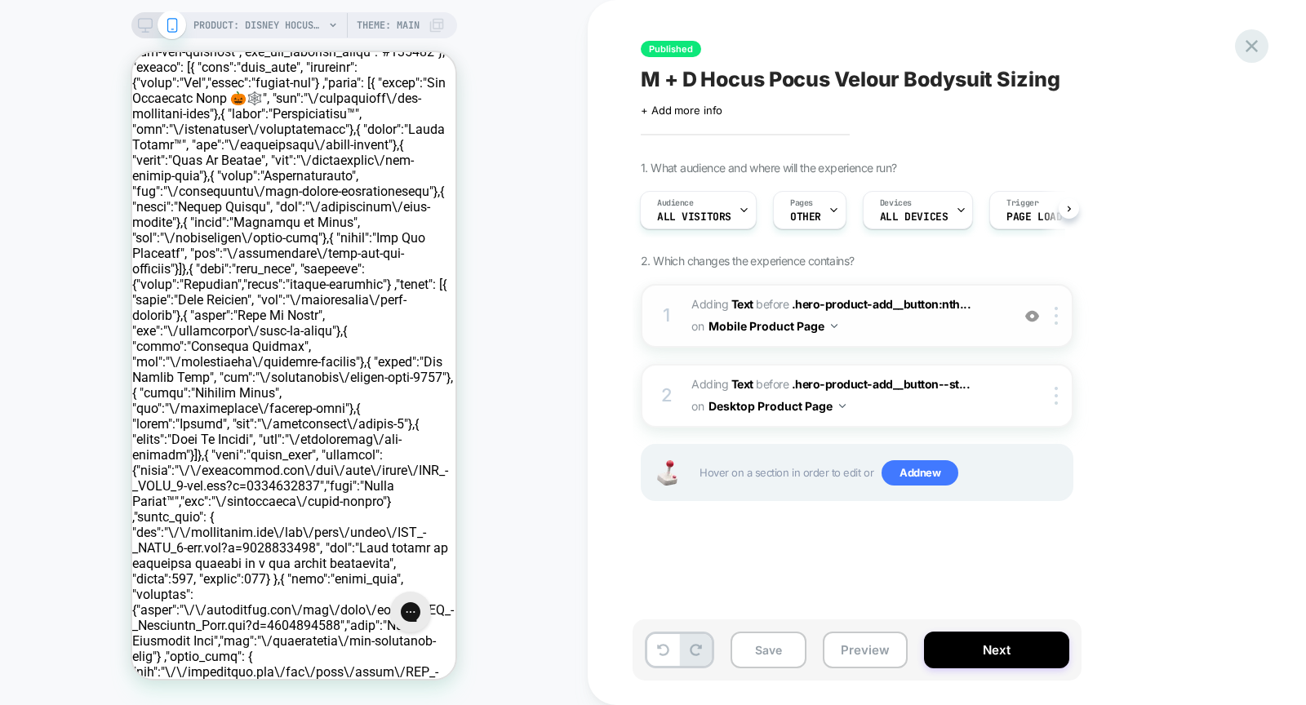
click at [1256, 46] on icon at bounding box center [1251, 46] width 22 height 22
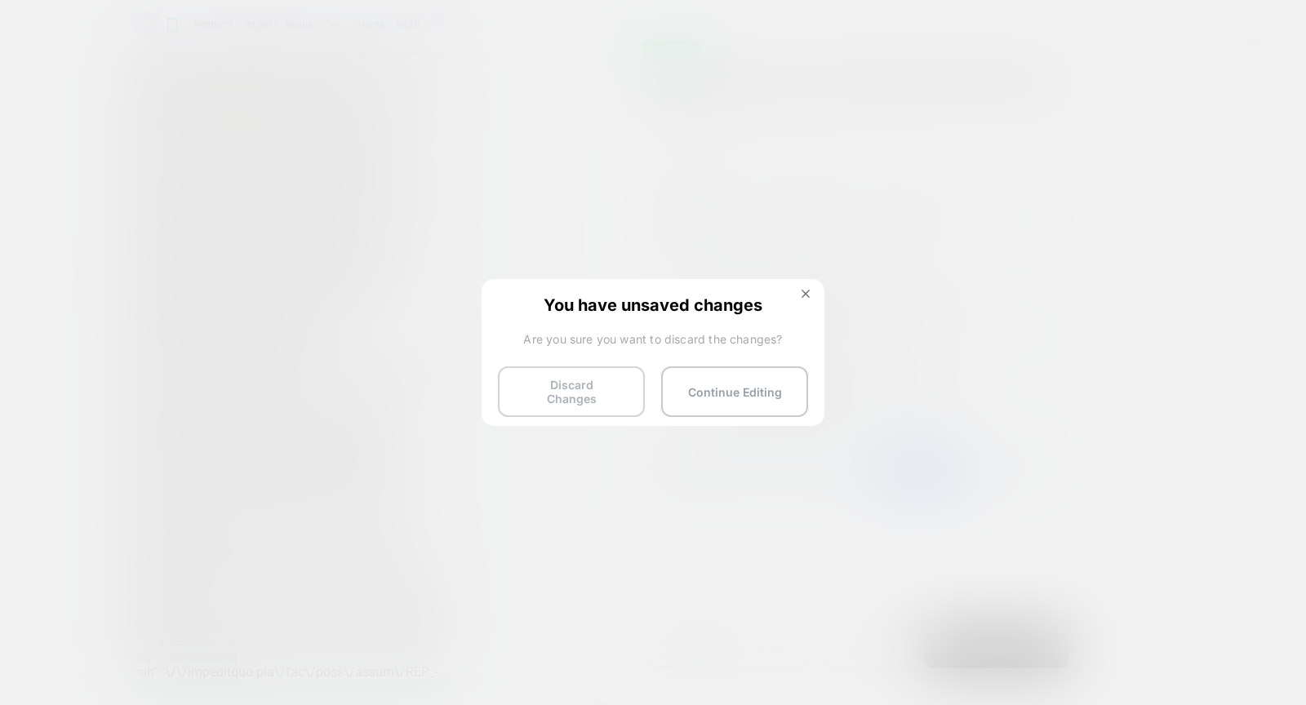
click at [581, 386] on button "Discard Changes" at bounding box center [571, 391] width 147 height 51
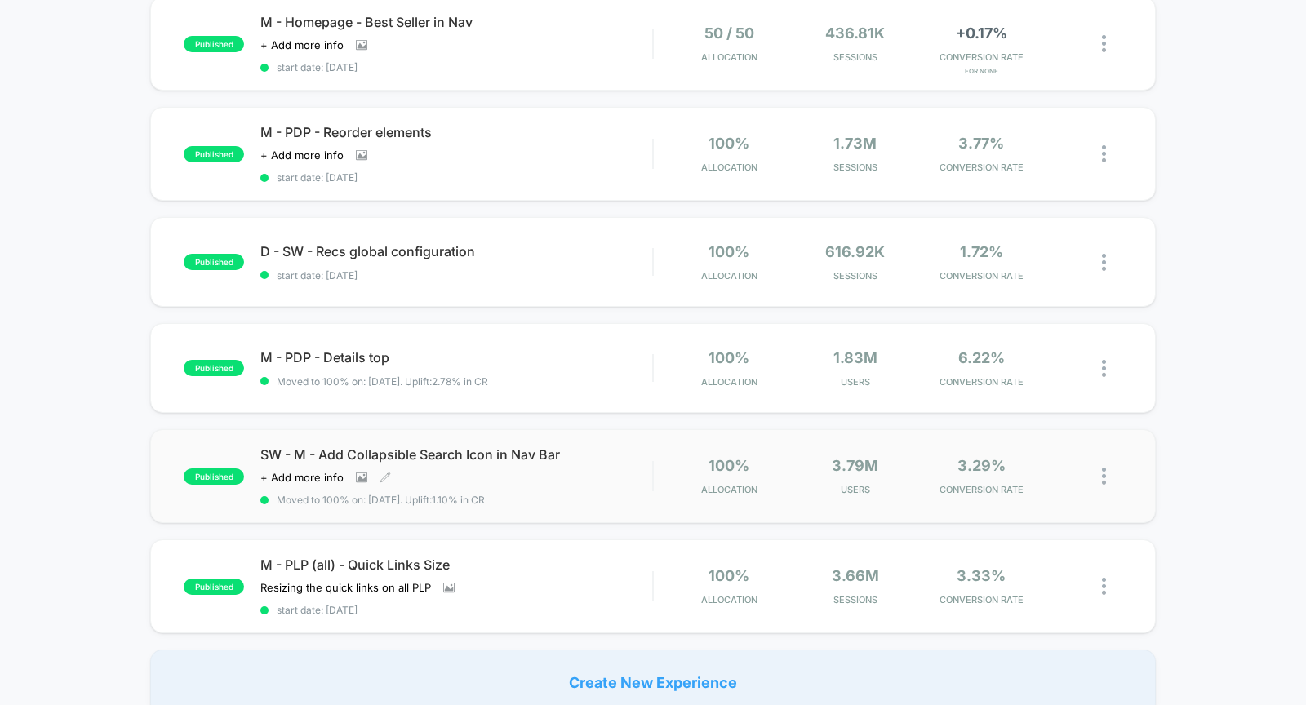
scroll to position [796, 0]
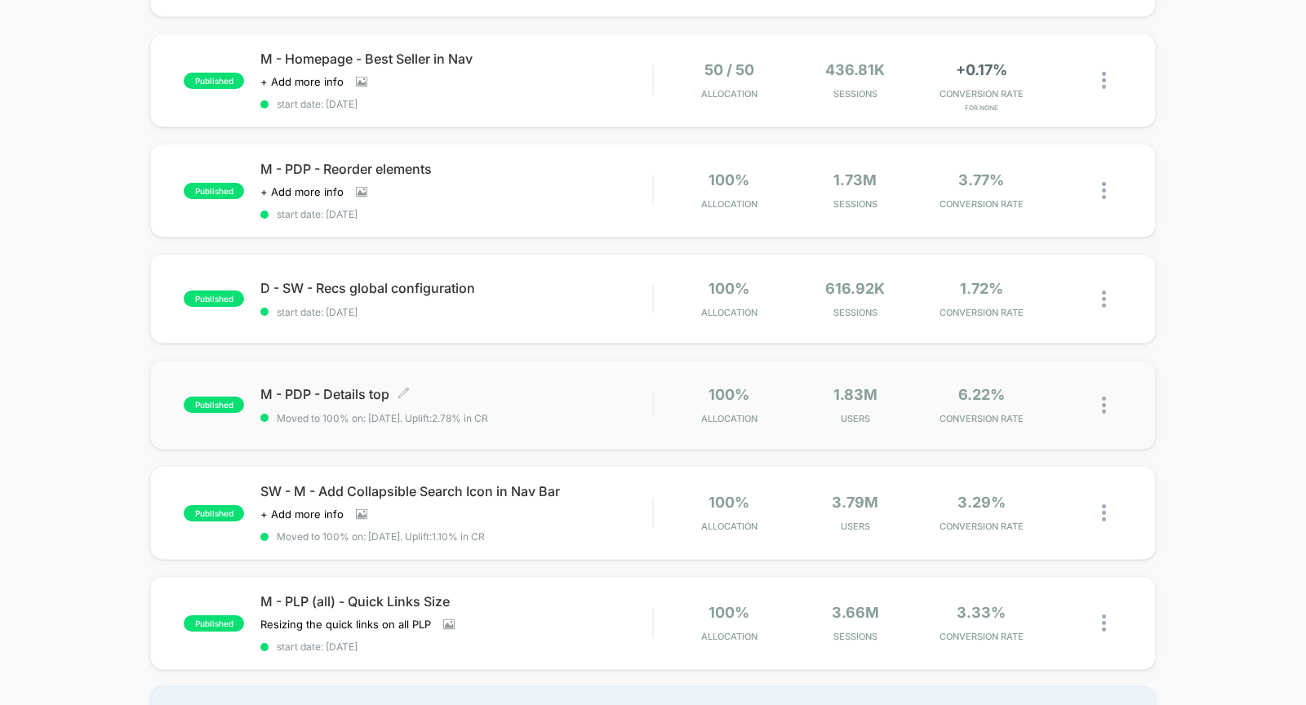
drag, startPoint x: 74, startPoint y: 261, endPoint x: 429, endPoint y: 405, distance: 382.9
click at [429, 405] on div "published M + D - PLP Clearance - Size Filters start date: [DATE] 100% Allocati…" at bounding box center [653, 67] width 1306 height 1370
click at [1104, 291] on img at bounding box center [1104, 298] width 4 height 17
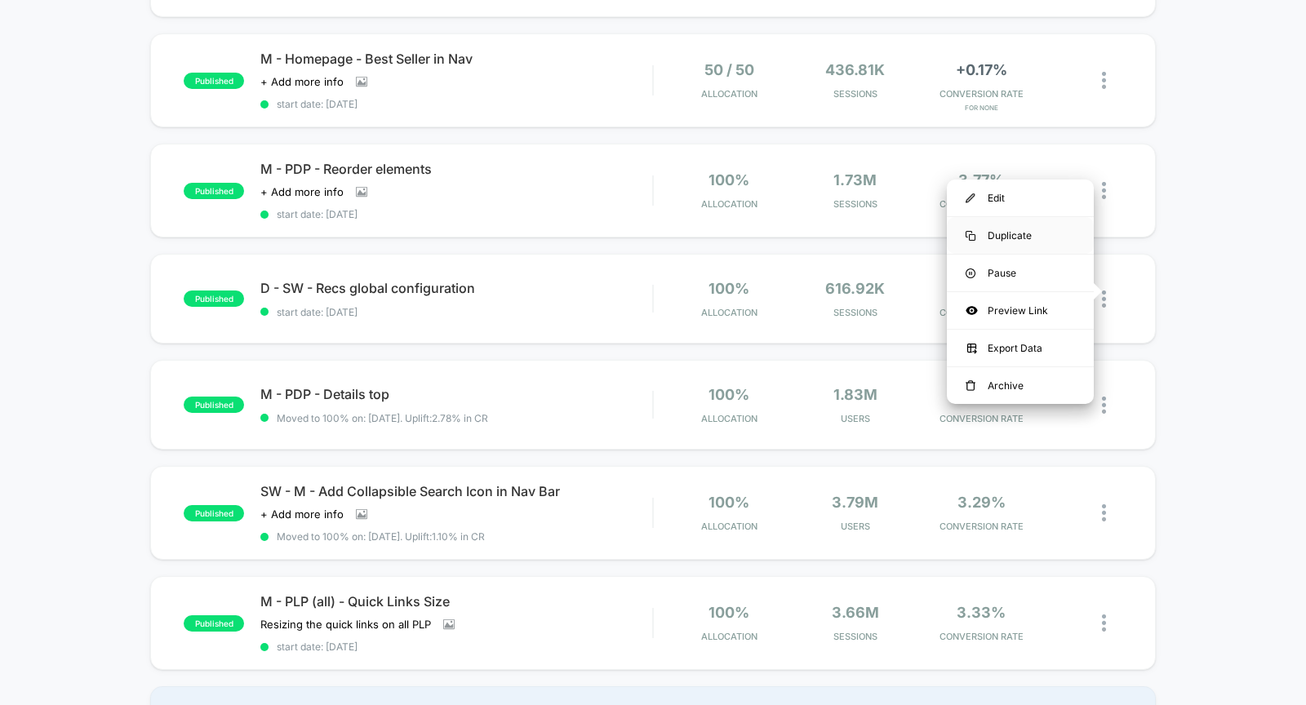
click at [1013, 229] on div "Duplicate" at bounding box center [1020, 235] width 147 height 37
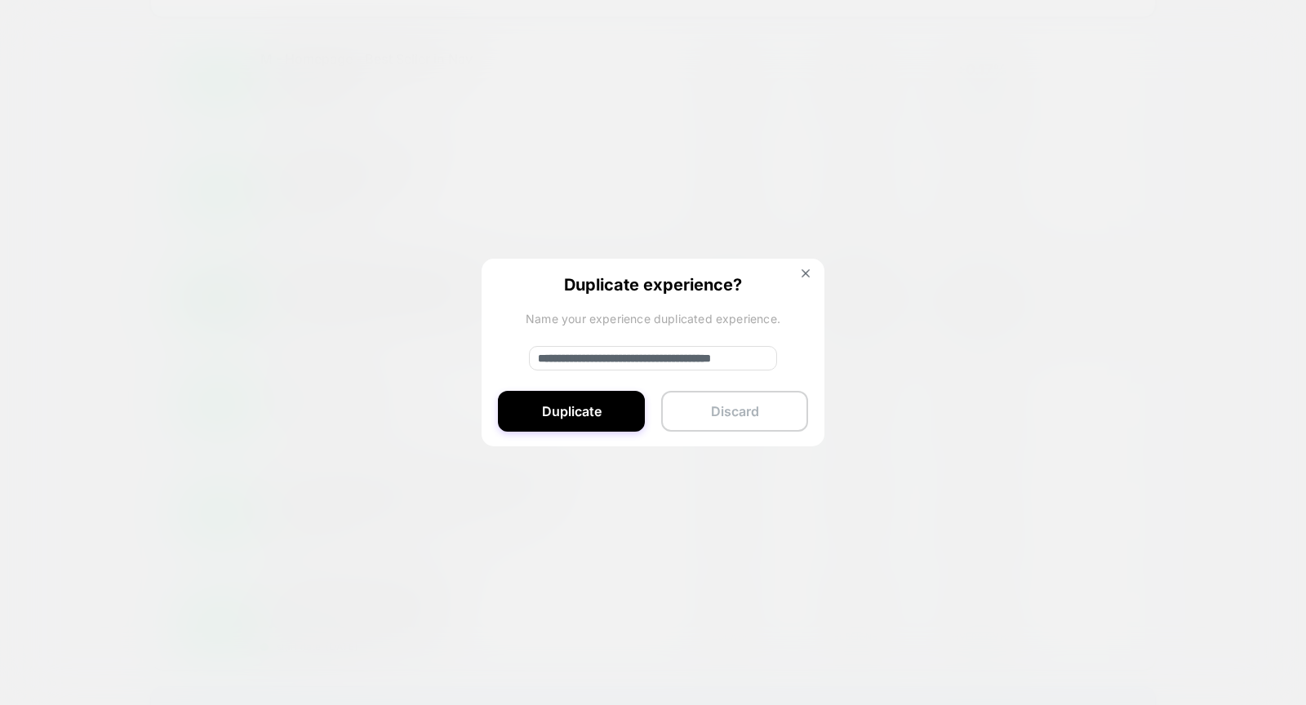
drag, startPoint x: 593, startPoint y: 355, endPoint x: 751, endPoint y: 406, distance: 165.7
click at [751, 406] on div "**********" at bounding box center [652, 353] width 343 height 189
type input "*******"
click at [760, 424] on button "Discard" at bounding box center [734, 411] width 147 height 41
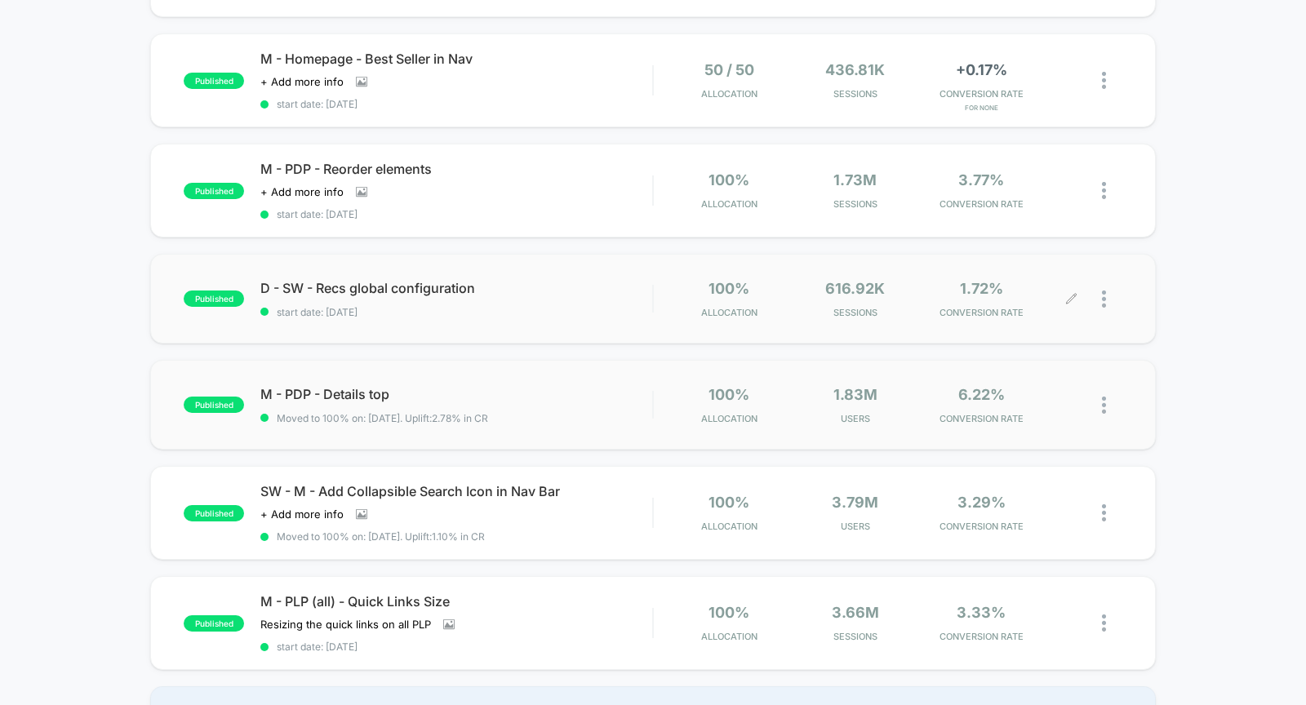
click at [1105, 401] on img at bounding box center [1104, 405] width 4 height 17
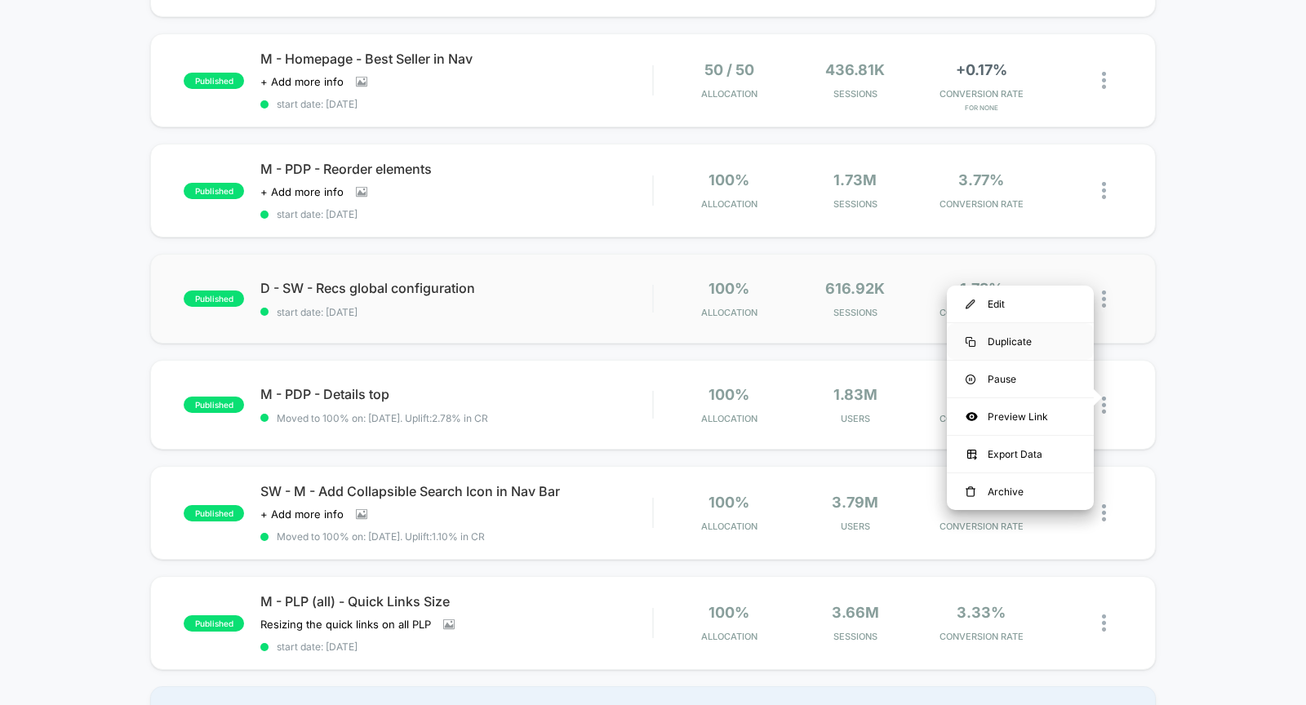
click at [1015, 342] on div "Duplicate" at bounding box center [1020, 341] width 147 height 37
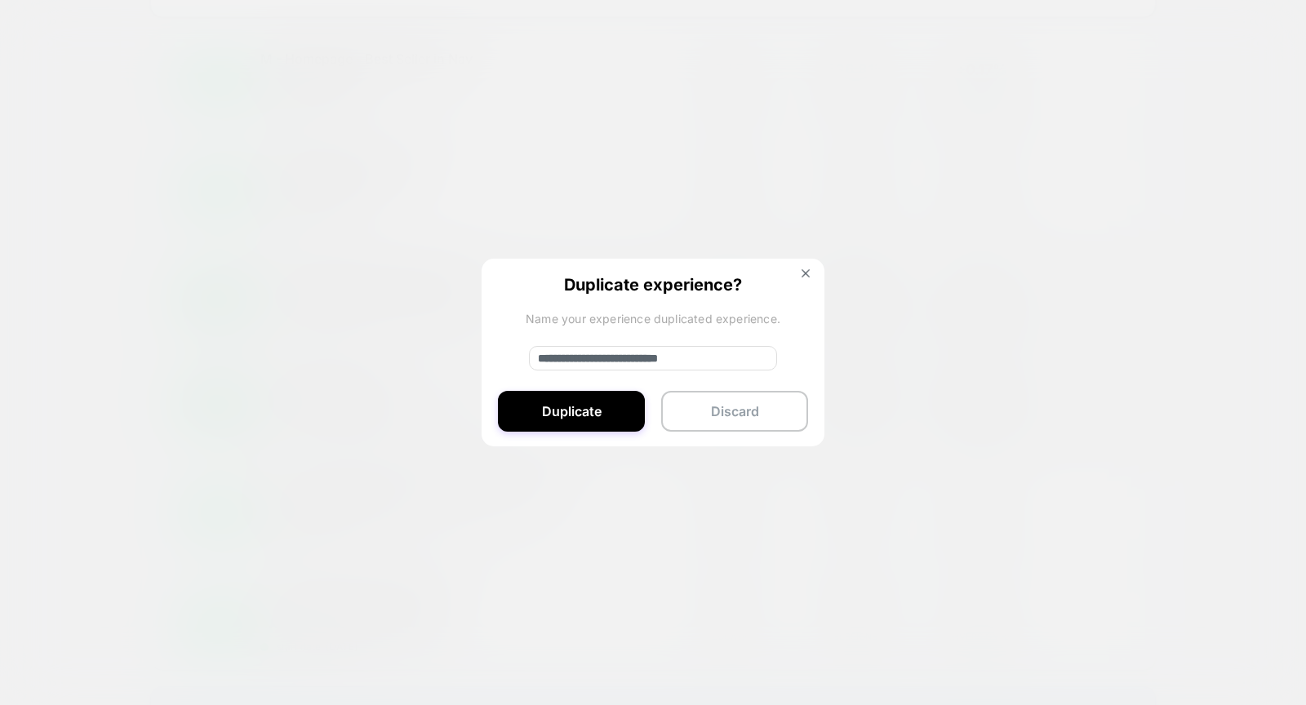
drag, startPoint x: 594, startPoint y: 352, endPoint x: 781, endPoint y: 370, distance: 187.8
click at [781, 370] on div "**********" at bounding box center [652, 353] width 343 height 189
click at [747, 440] on div "**********" at bounding box center [652, 353] width 343 height 189
click at [749, 415] on button "Discard" at bounding box center [734, 411] width 147 height 41
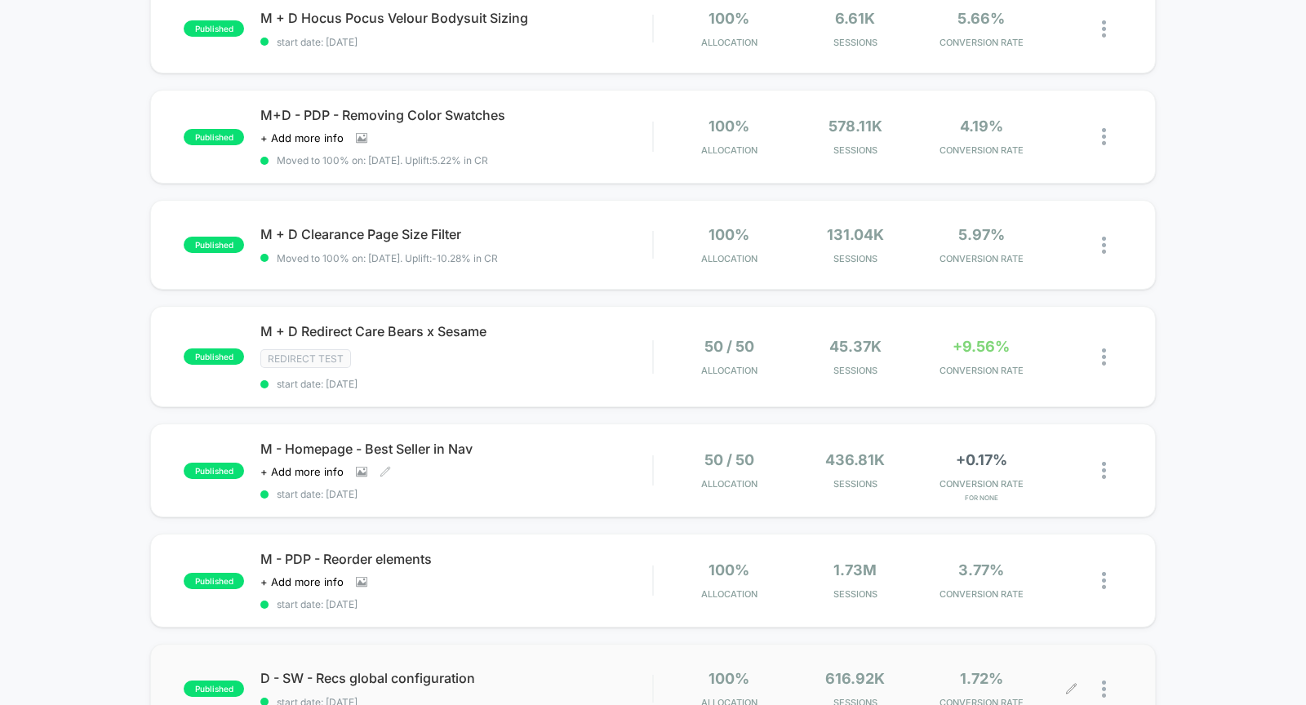
scroll to position [405, 0]
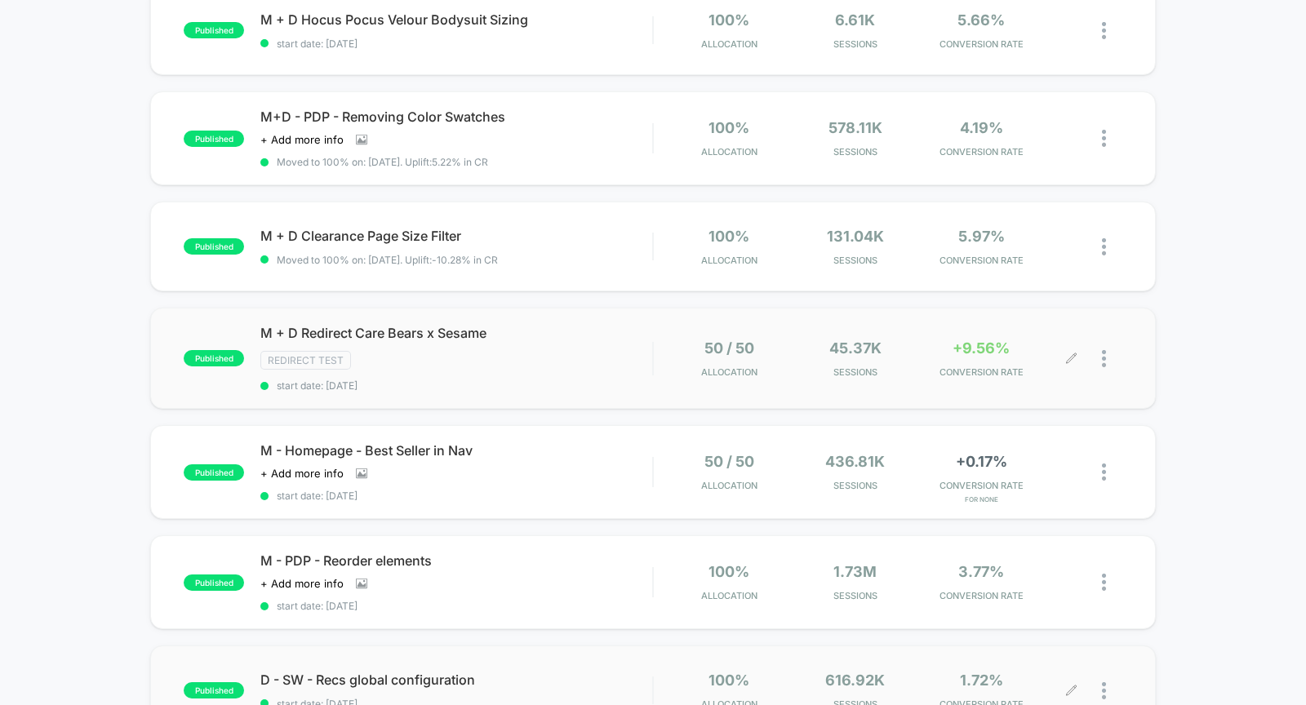
click at [1106, 354] on div at bounding box center [1112, 358] width 20 height 38
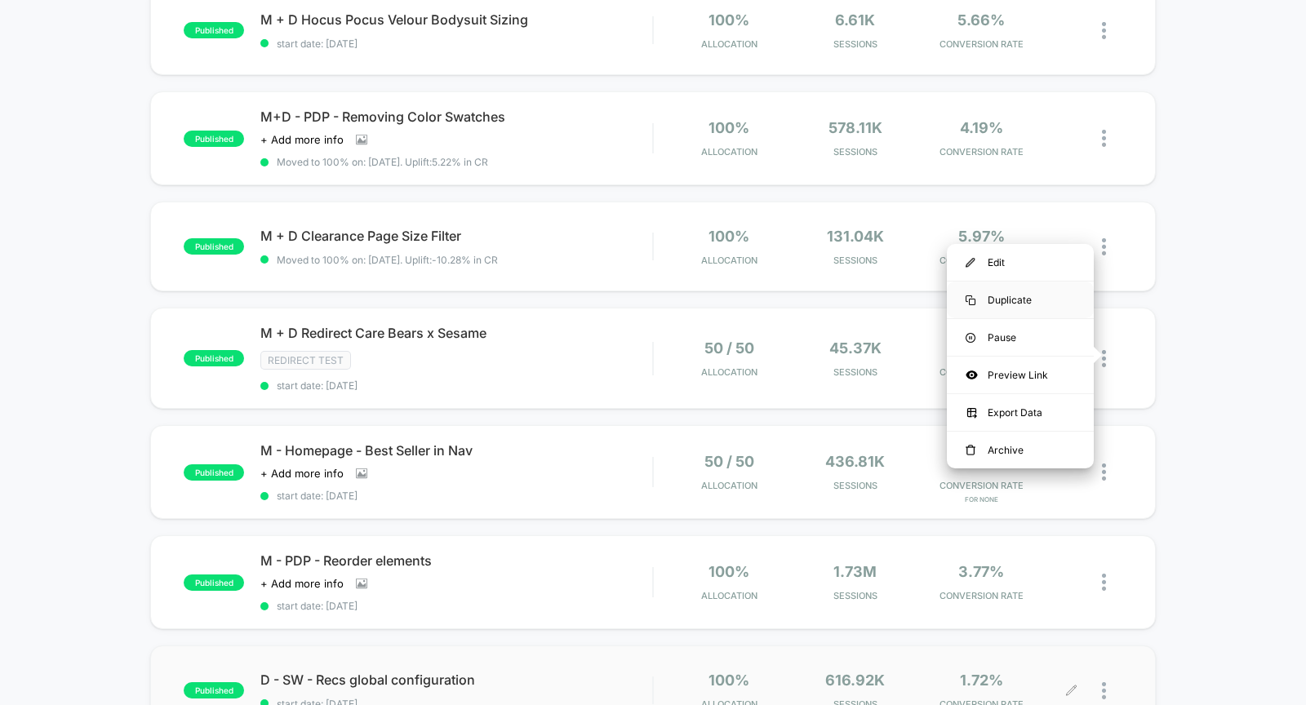
click at [1018, 302] on div "Duplicate" at bounding box center [1020, 300] width 147 height 37
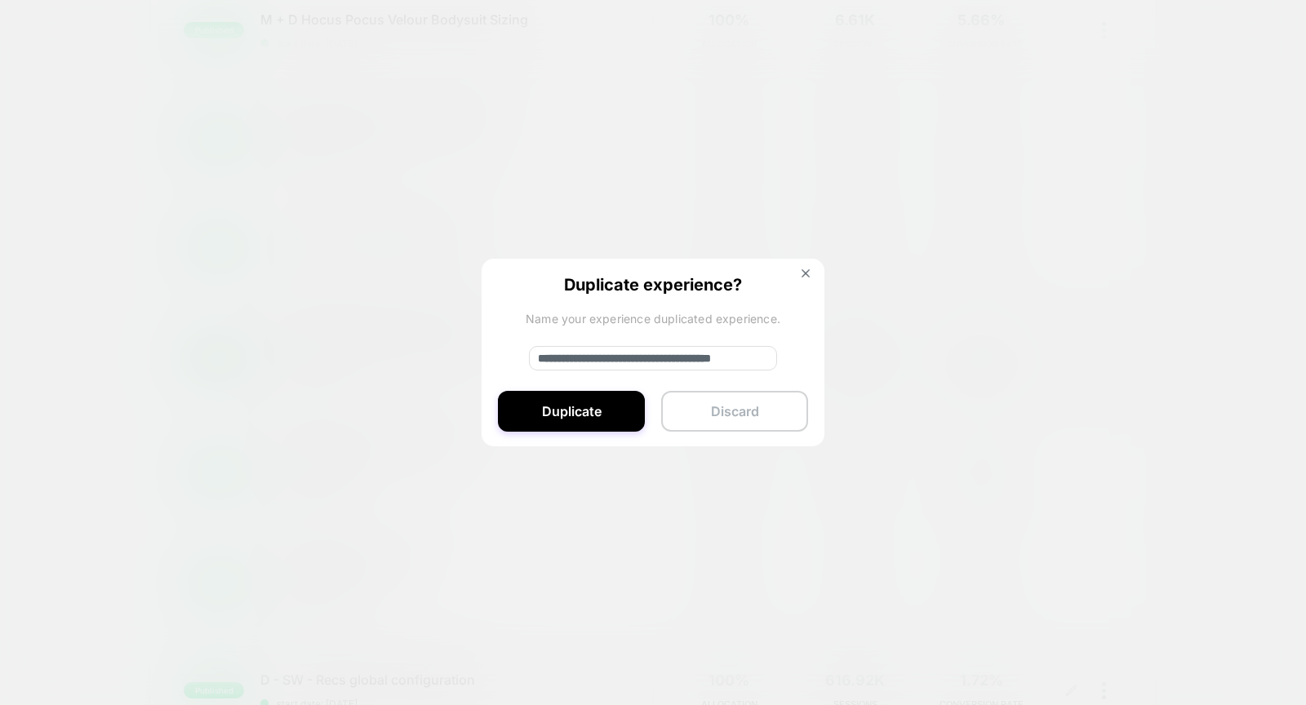
drag, startPoint x: 592, startPoint y: 358, endPoint x: 674, endPoint y: 422, distance: 104.1
click at [674, 422] on div "**********" at bounding box center [652, 353] width 343 height 189
type input "*******"
click at [749, 416] on button "Discard" at bounding box center [734, 411] width 147 height 41
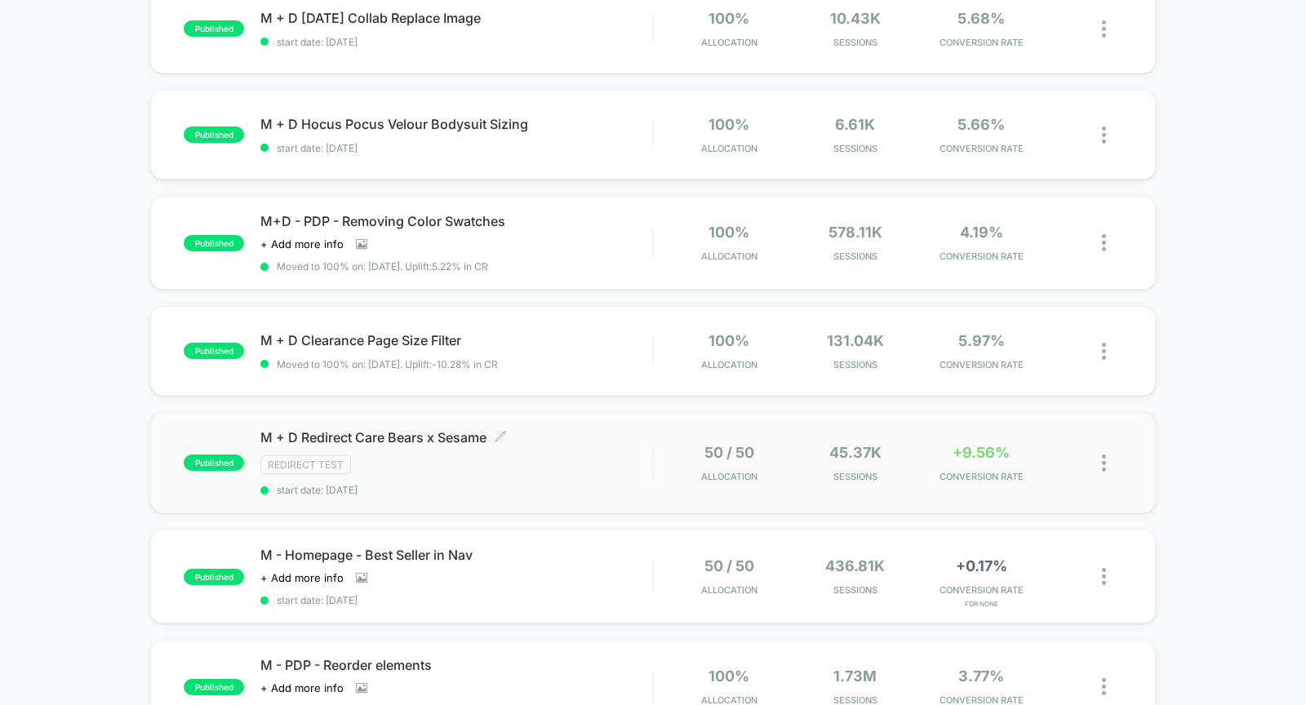
scroll to position [286, 0]
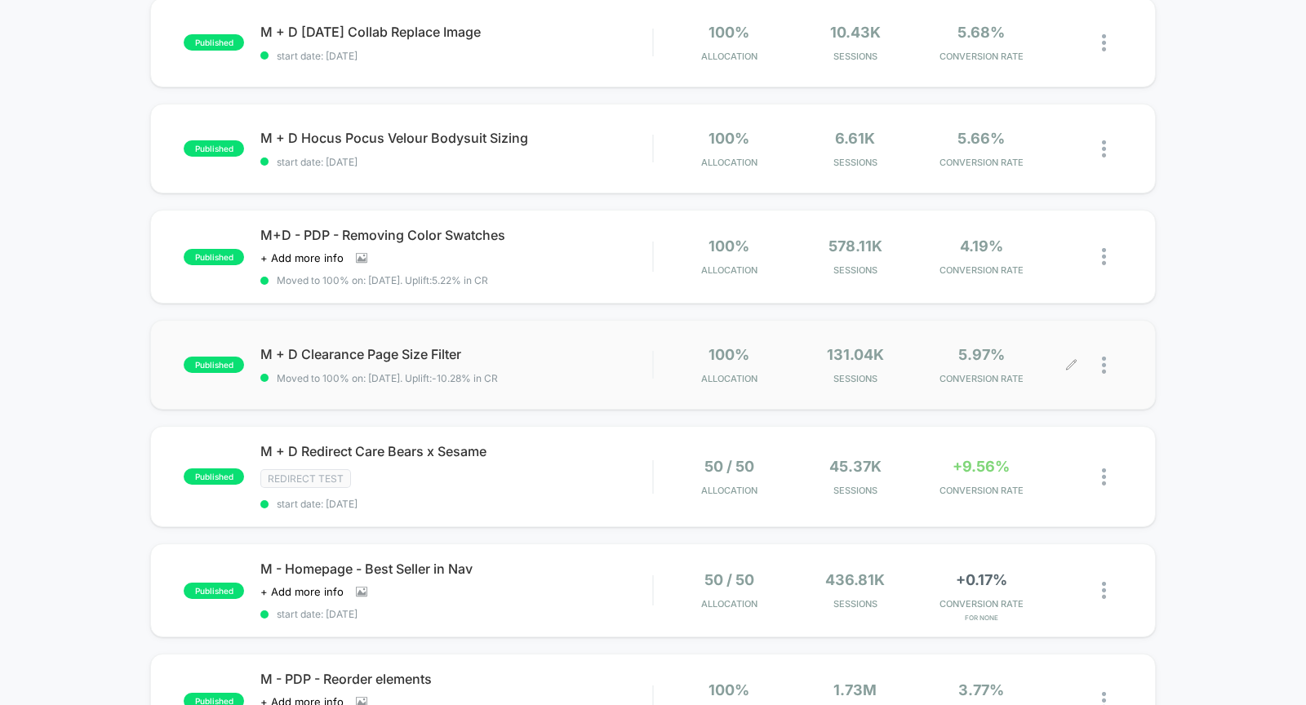
click at [1107, 363] on div at bounding box center [1112, 365] width 20 height 38
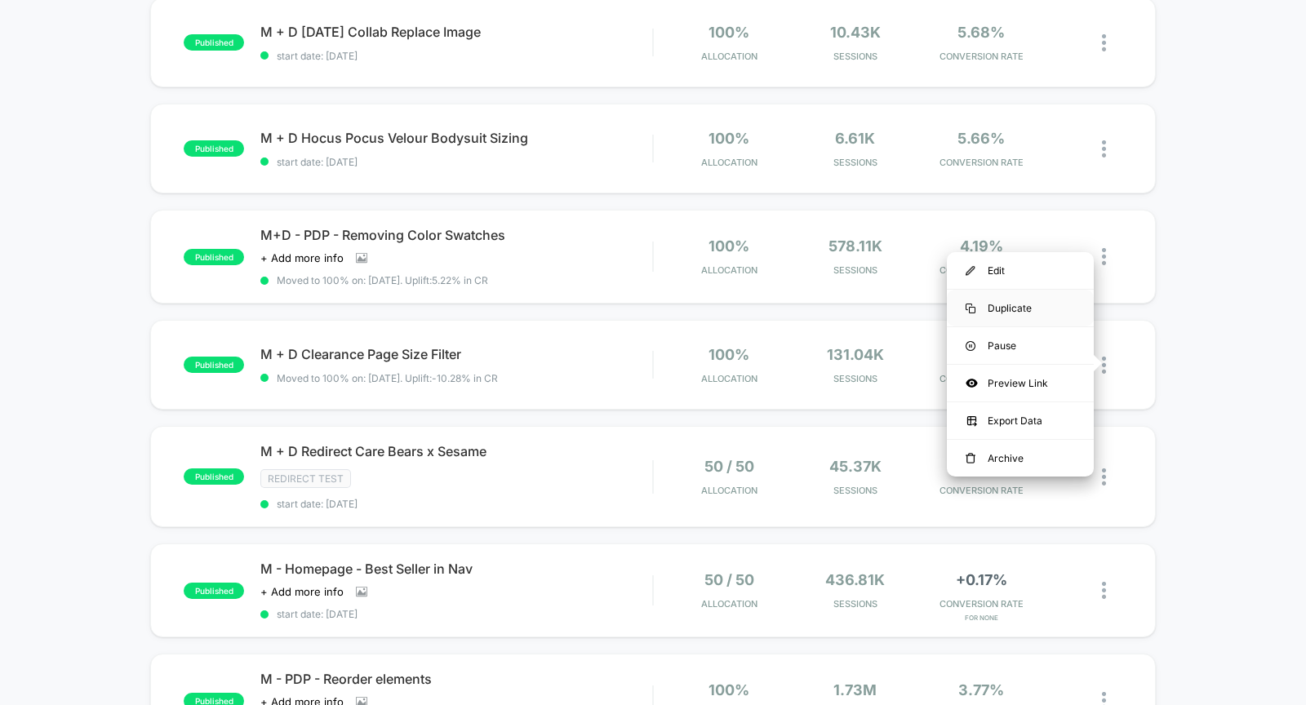
click at [1001, 310] on div "Duplicate" at bounding box center [1020, 308] width 147 height 37
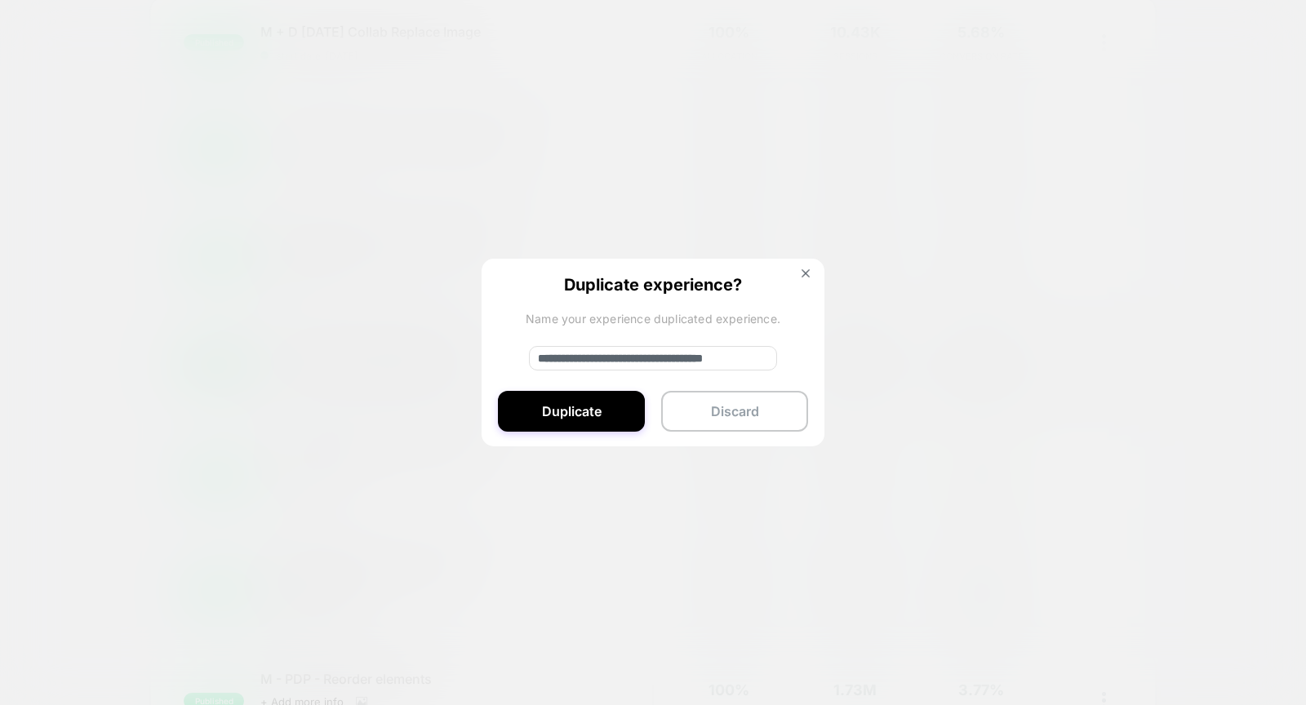
drag, startPoint x: 592, startPoint y: 356, endPoint x: 654, endPoint y: 418, distance: 87.7
click at [654, 419] on div "**********" at bounding box center [652, 353] width 343 height 189
type input "*******"
click at [738, 403] on button "Discard" at bounding box center [734, 411] width 147 height 41
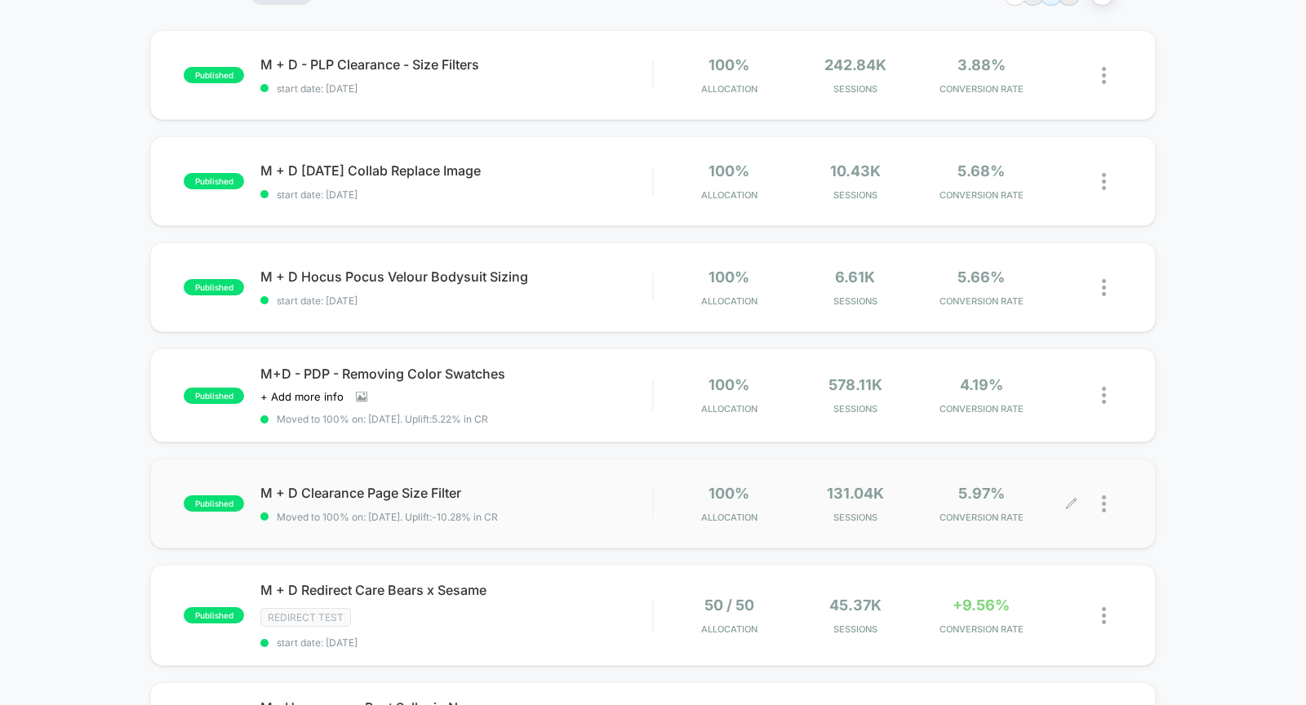
scroll to position [107, 0]
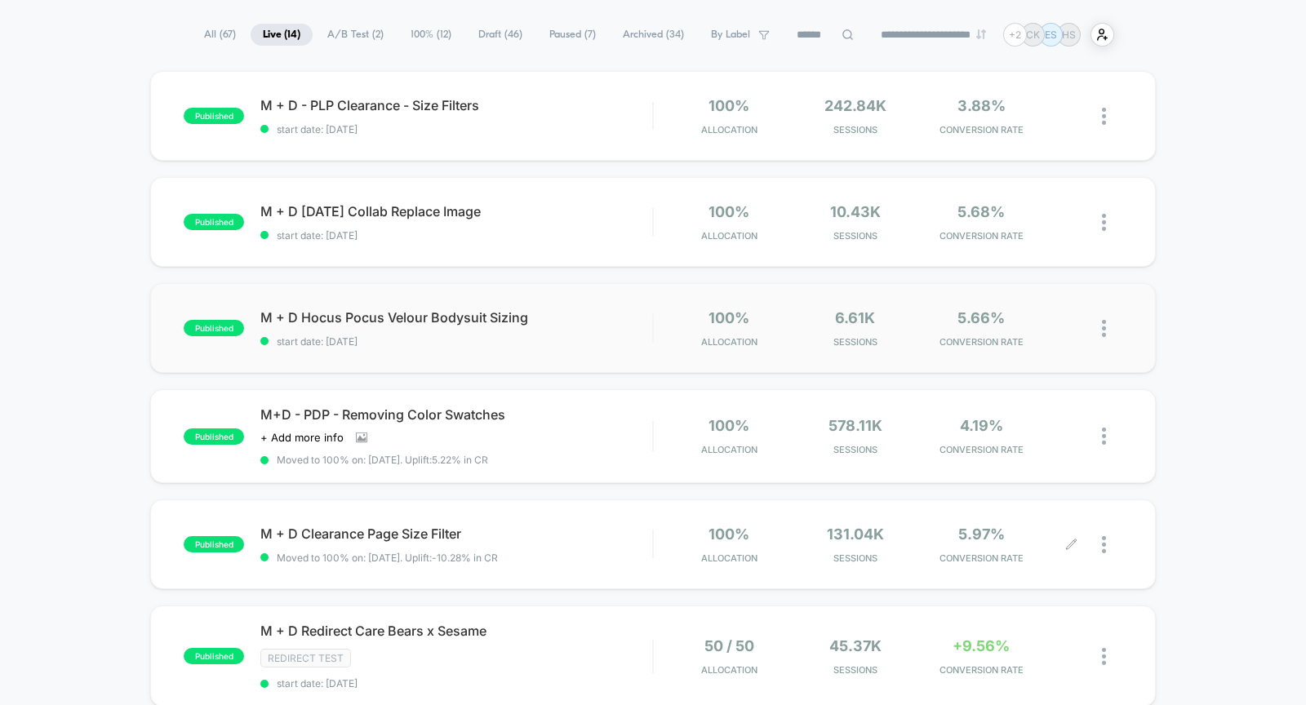
click at [1105, 325] on img at bounding box center [1104, 328] width 4 height 17
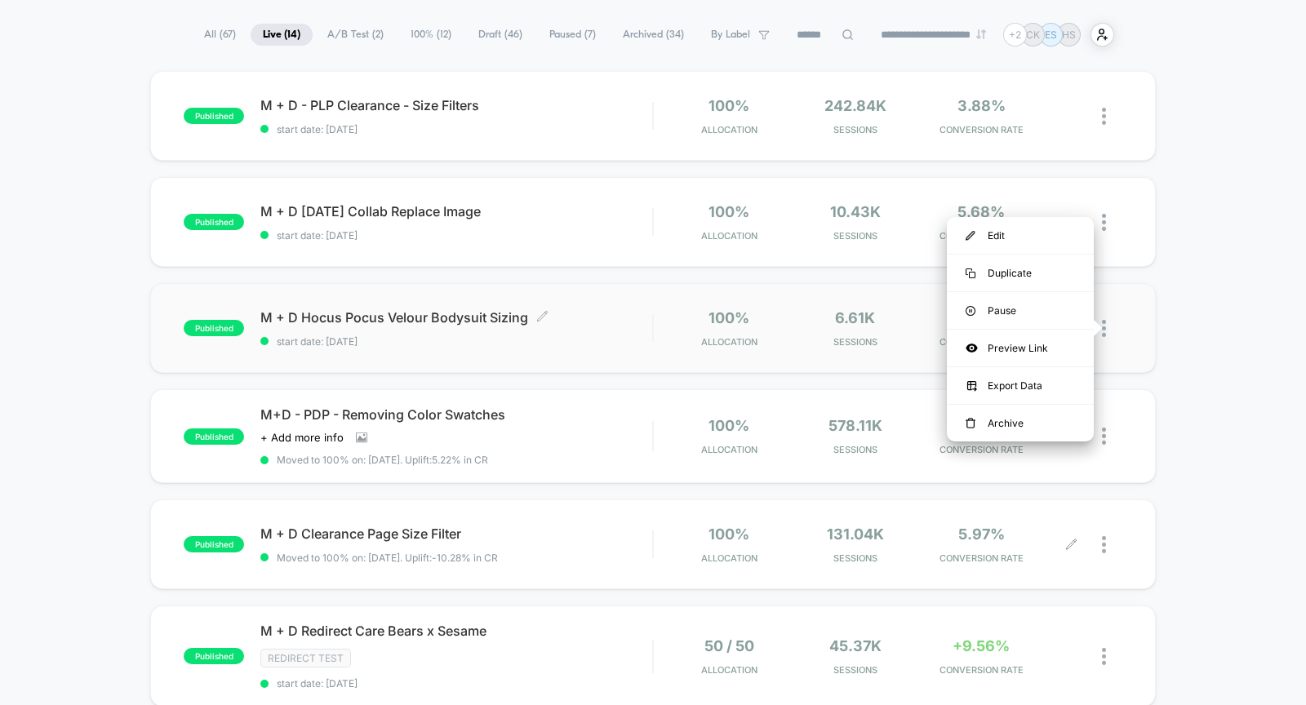
click at [590, 327] on div "M + D Hocus Pocus Velour Bodysuit Sizing Click to edit experience details Click…" at bounding box center [456, 328] width 392 height 38
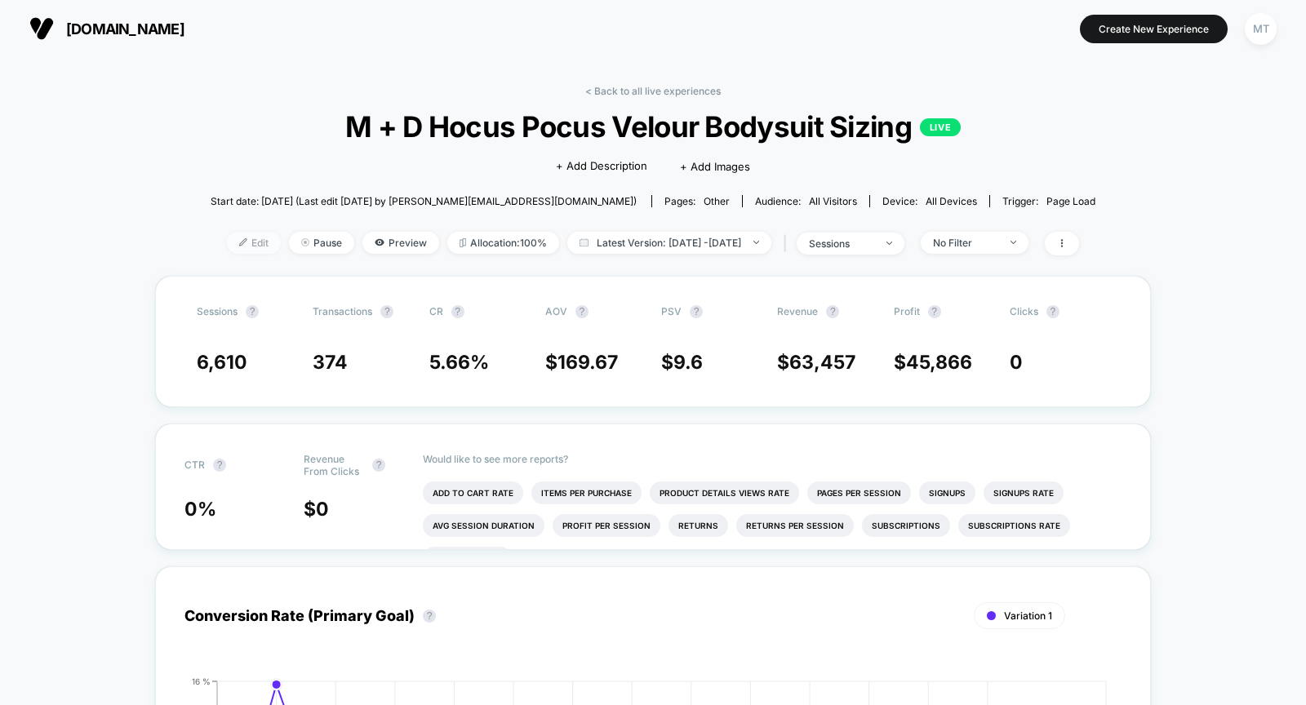
click at [227, 239] on span "Edit" at bounding box center [254, 243] width 54 height 22
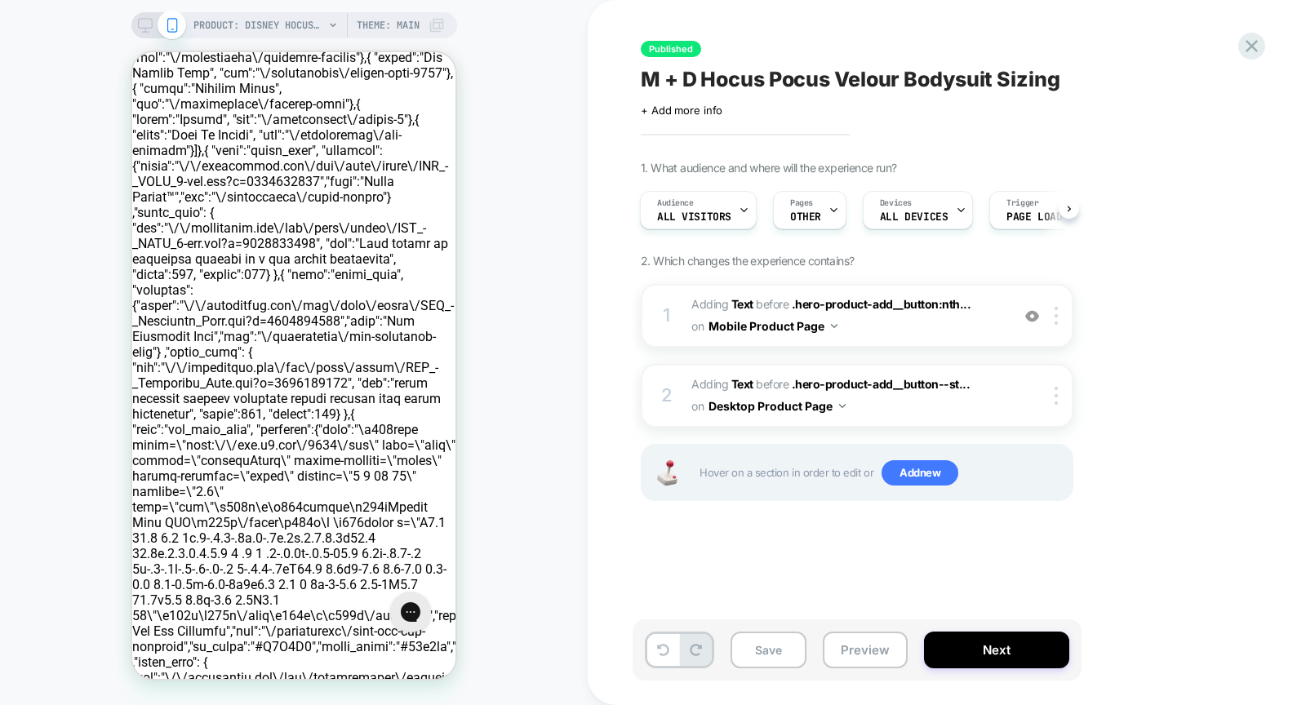
scroll to position [346, 0]
click at [1032, 318] on img at bounding box center [1032, 316] width 14 height 14
click at [1033, 319] on img at bounding box center [1032, 316] width 14 height 14
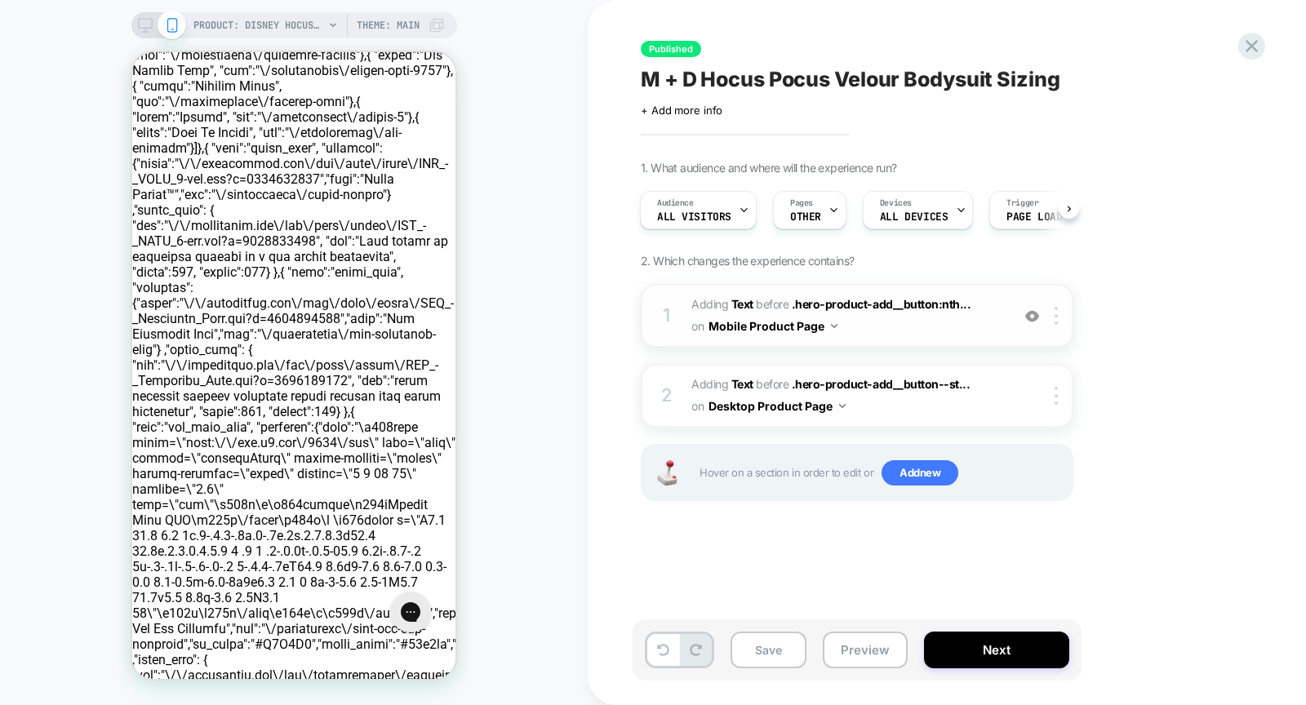
click at [1030, 319] on img at bounding box center [1032, 316] width 14 height 14
click at [1257, 44] on icon at bounding box center [1251, 46] width 22 height 22
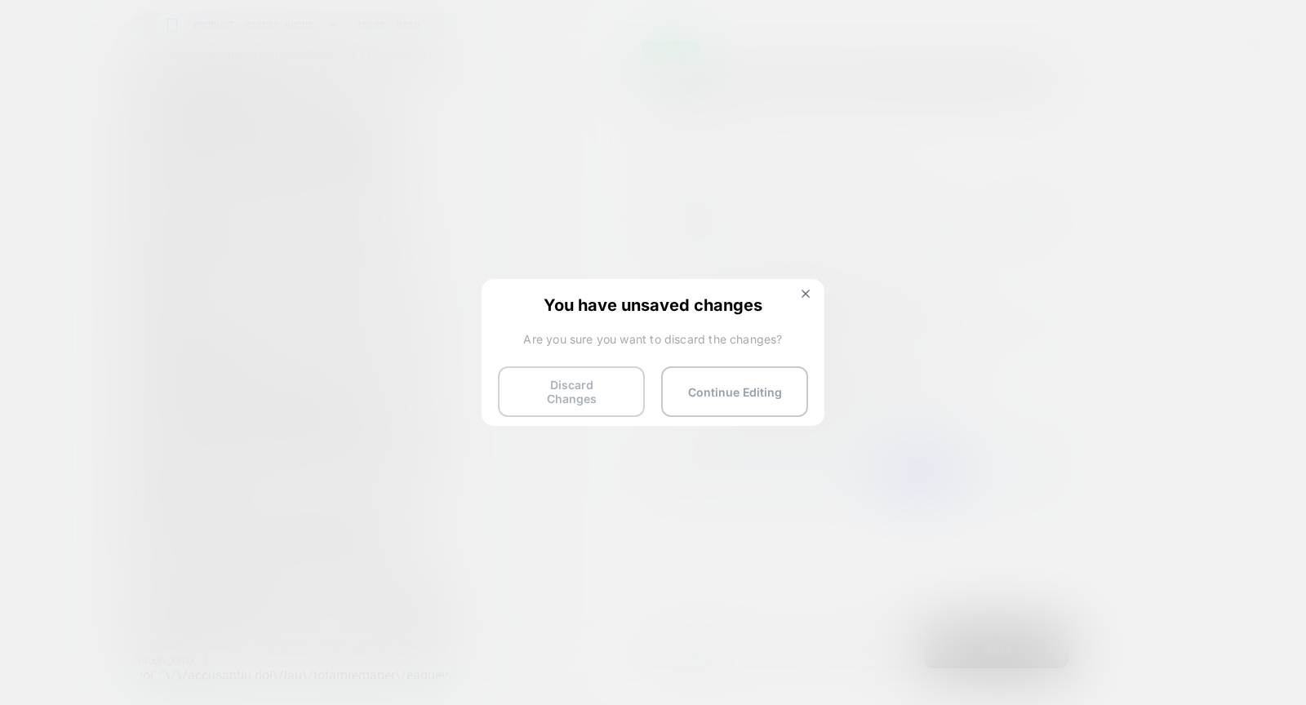
click at [596, 387] on button "Discard Changes" at bounding box center [571, 391] width 147 height 51
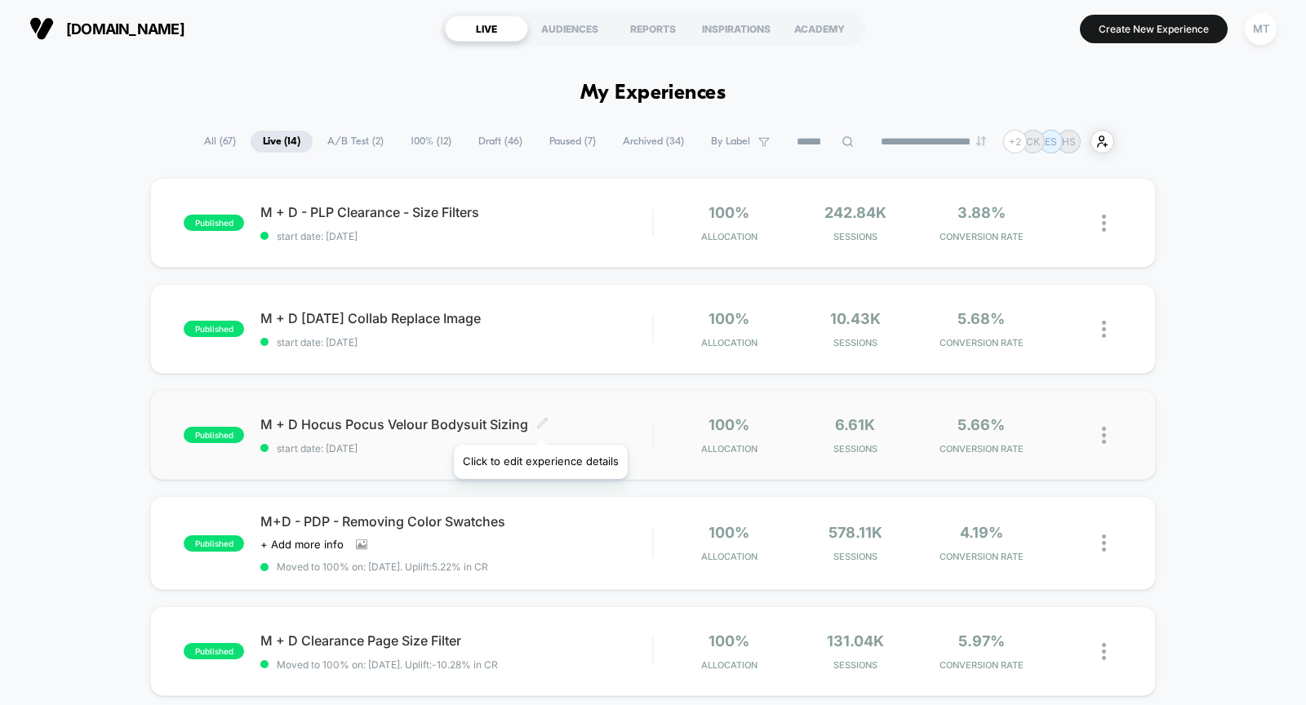
click at [539, 424] on icon at bounding box center [542, 423] width 10 height 10
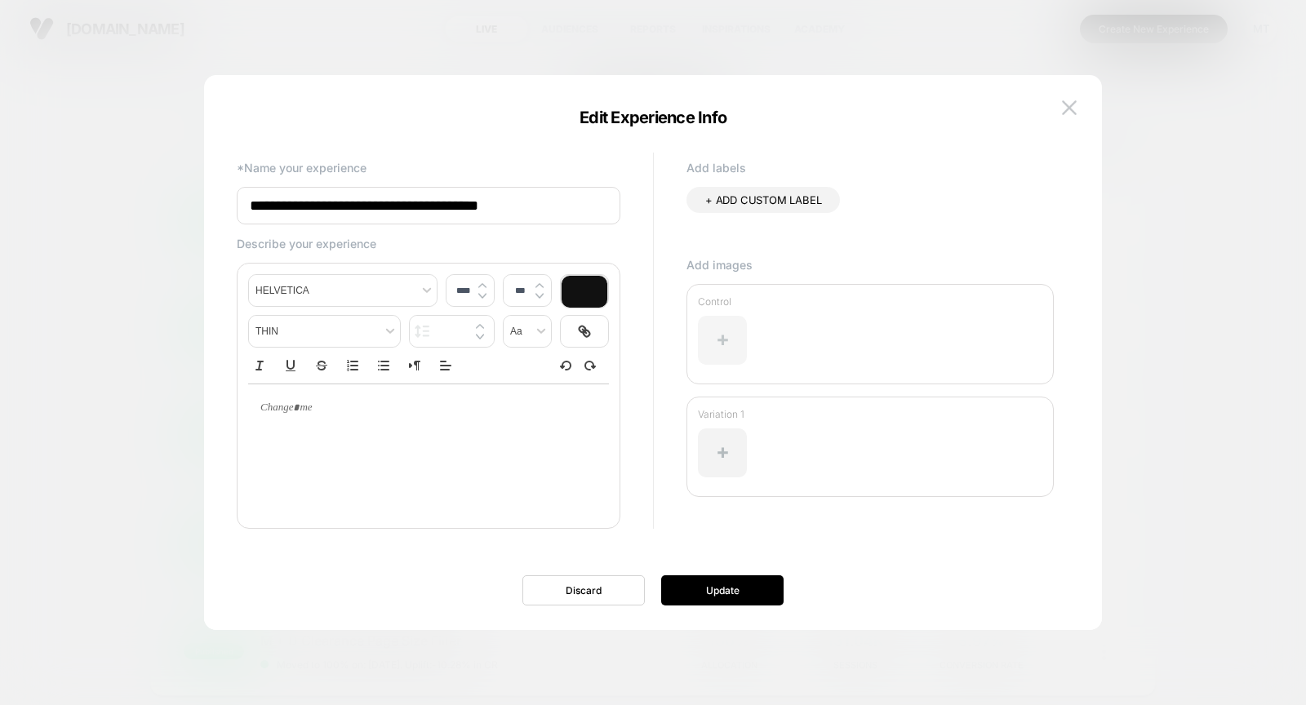
click at [707, 353] on div at bounding box center [722, 340] width 49 height 49
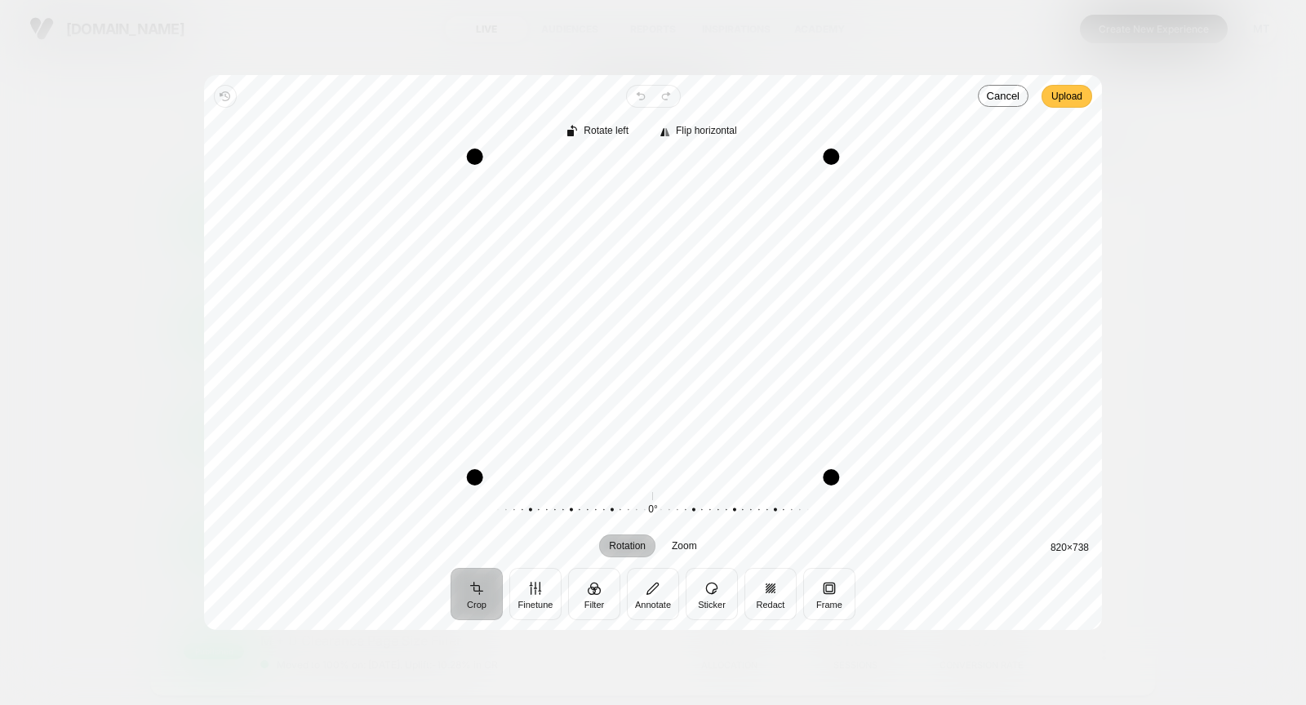
click at [1075, 101] on span "Upload" at bounding box center [1066, 96] width 31 height 20
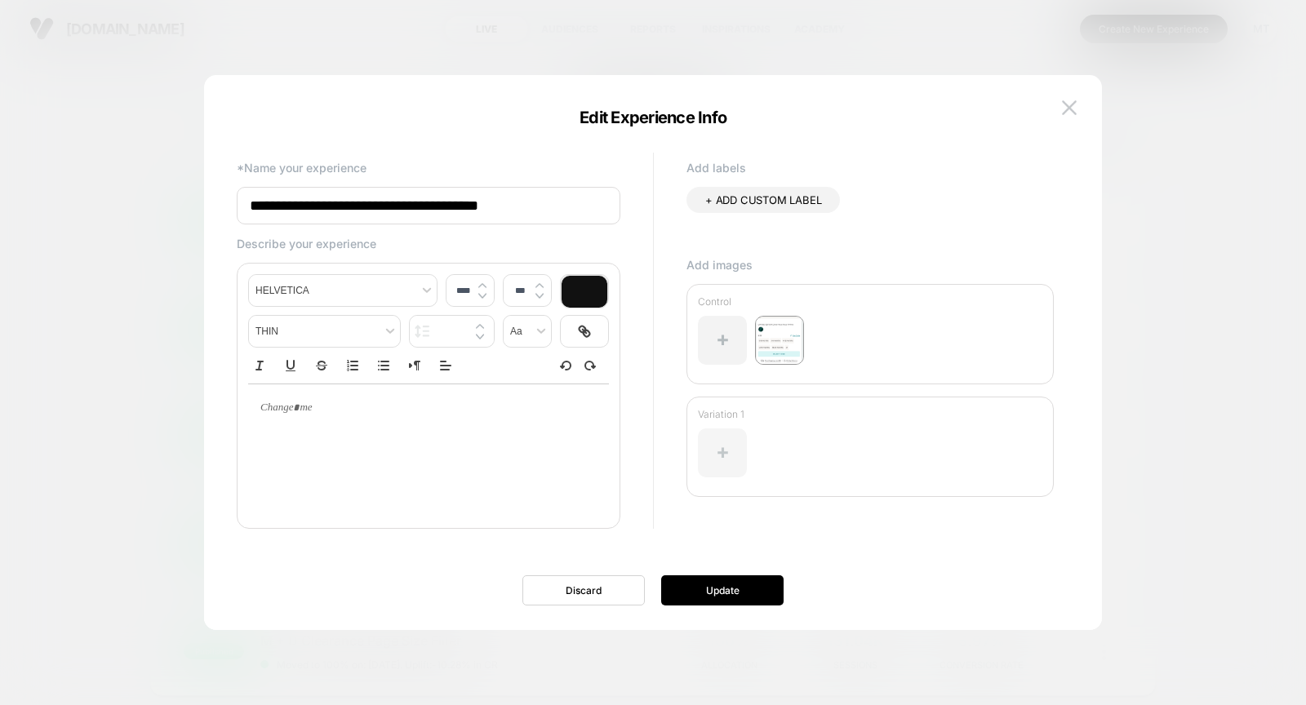
click at [729, 460] on div at bounding box center [722, 452] width 49 height 49
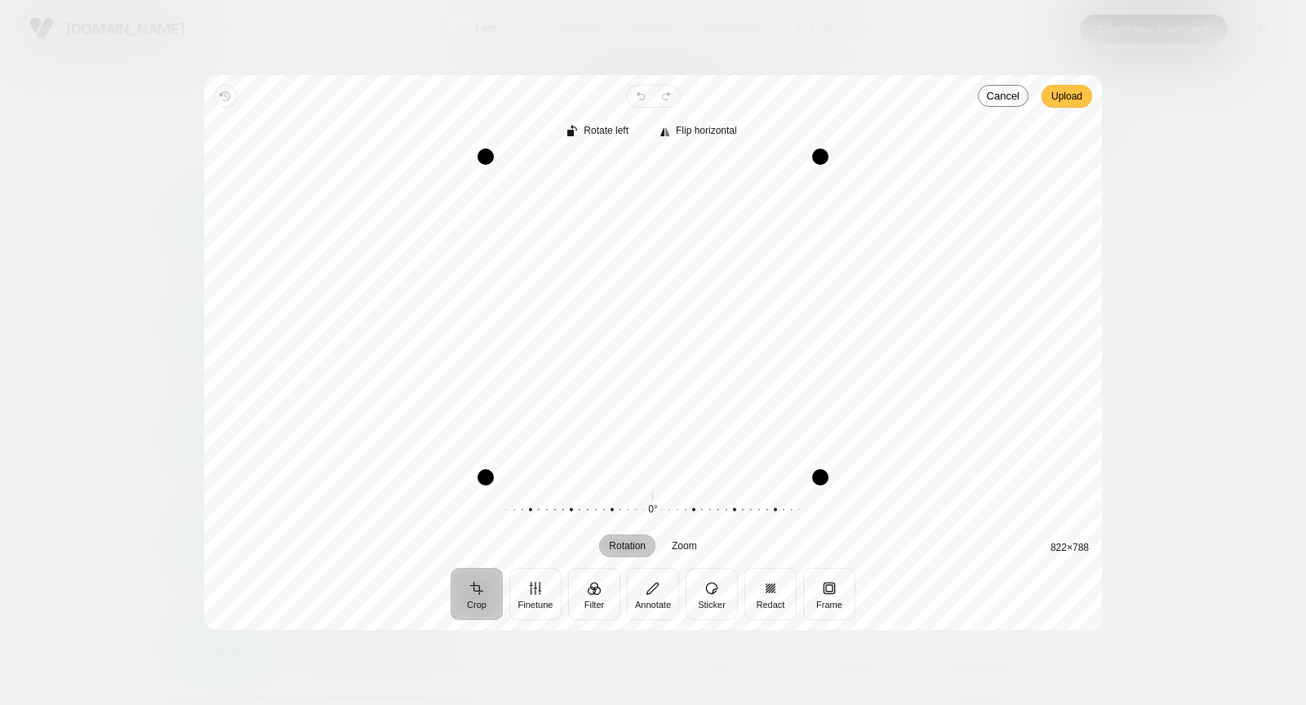
click at [1071, 95] on span "Upload" at bounding box center [1066, 96] width 31 height 20
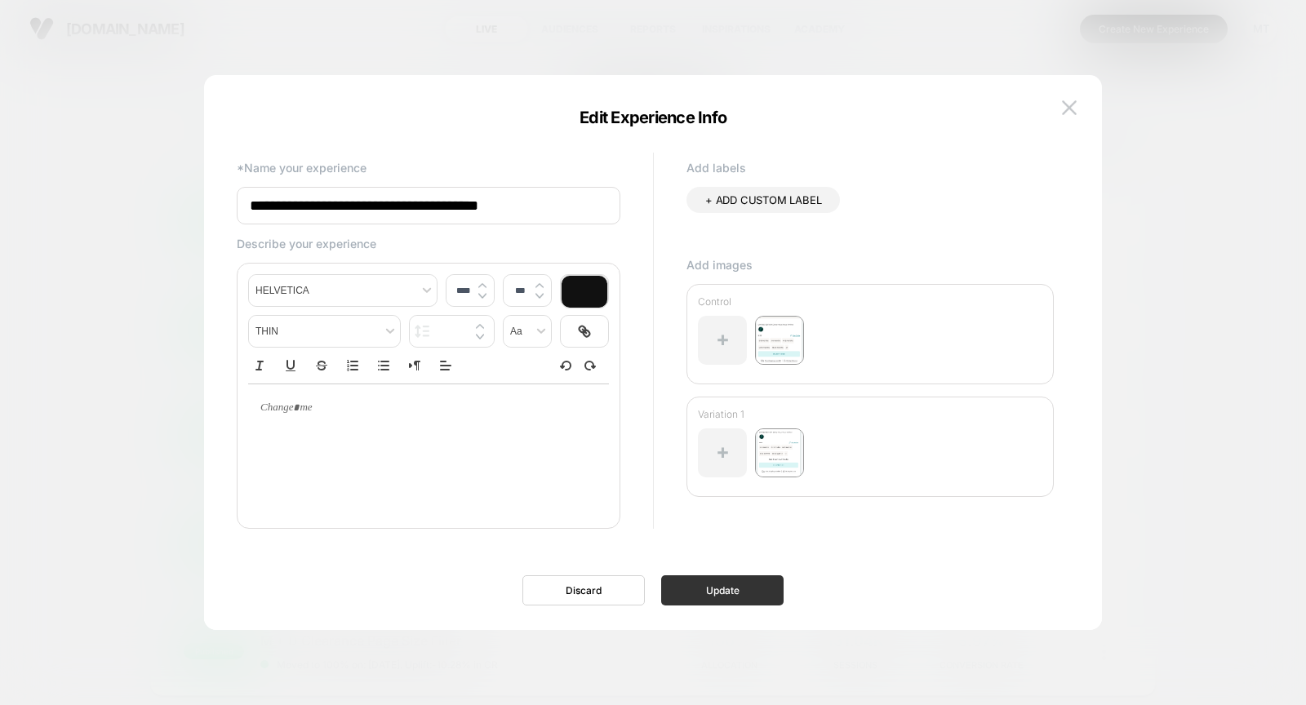
click at [729, 587] on button "Update" at bounding box center [722, 590] width 122 height 30
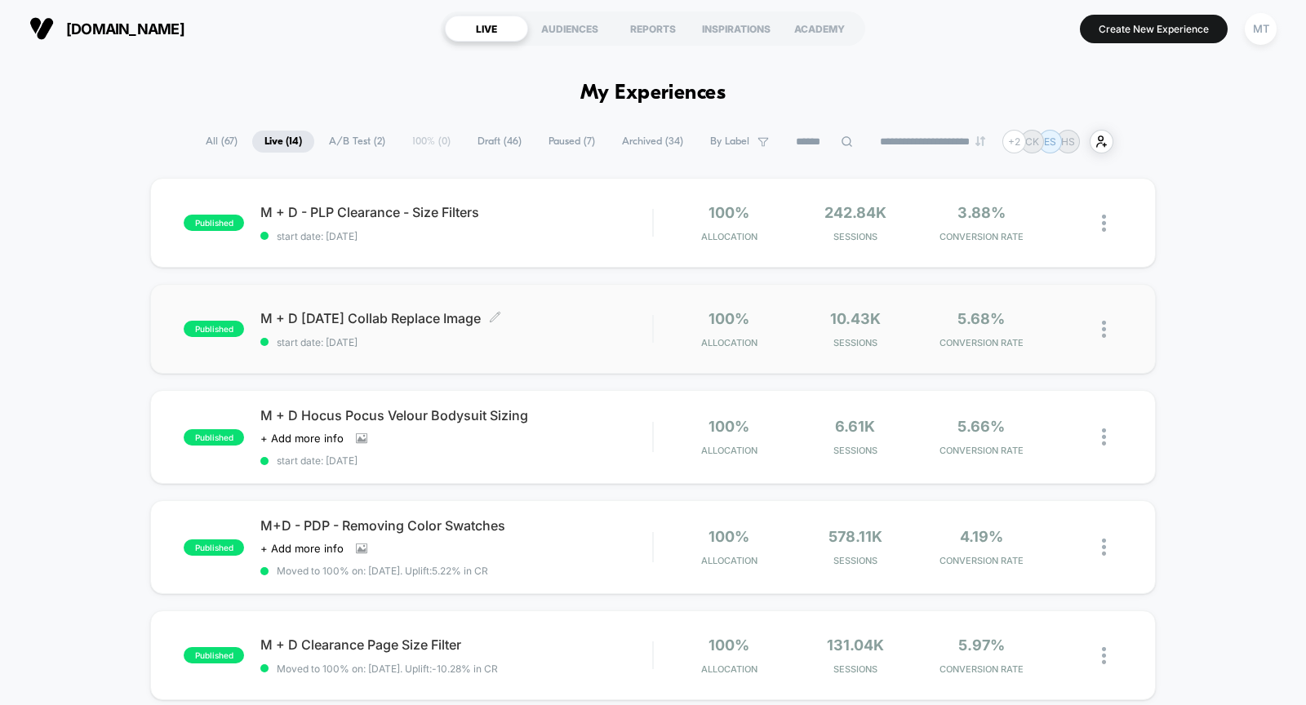
click at [560, 332] on div "M + D [DATE] Collab Replace Image Click to edit experience details Click to edi…" at bounding box center [456, 329] width 392 height 38
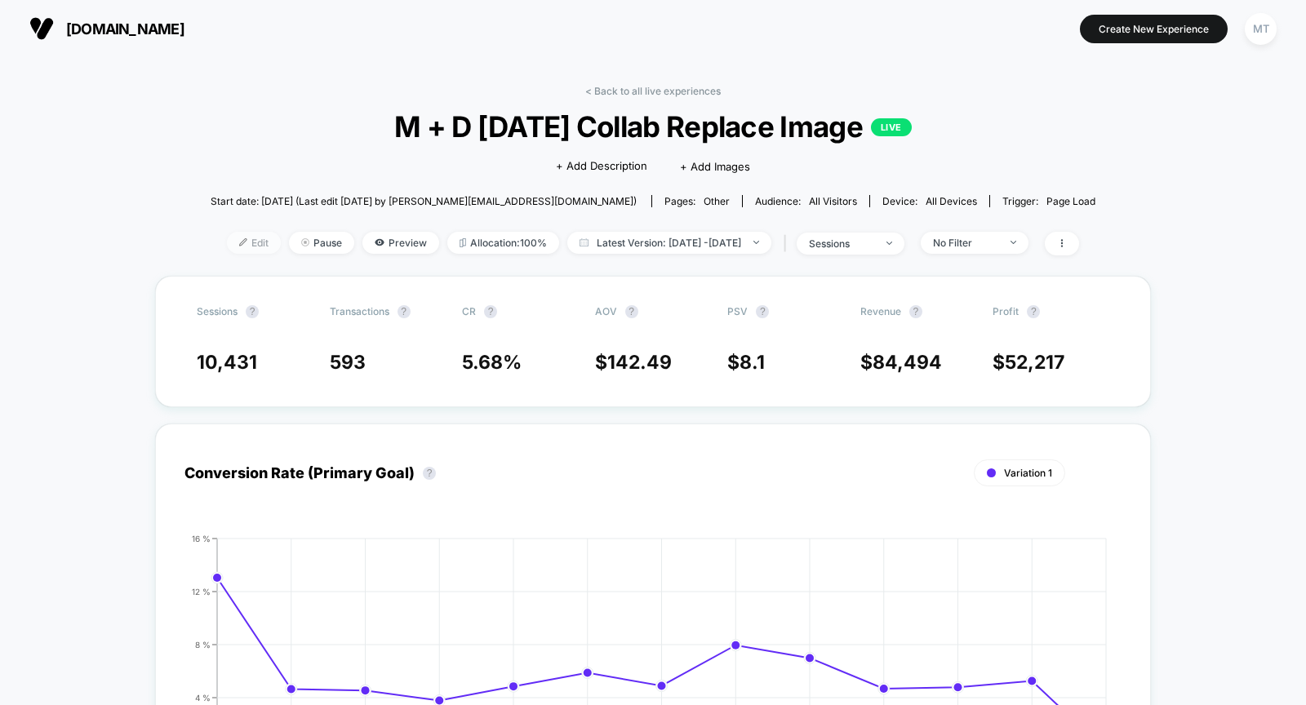
click at [230, 247] on span "Edit" at bounding box center [254, 243] width 54 height 22
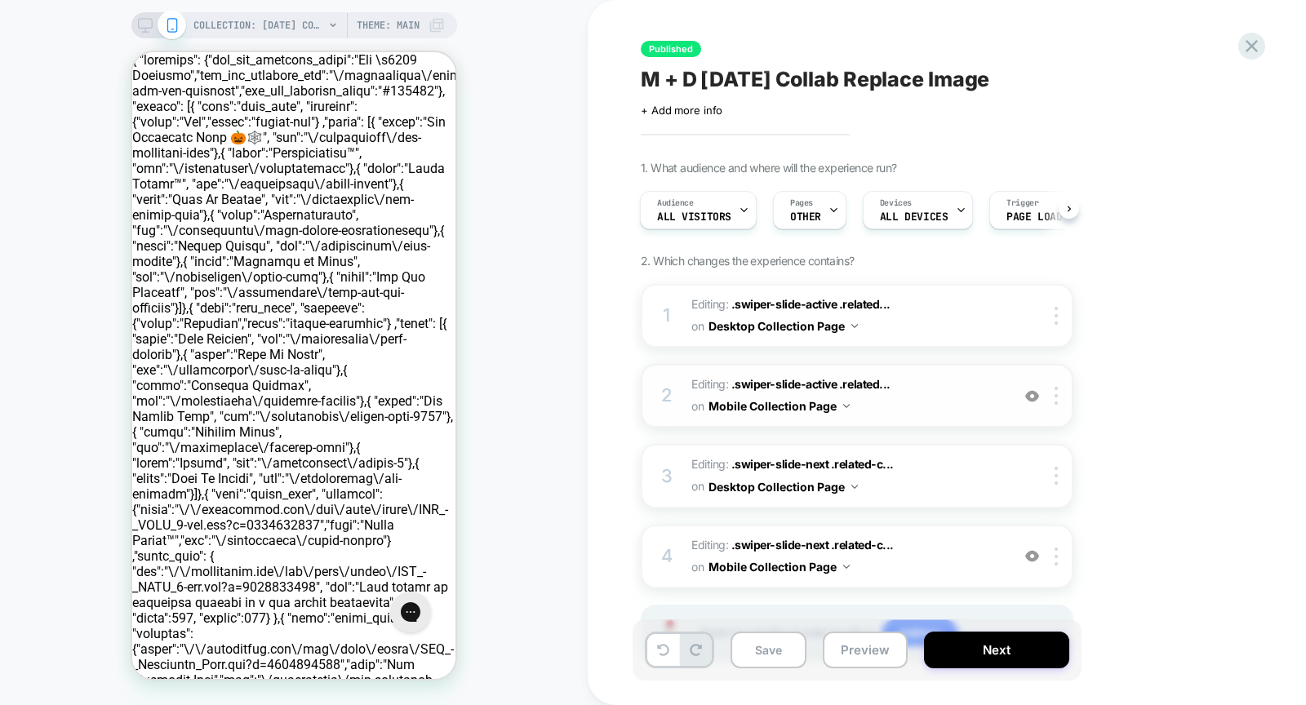
click at [1034, 399] on img at bounding box center [1032, 396] width 14 height 14
click at [1034, 400] on img at bounding box center [1032, 396] width 14 height 14
click at [1030, 554] on img at bounding box center [1032, 556] width 14 height 14
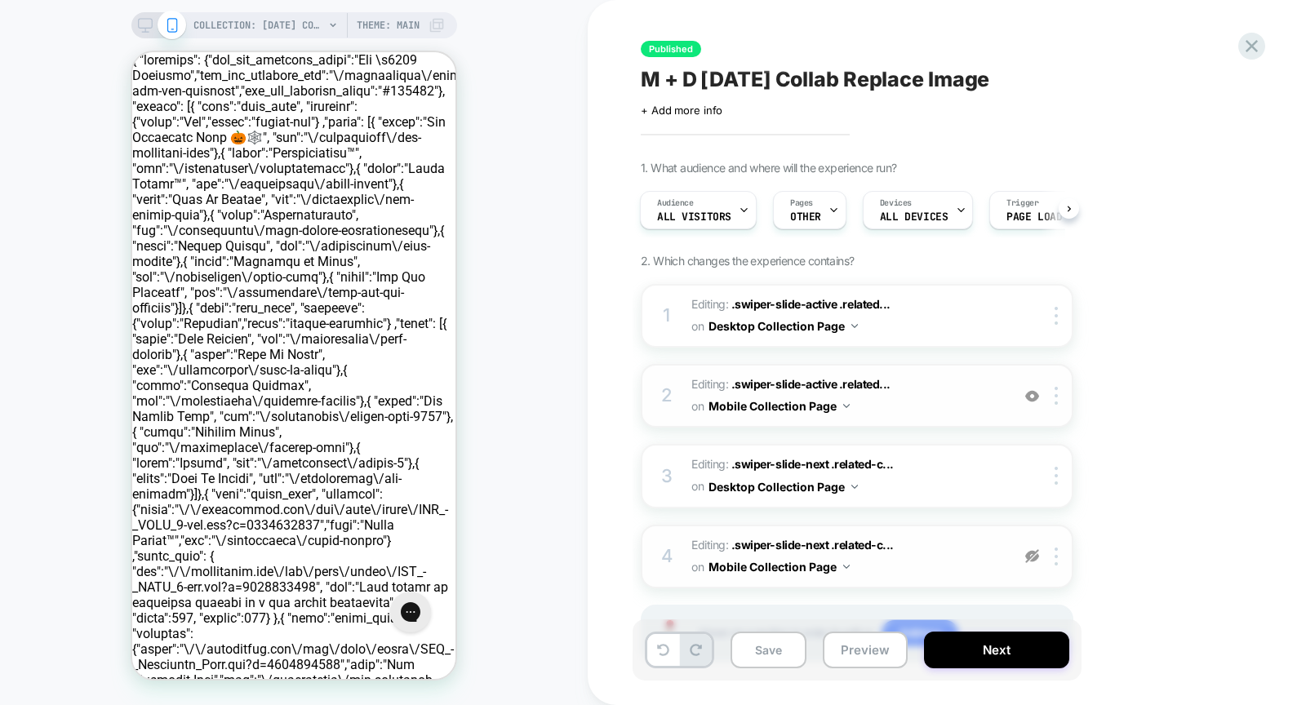
click at [1030, 554] on img at bounding box center [1032, 556] width 14 height 14
click at [1029, 552] on img at bounding box center [1032, 556] width 14 height 14
click at [1032, 393] on img at bounding box center [1032, 396] width 14 height 14
click at [1037, 397] on img at bounding box center [1032, 396] width 14 height 14
click at [1033, 552] on img at bounding box center [1032, 556] width 14 height 14
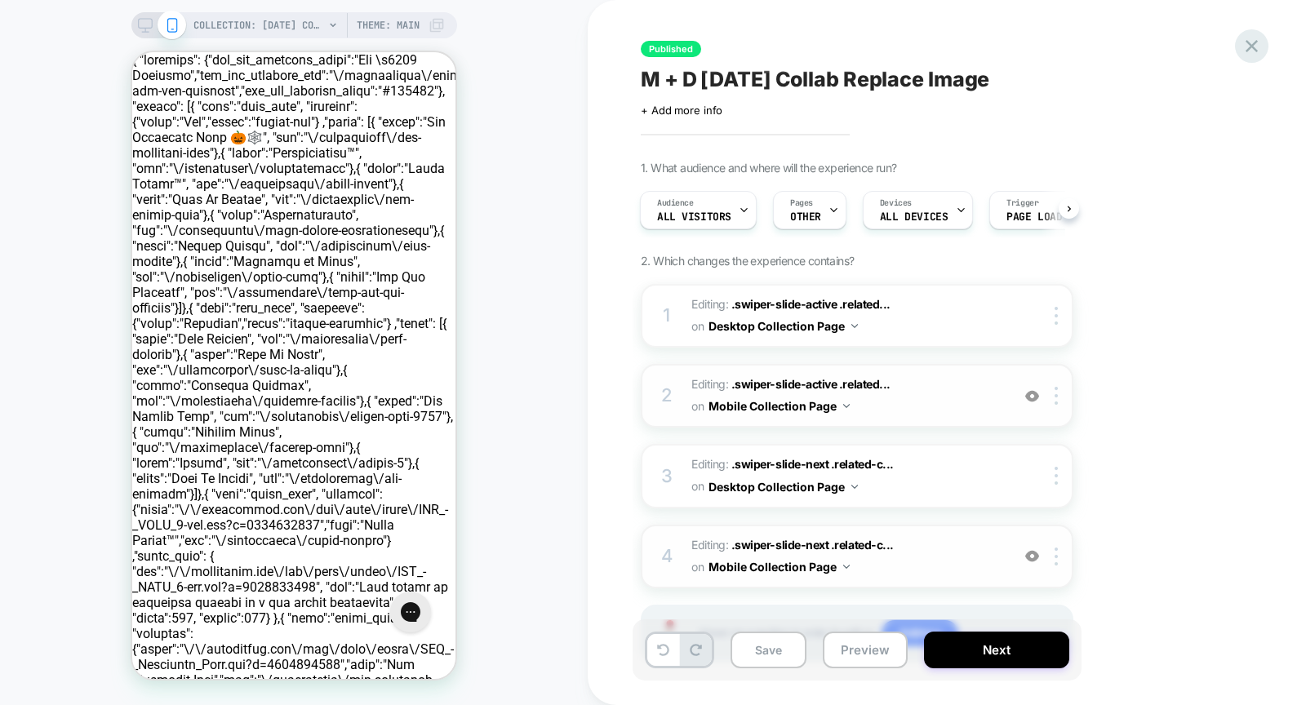
click at [1256, 52] on icon at bounding box center [1251, 46] width 22 height 22
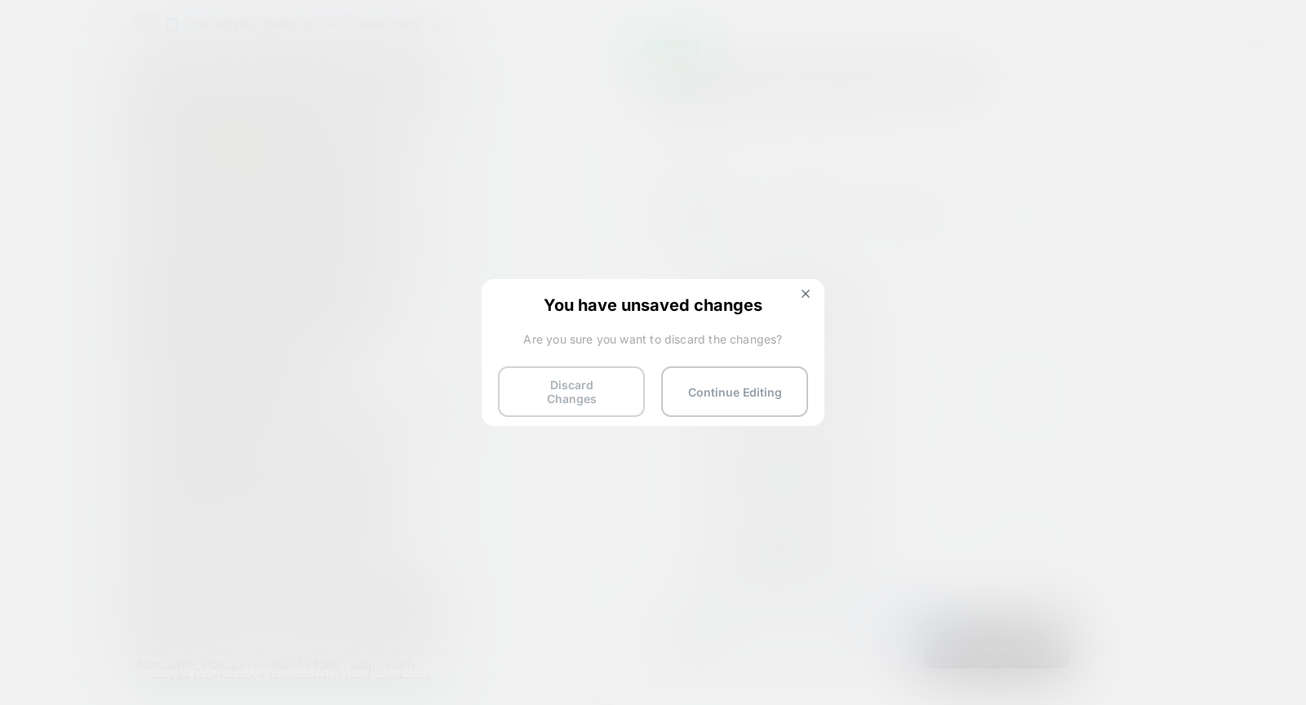
click at [555, 374] on button "Discard Changes" at bounding box center [571, 391] width 147 height 51
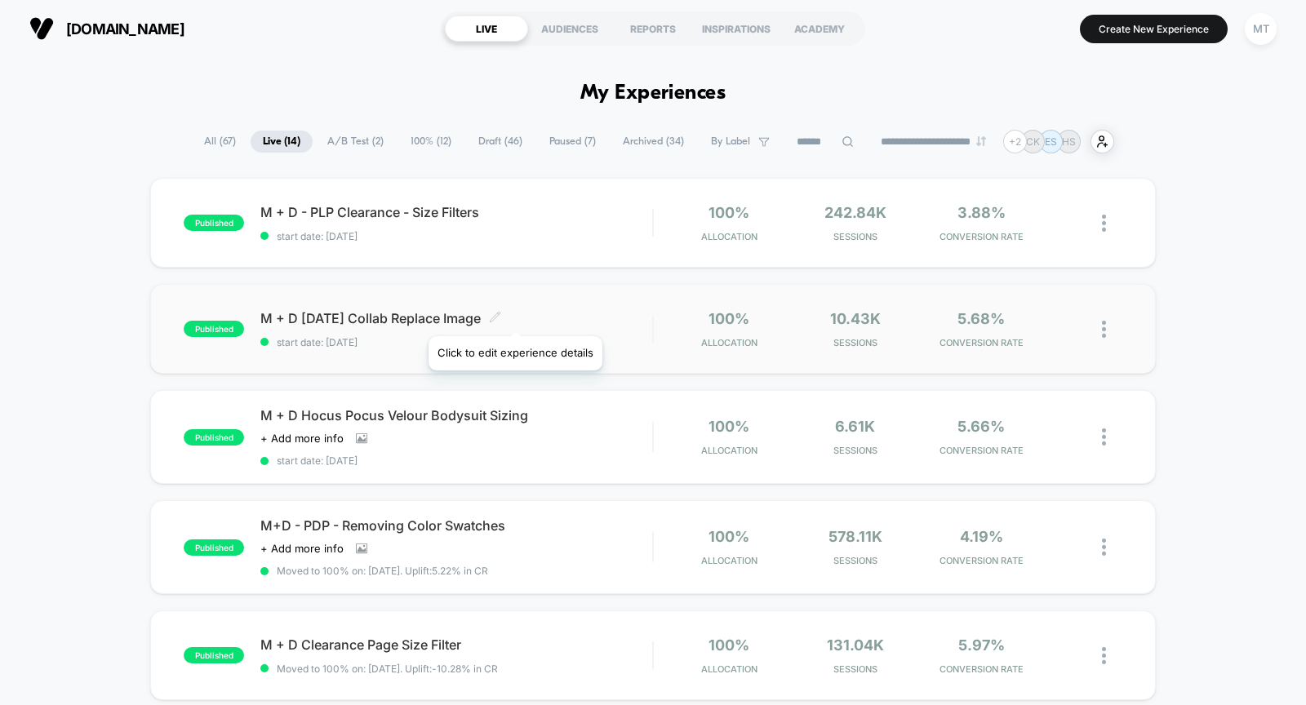
click at [501, 316] on icon at bounding box center [495, 317] width 12 height 12
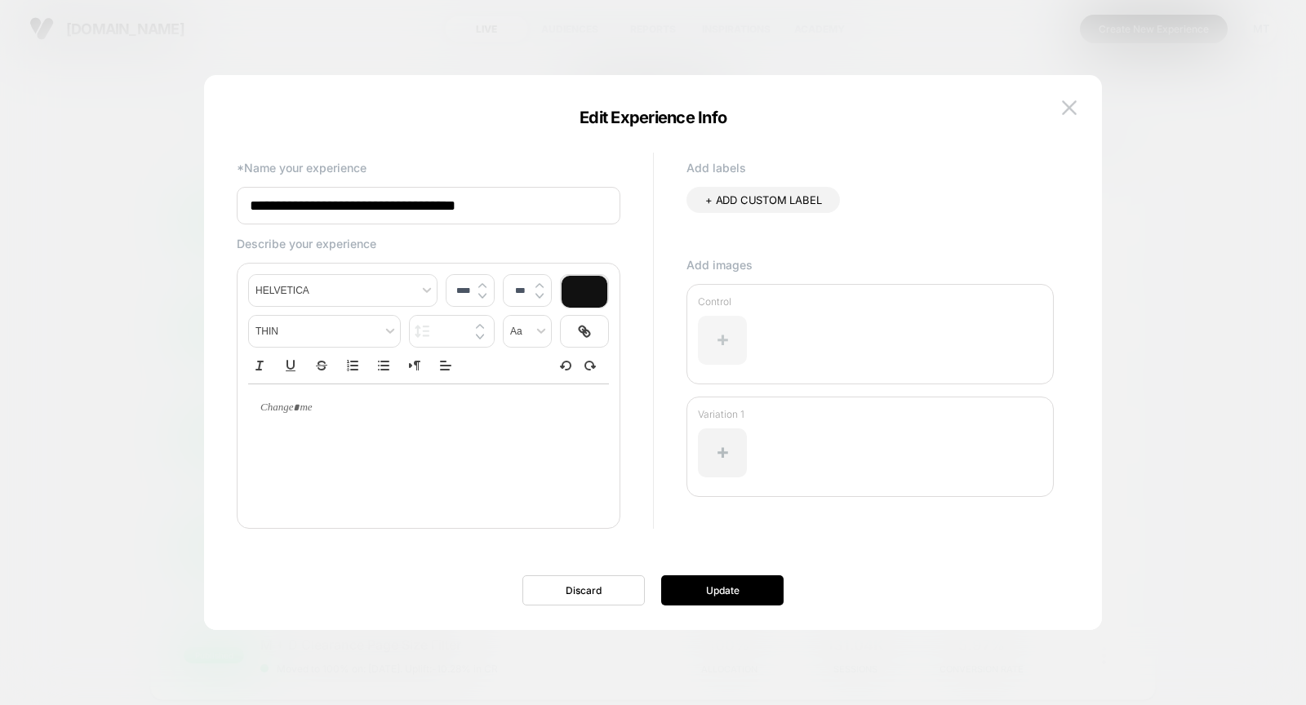
click at [716, 336] on div at bounding box center [722, 340] width 49 height 49
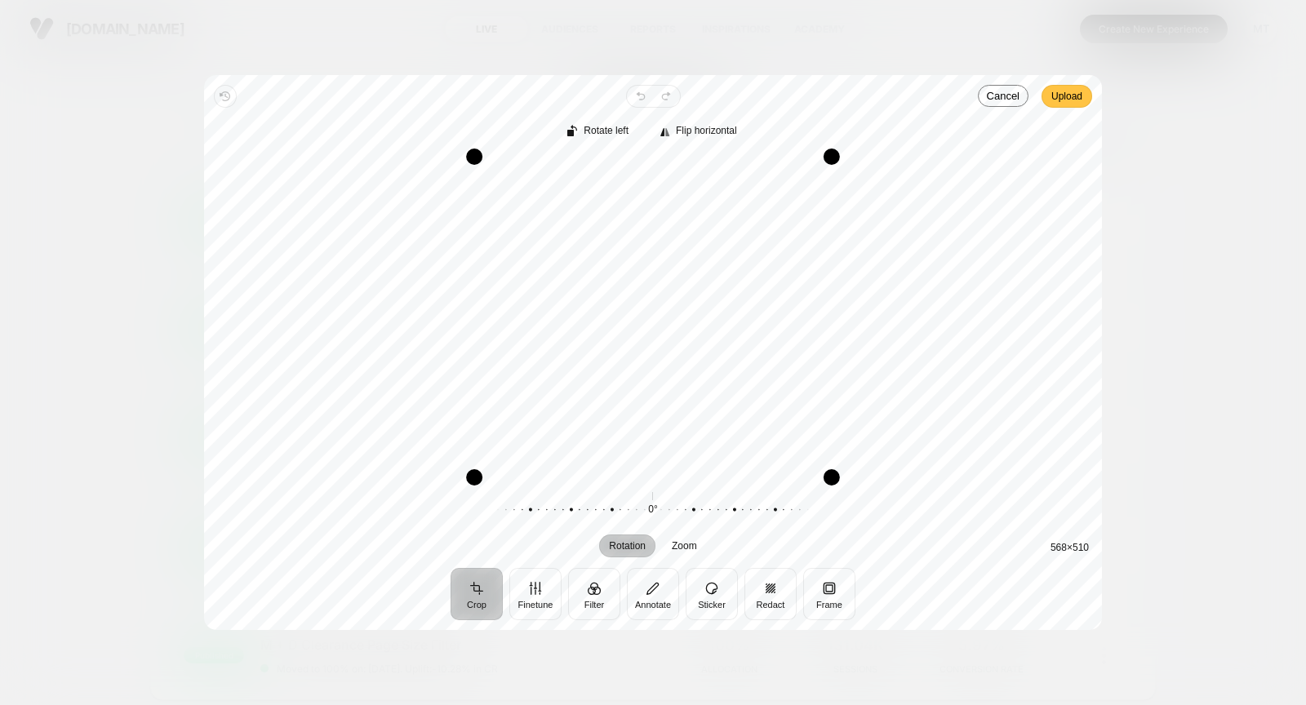
click at [1055, 98] on span "Upload" at bounding box center [1066, 96] width 31 height 20
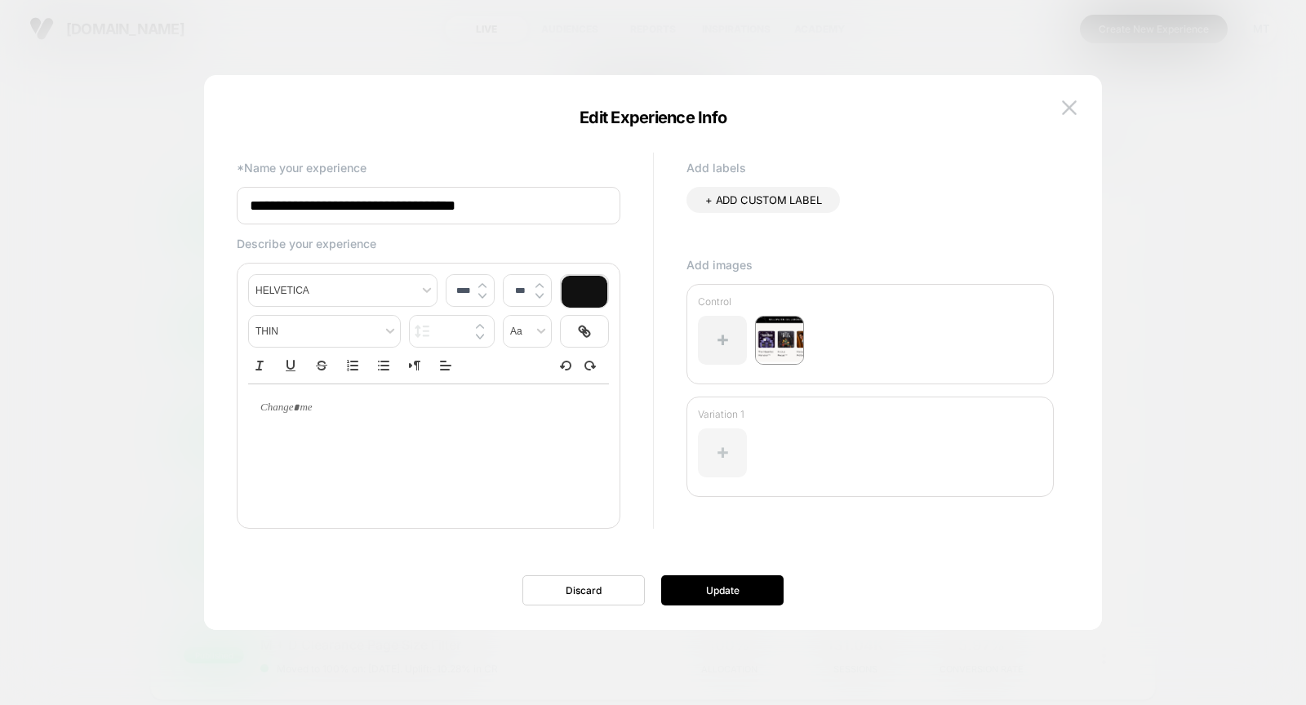
click at [725, 450] on div at bounding box center [722, 452] width 49 height 49
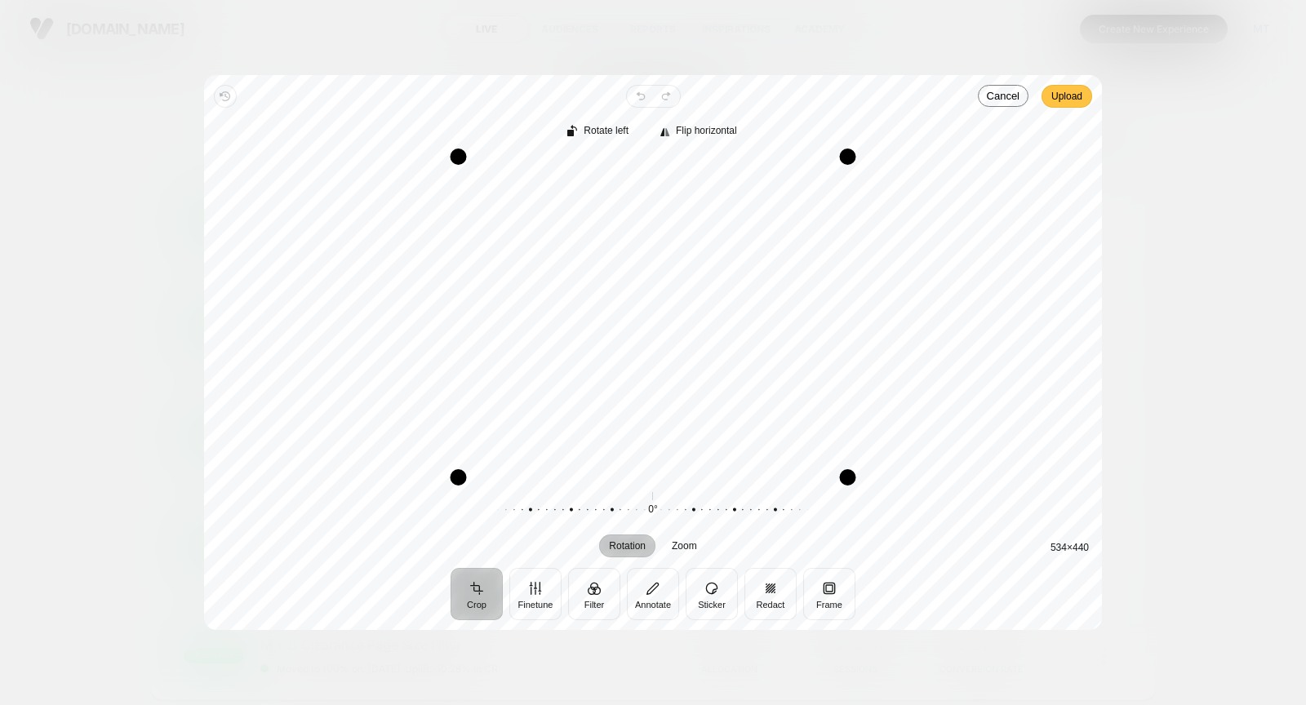
click at [1081, 99] on span "Upload" at bounding box center [1066, 96] width 31 height 20
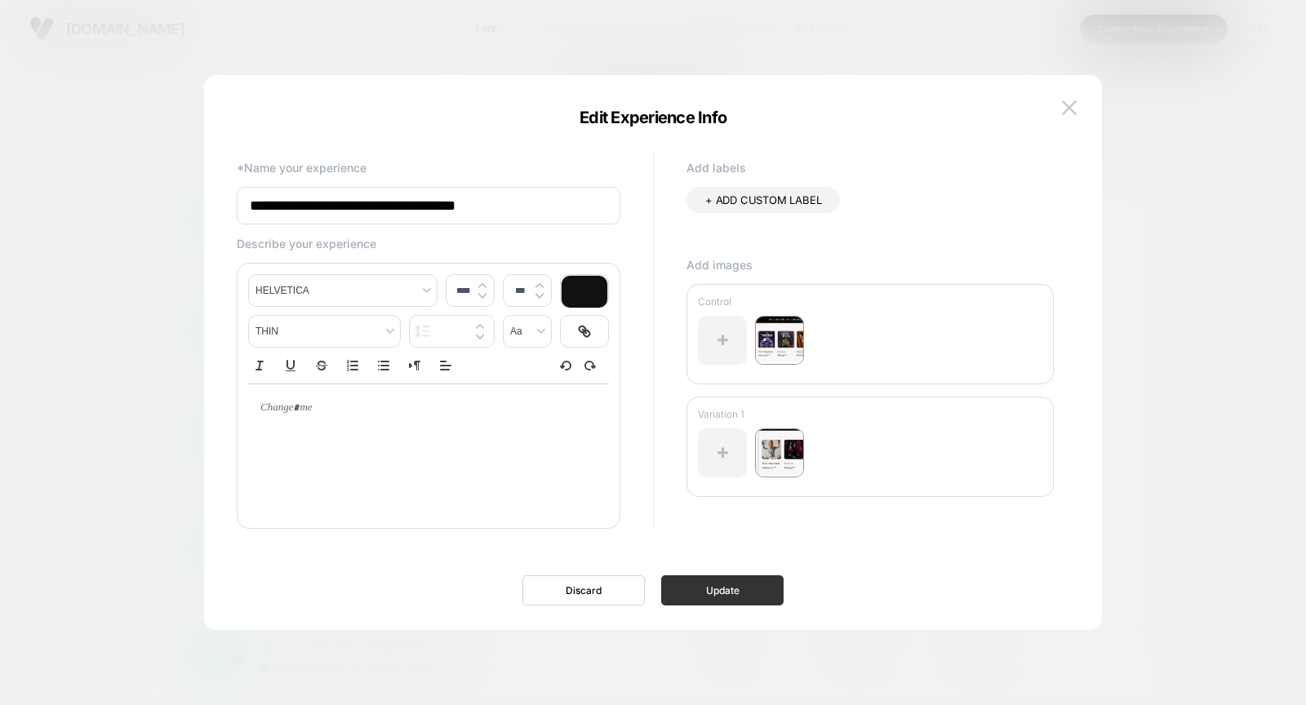
click at [741, 584] on button "Update" at bounding box center [722, 590] width 122 height 30
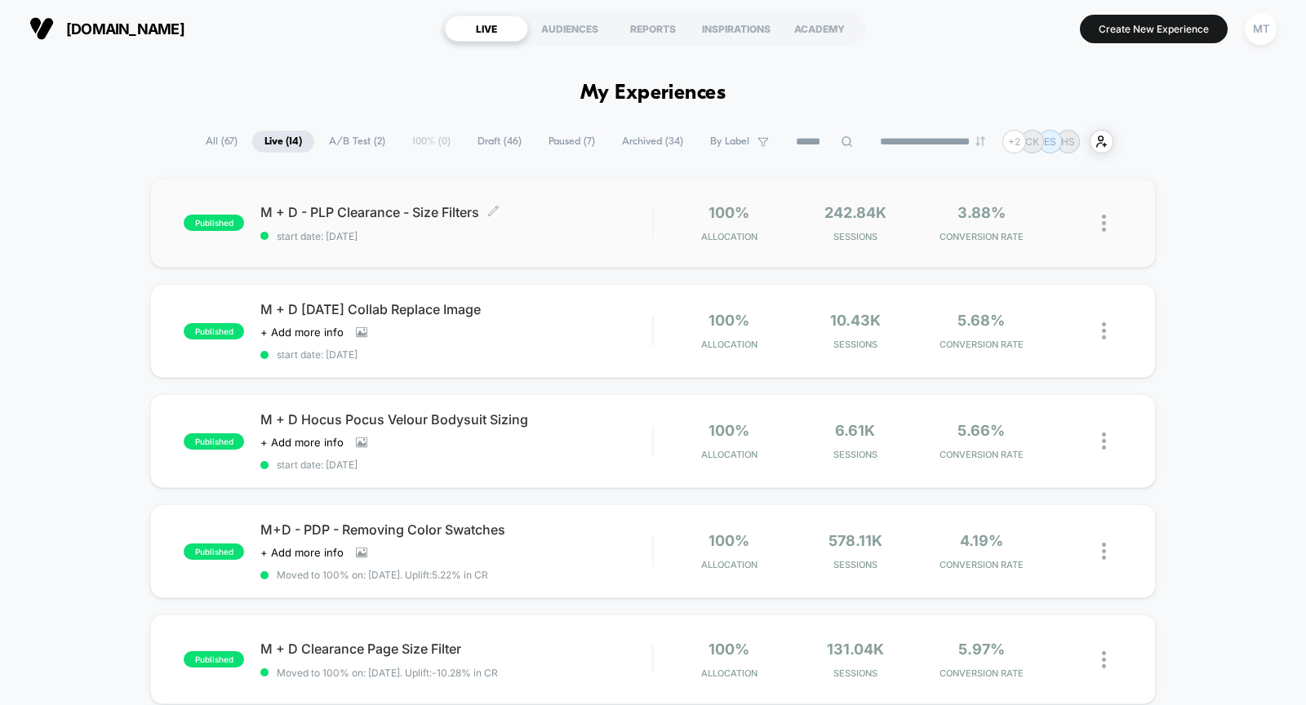
click at [599, 222] on div "M + D - PLP Clearance - Size Filters Click to edit experience details Click to …" at bounding box center [456, 223] width 392 height 38
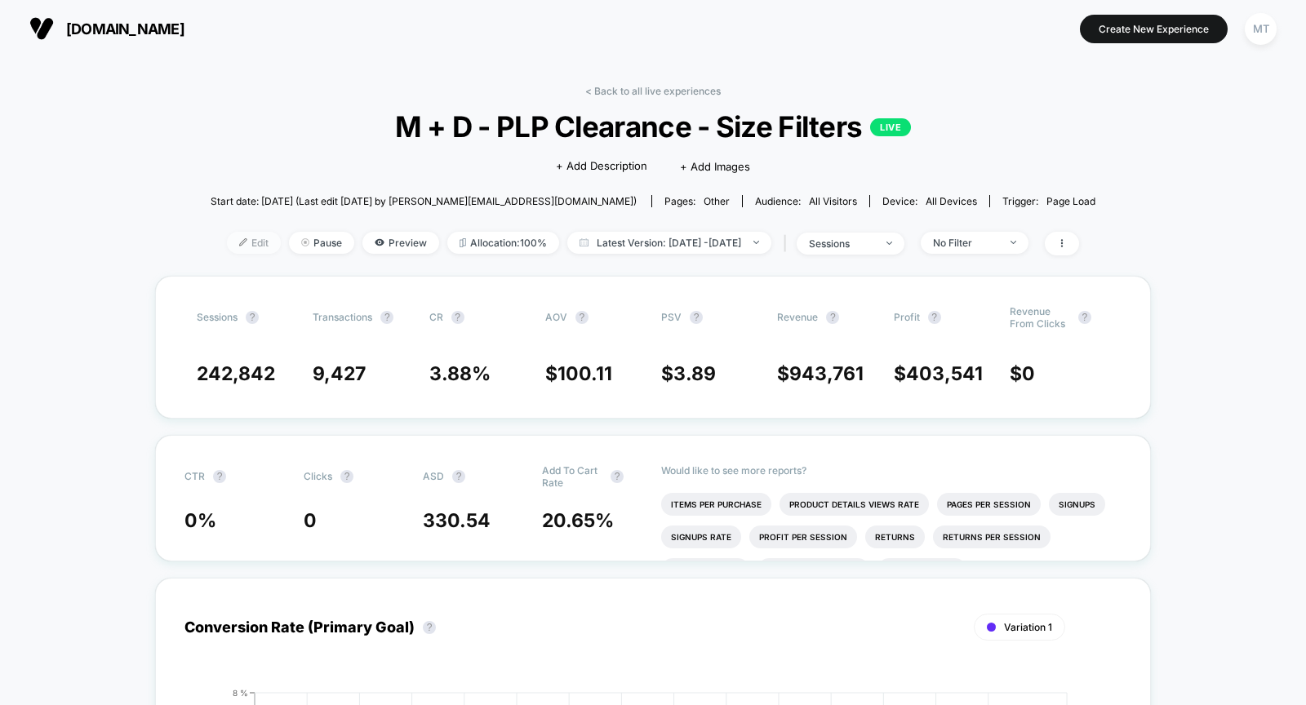
click at [236, 242] on span "Edit" at bounding box center [254, 243] width 54 height 22
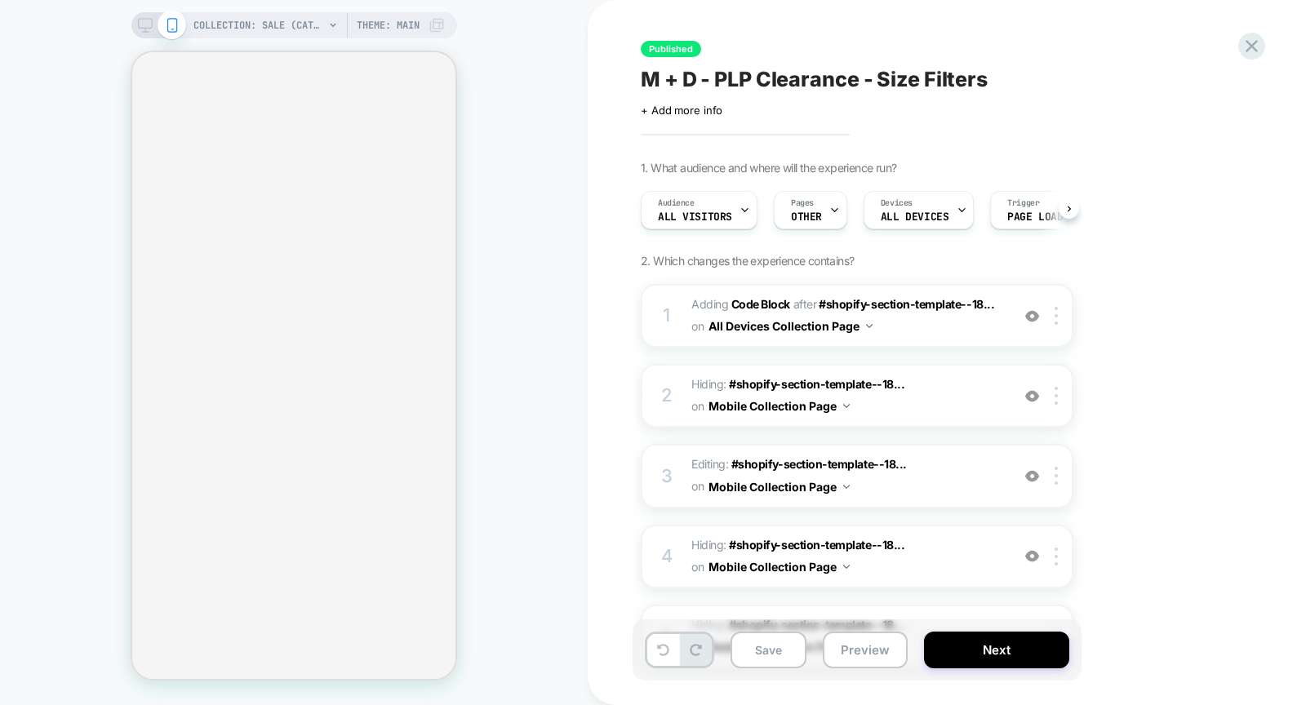
scroll to position [0, 1]
click at [934, 80] on span "M + D - PLP Clearance - Size Filters" at bounding box center [814, 79] width 347 height 24
click at [934, 80] on textarea "**********" at bounding box center [912, 79] width 543 height 25
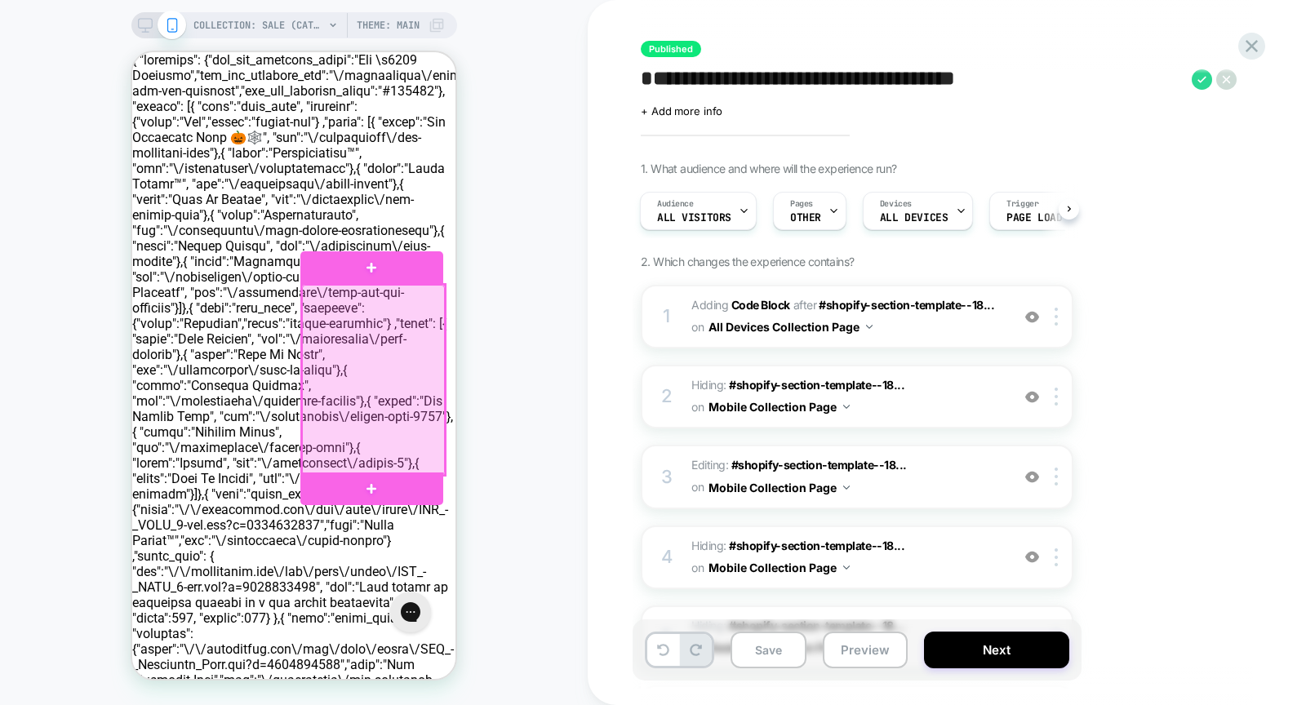
scroll to position [0, 0]
click at [357, 370] on div at bounding box center [373, 379] width 142 height 189
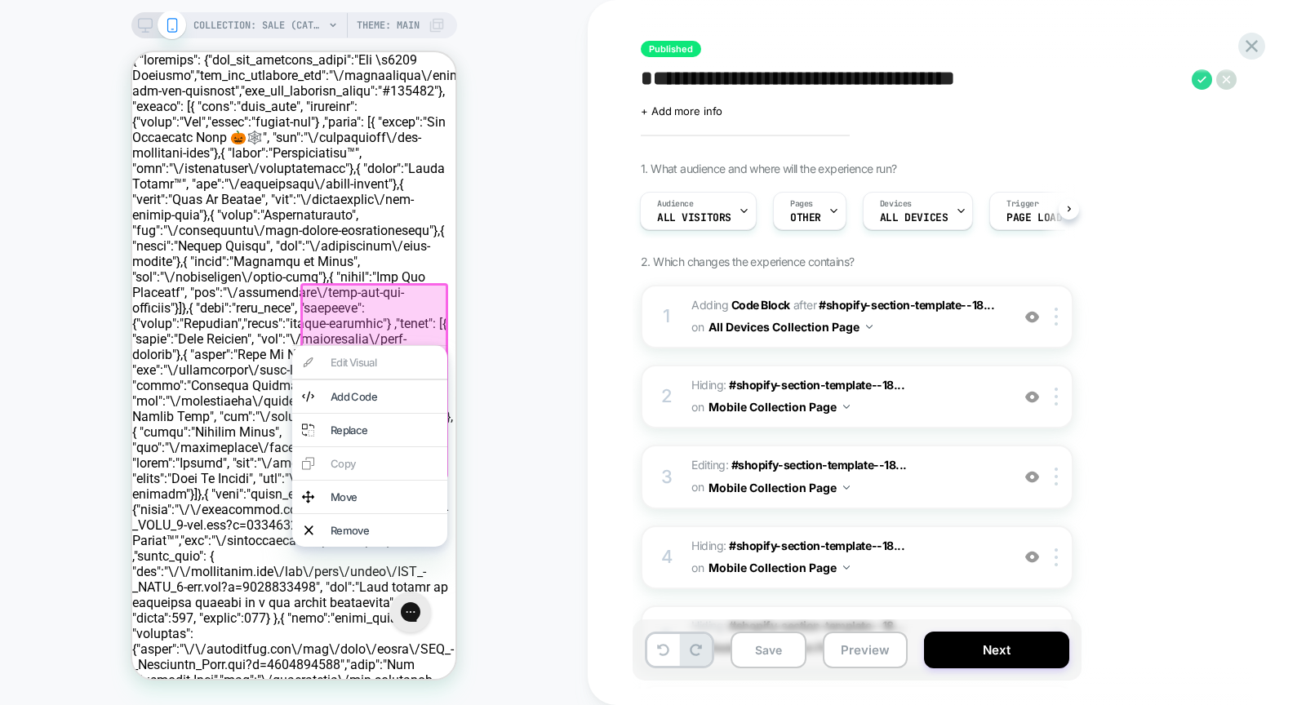
click at [388, 310] on div at bounding box center [373, 380] width 147 height 194
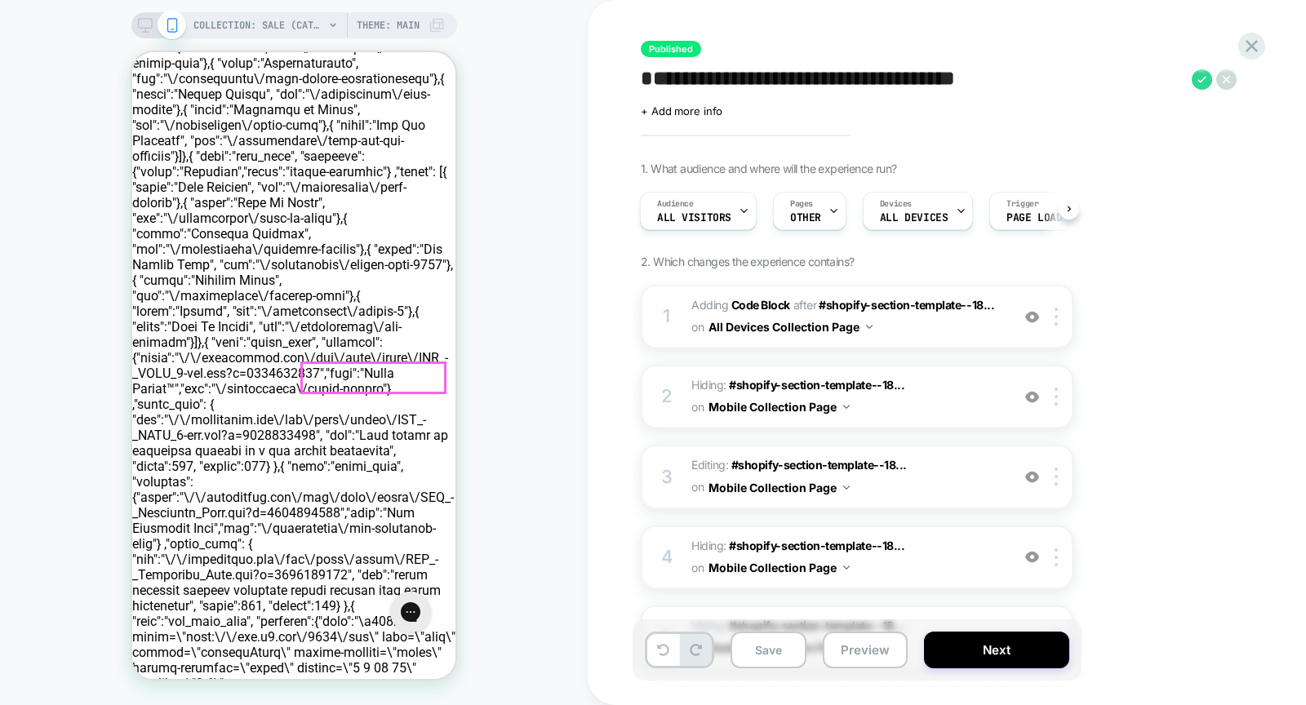
scroll to position [496, 0]
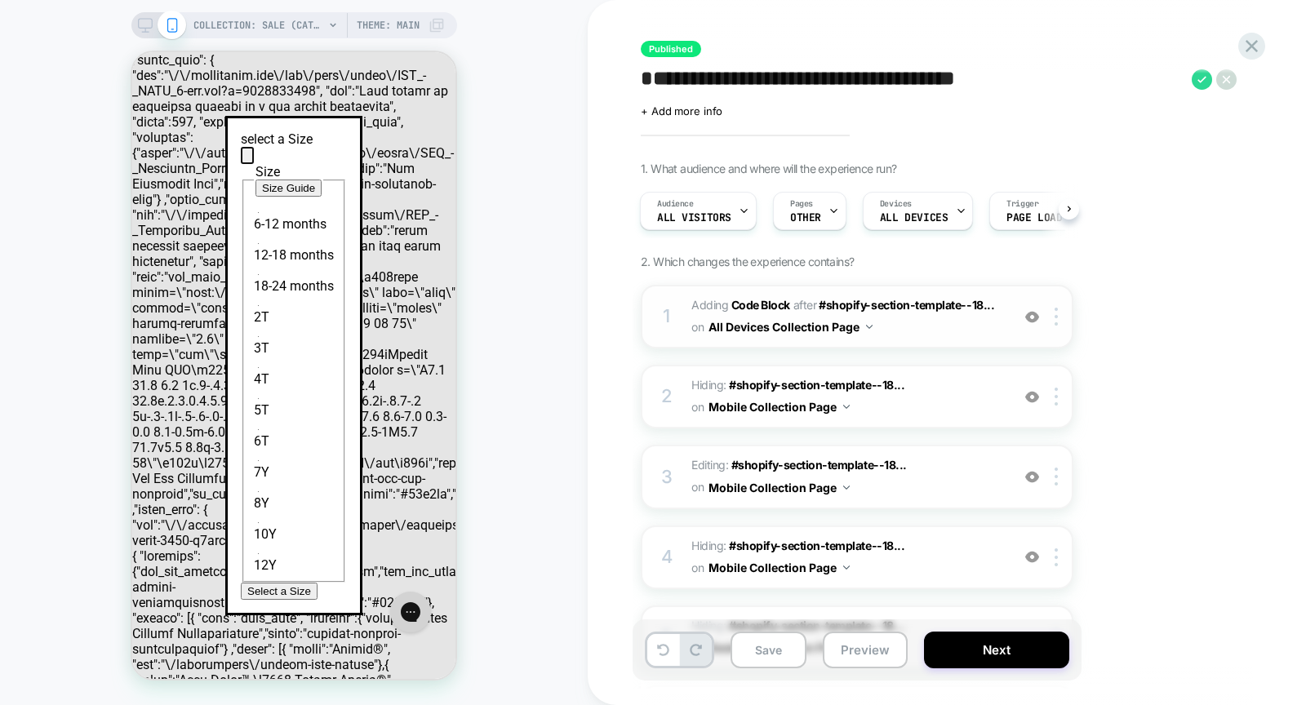
click at [1039, 315] on div at bounding box center [1031, 317] width 27 height 18
click at [1035, 317] on img at bounding box center [1032, 317] width 14 height 14
click at [1030, 400] on img at bounding box center [1032, 397] width 14 height 14
click at [1032, 471] on img at bounding box center [1032, 477] width 14 height 14
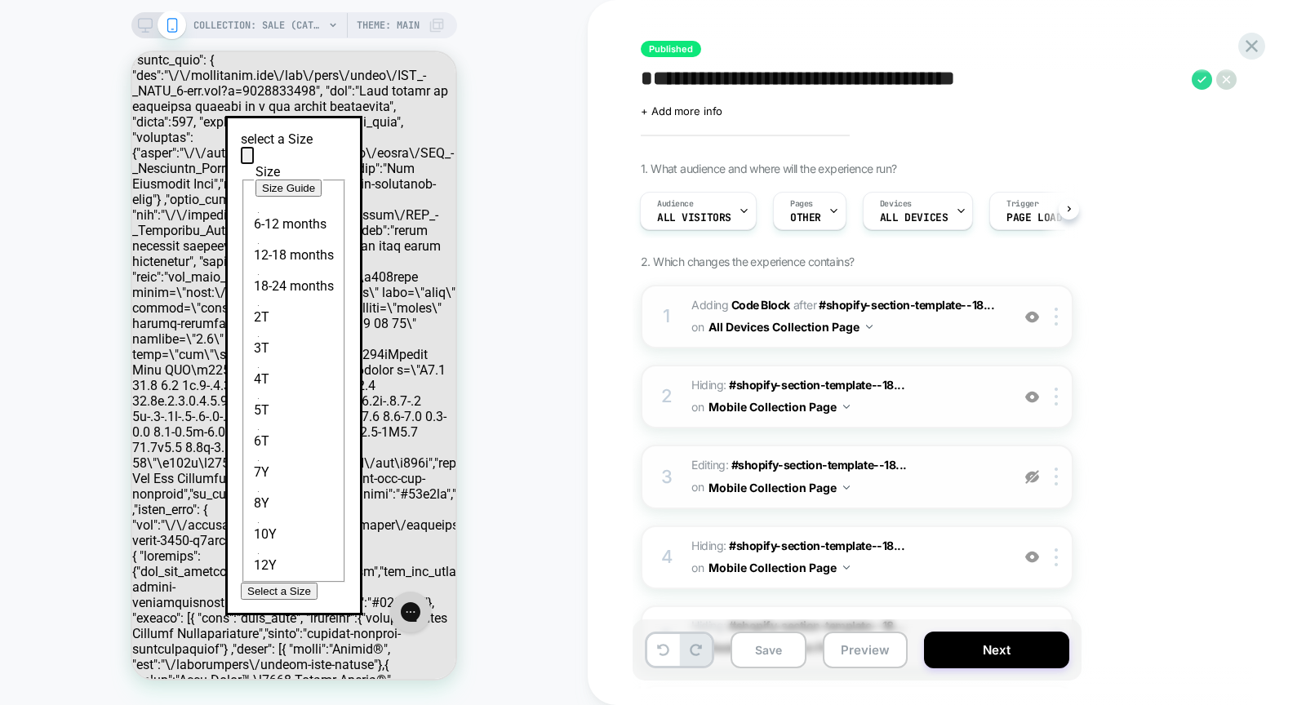
click at [1032, 471] on img at bounding box center [1032, 477] width 14 height 14
click at [1035, 480] on img at bounding box center [1032, 477] width 14 height 14
click at [1036, 552] on img at bounding box center [1032, 557] width 14 height 14
click at [1037, 552] on img at bounding box center [1032, 557] width 14 height 14
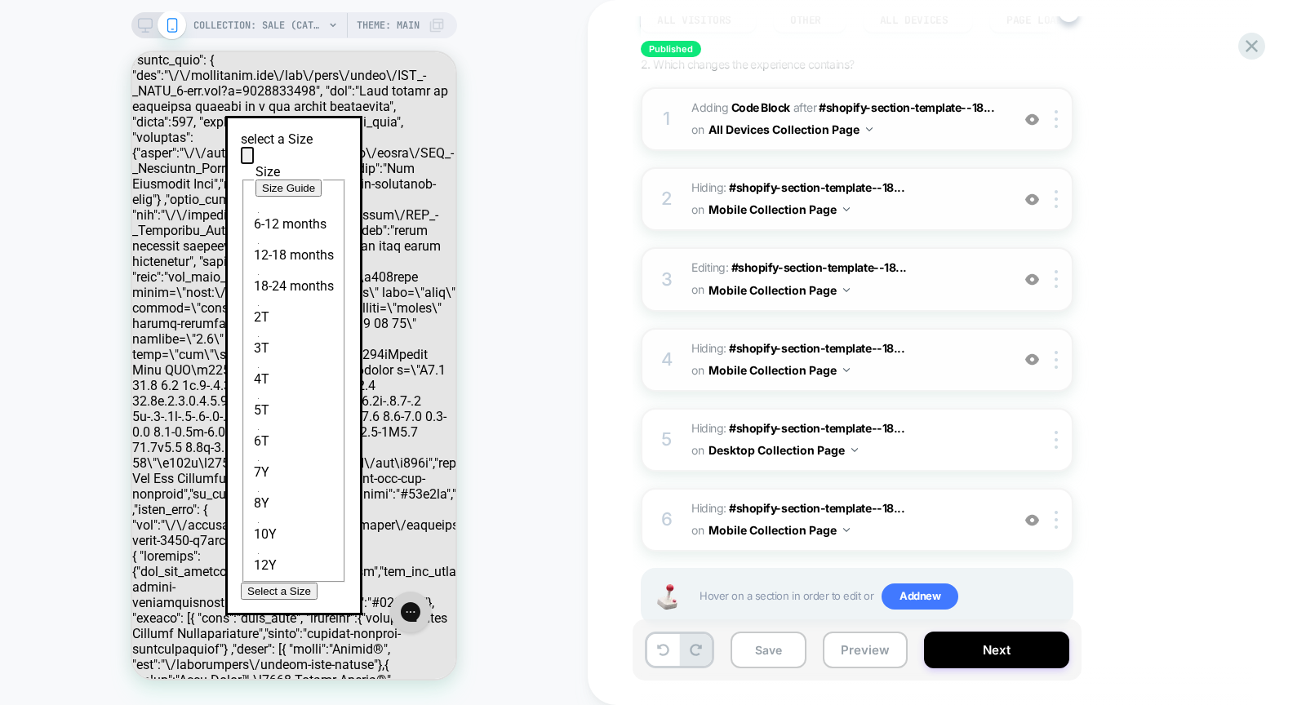
scroll to position [204, 0]
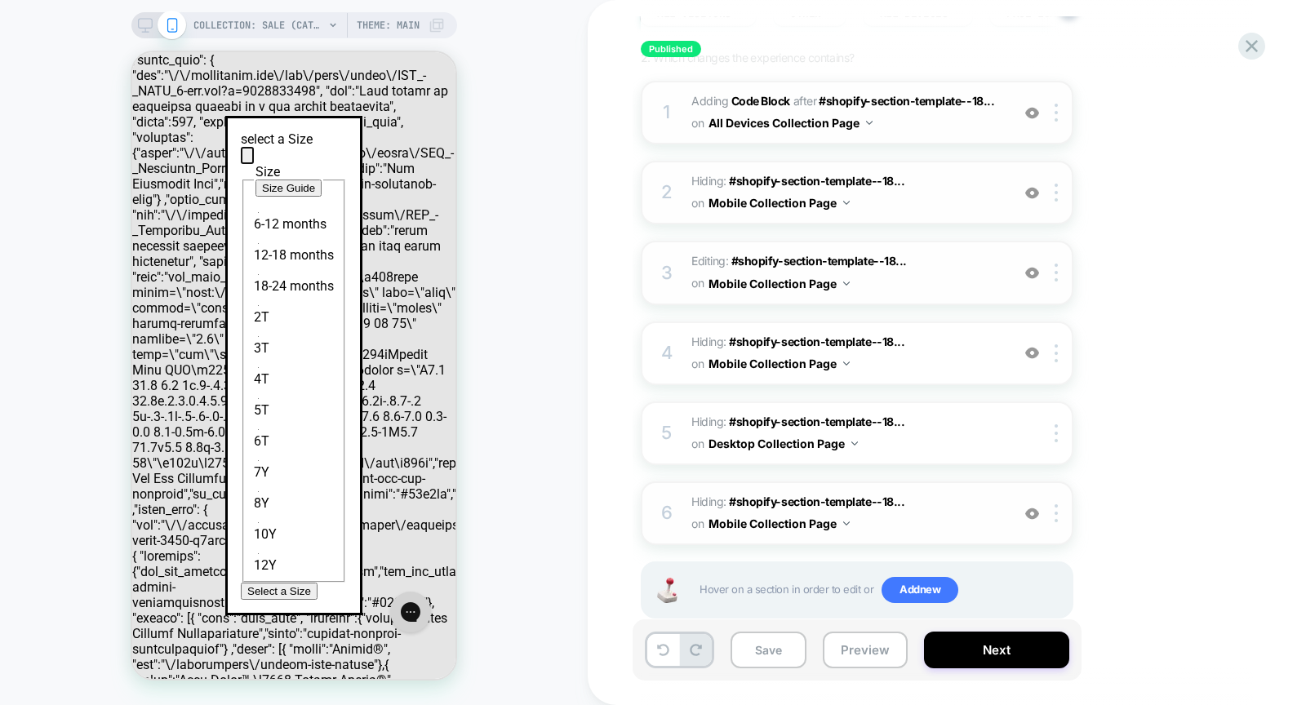
click at [1031, 517] on div "6 Hiding : #shopify-section-template--18... #shopify-section-template--18106128…" at bounding box center [857, 513] width 432 height 64
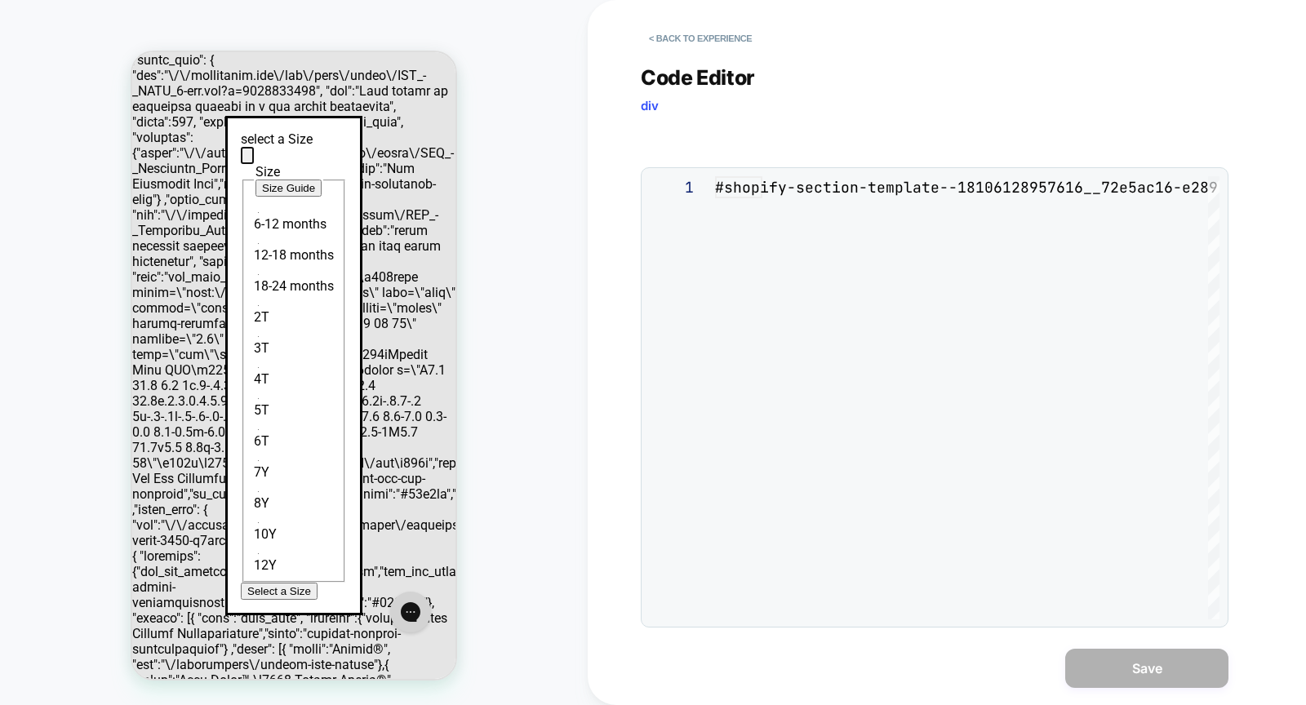
scroll to position [65, 0]
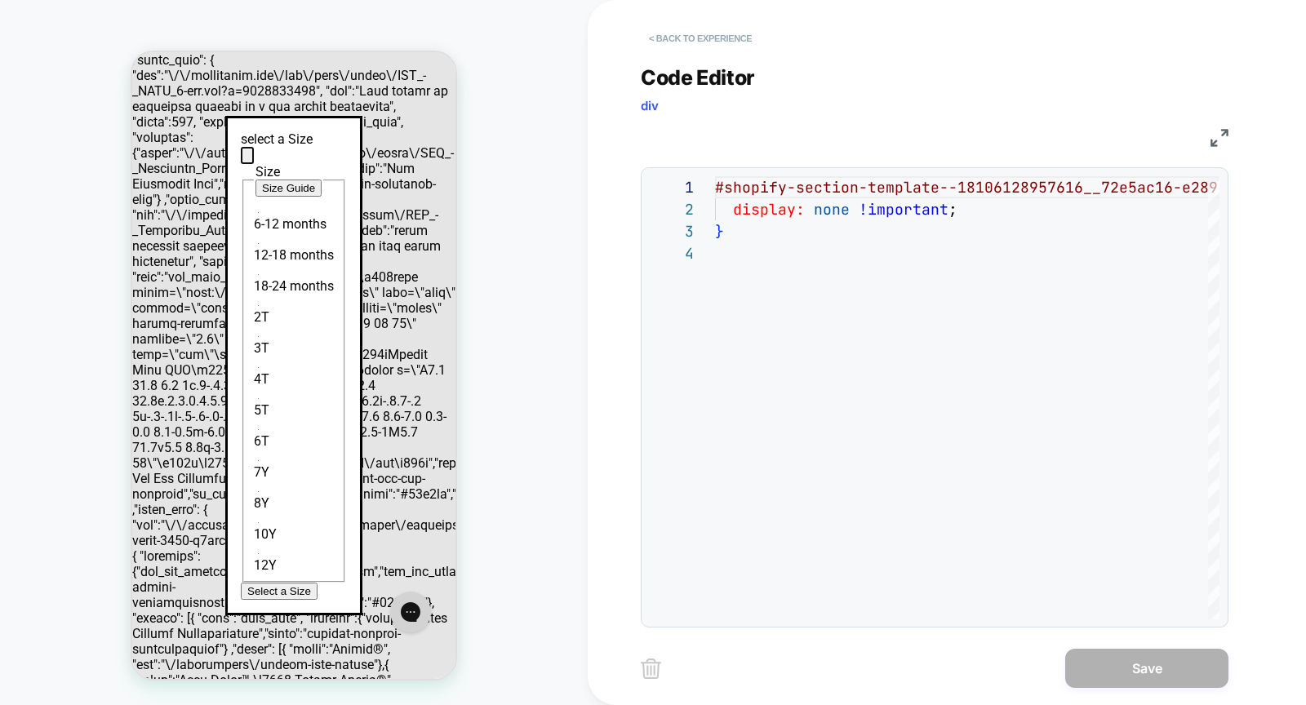
click at [691, 29] on button "< Back to experience" at bounding box center [700, 38] width 119 height 26
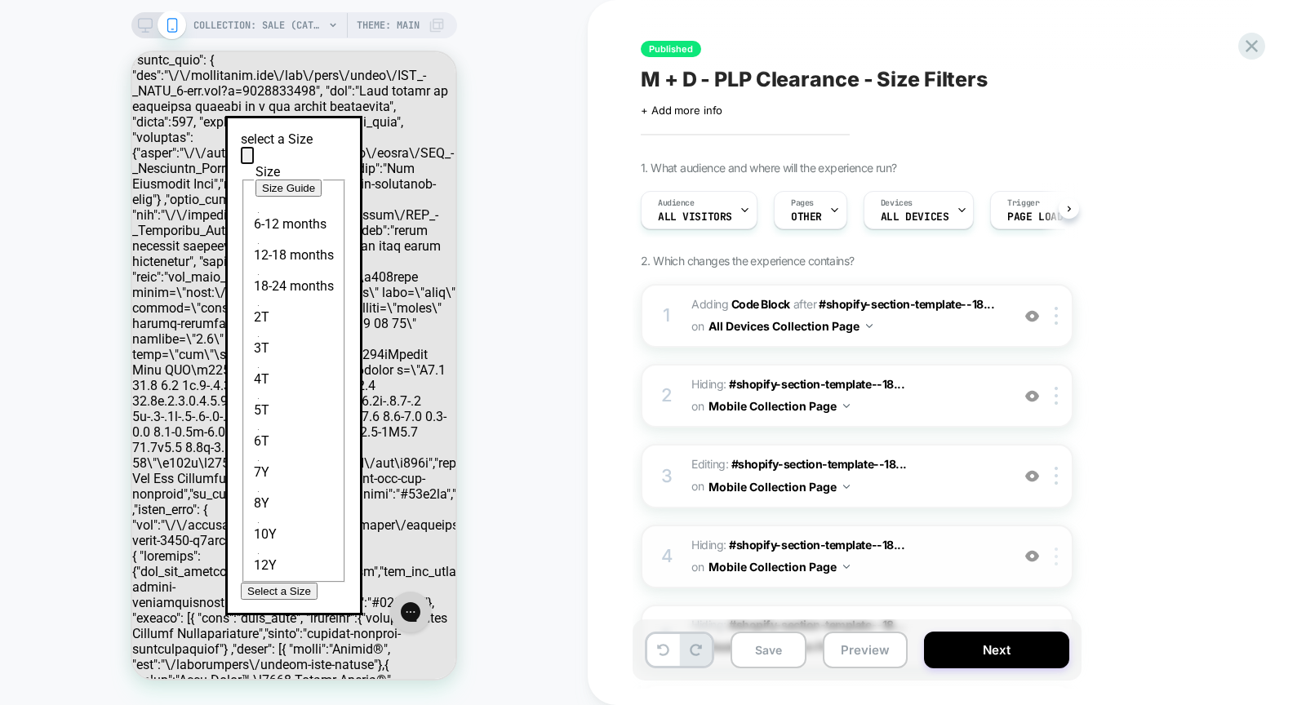
scroll to position [0, 1]
click at [1033, 554] on img at bounding box center [1032, 556] width 14 height 14
click at [247, 159] on icon "Close icon" at bounding box center [247, 159] width 0 height 0
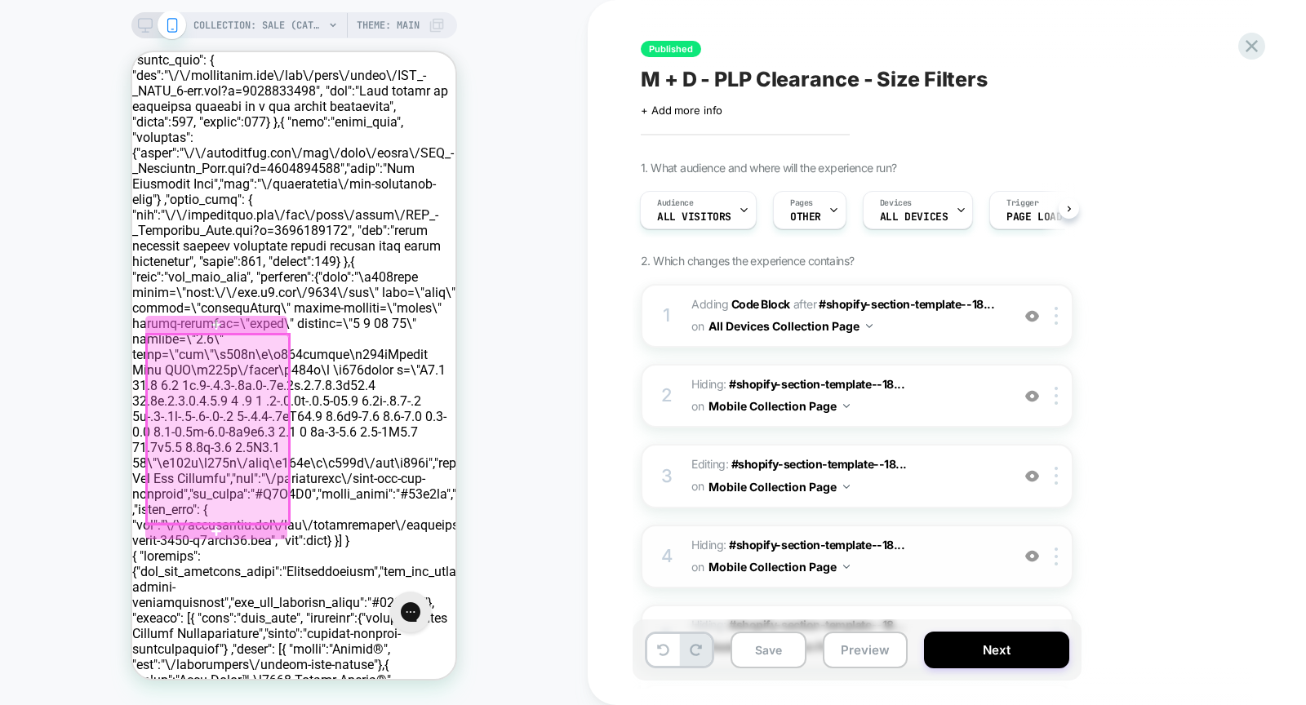
click at [242, 393] on div at bounding box center [218, 429] width 142 height 189
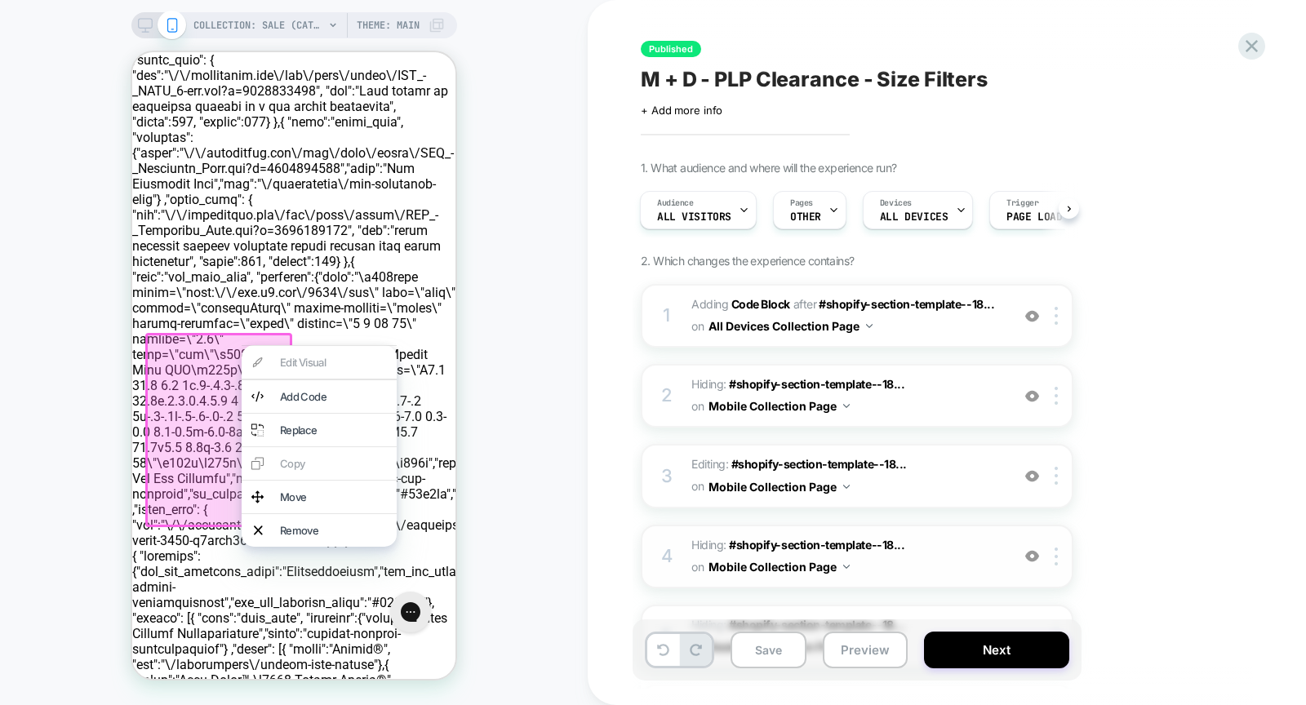
click at [194, 384] on div at bounding box center [218, 430] width 147 height 194
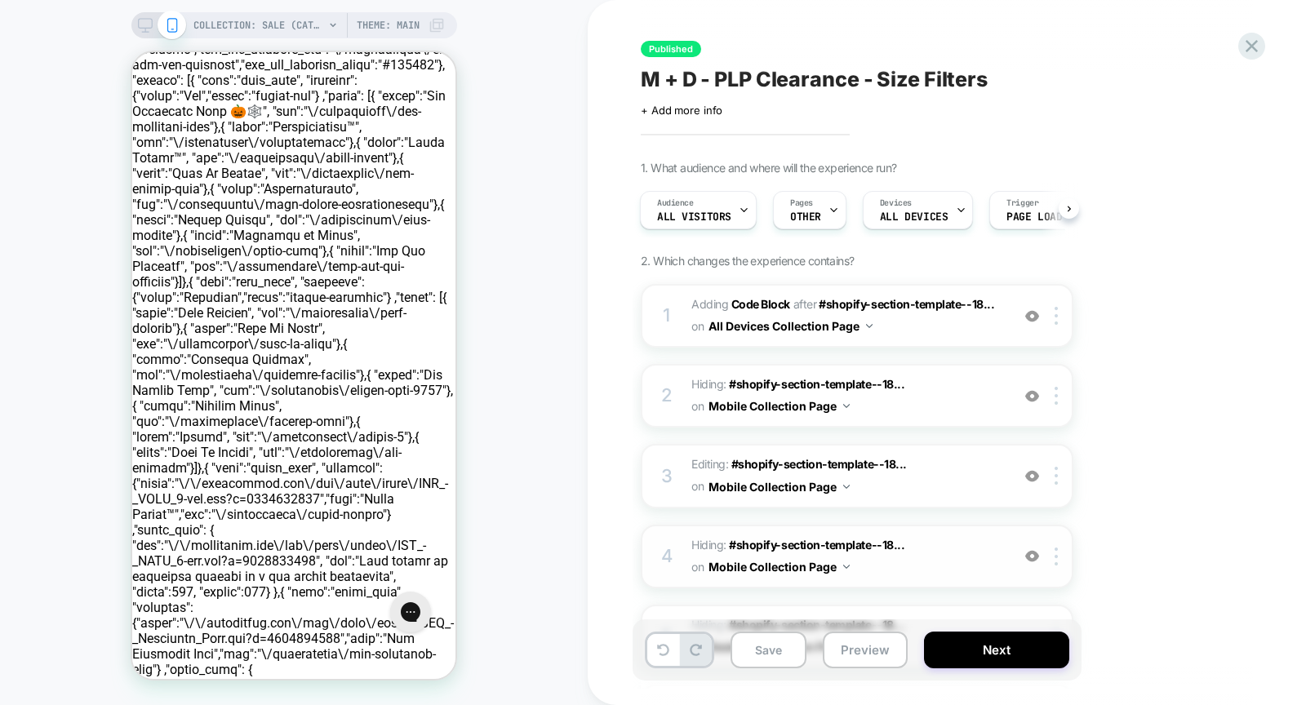
scroll to position [0, 0]
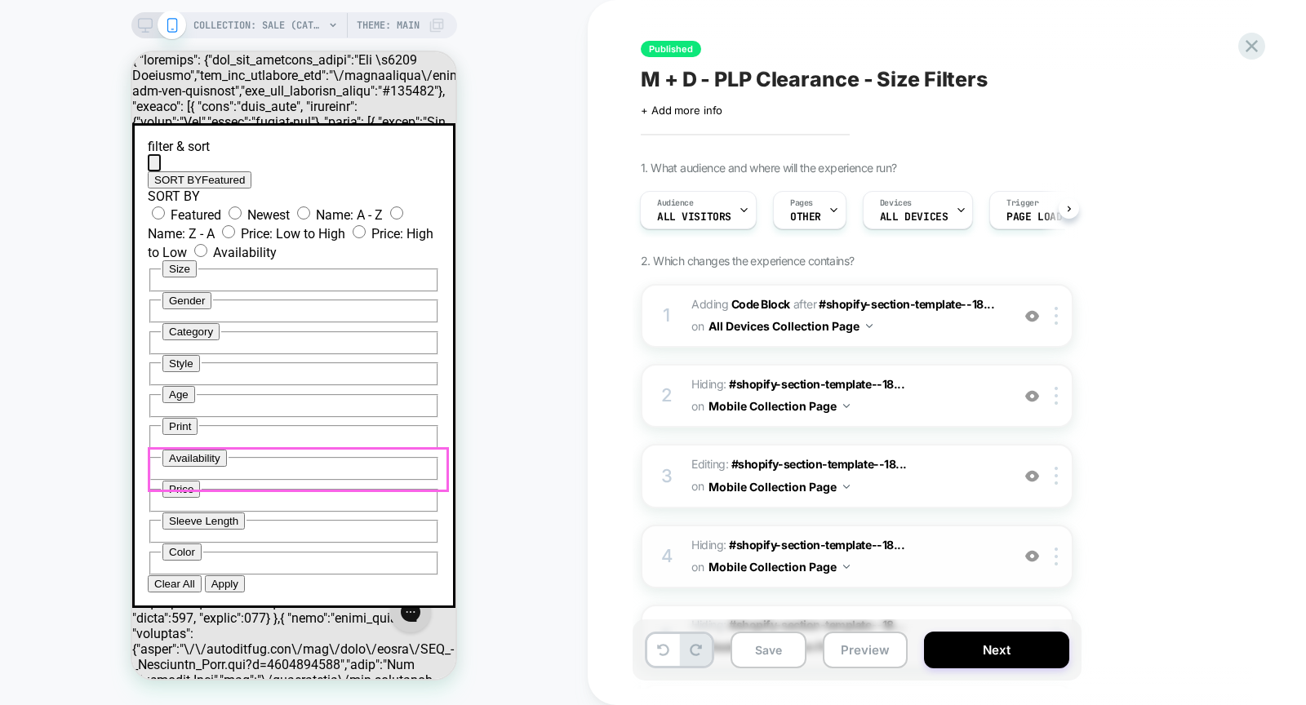
click at [197, 277] on button "Size" at bounding box center [179, 268] width 34 height 17
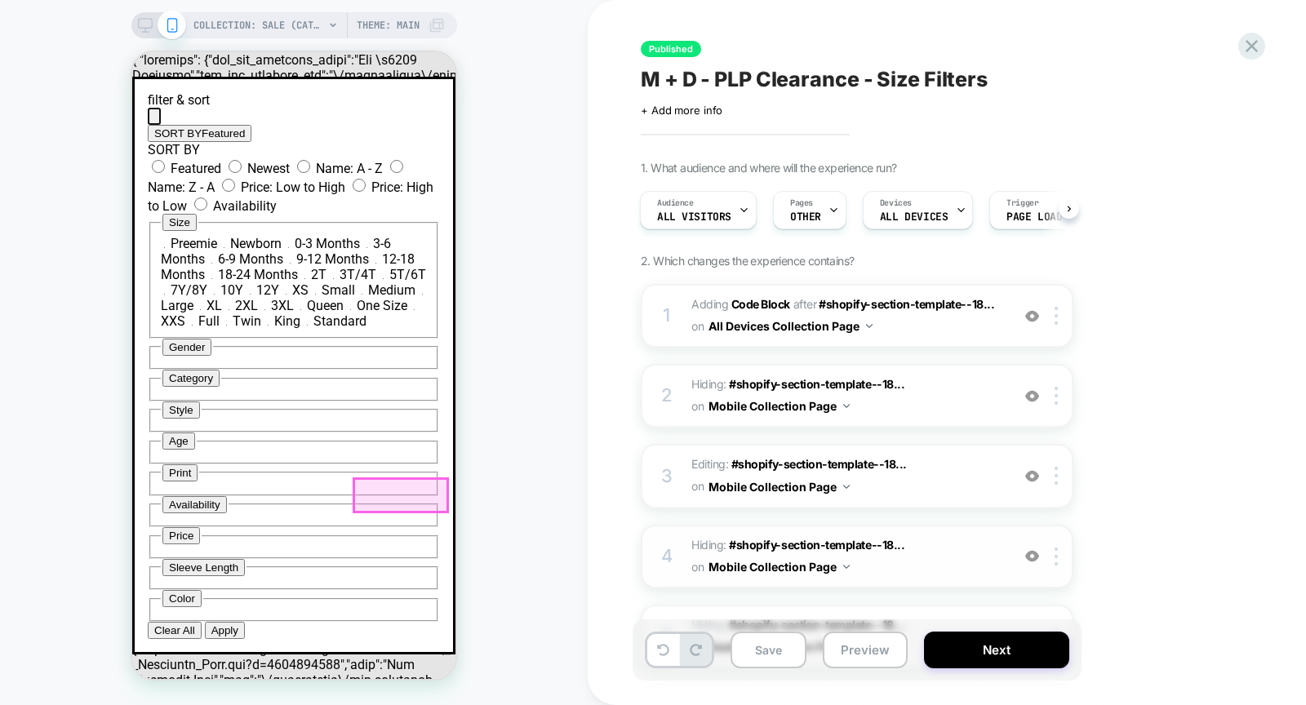
scroll to position [275, 0]
click at [1025, 318] on img at bounding box center [1032, 316] width 14 height 14
click at [1031, 396] on img at bounding box center [1032, 396] width 14 height 14
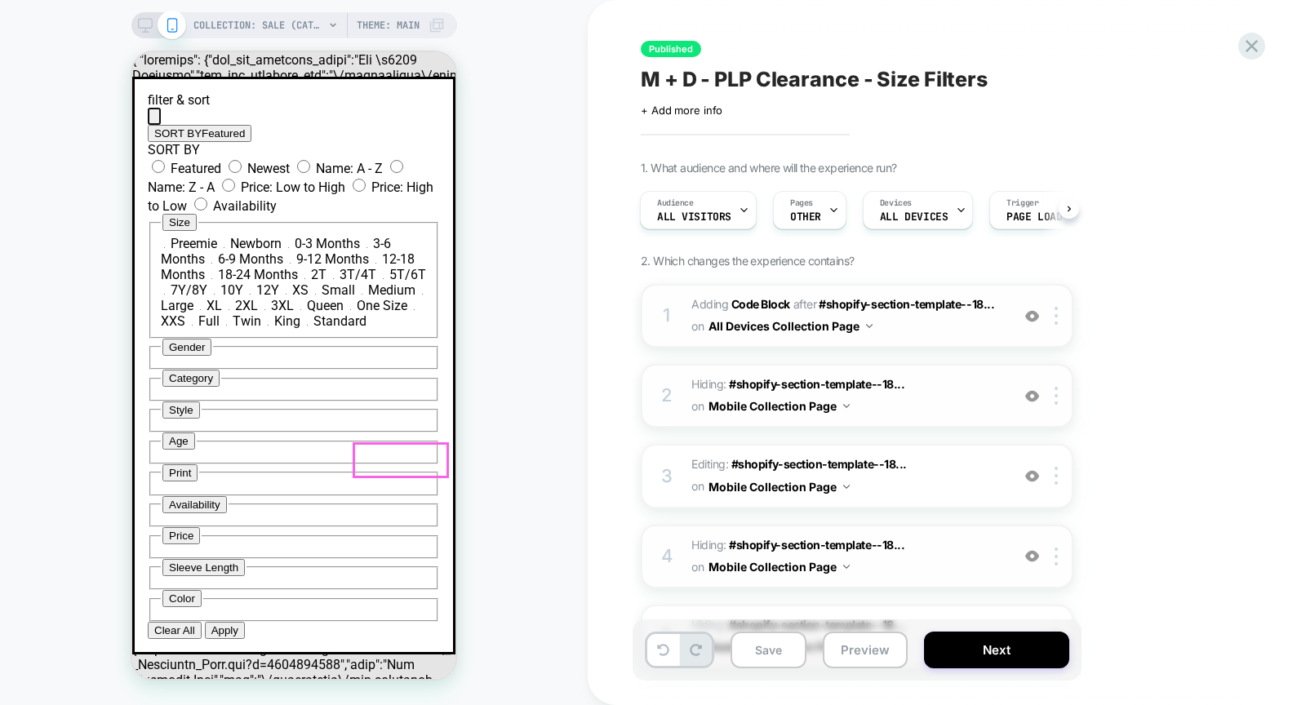
scroll to position [454, 0]
click at [154, 120] on icon "Close icon" at bounding box center [154, 120] width 0 height 0
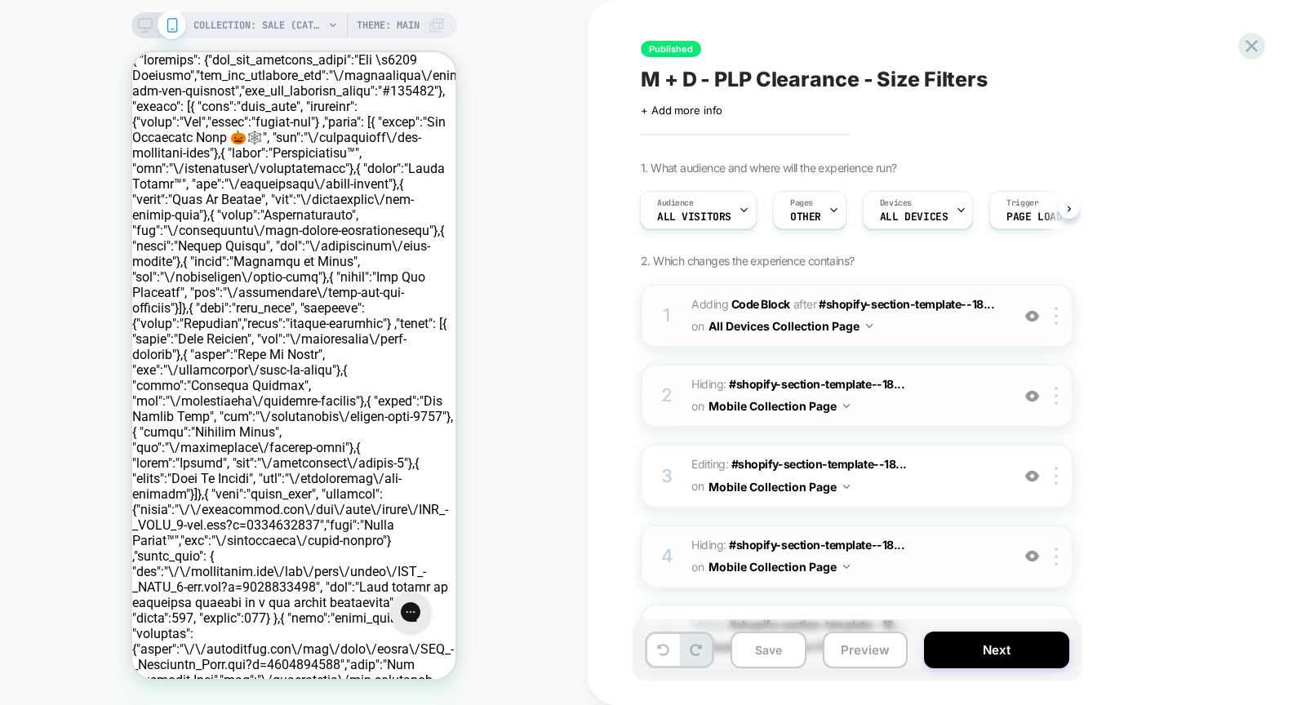
click at [846, 82] on span "M + D - PLP Clearance - Size Filters" at bounding box center [814, 79] width 347 height 24
click at [846, 82] on textarea "**********" at bounding box center [912, 79] width 543 height 25
click at [1254, 45] on icon at bounding box center [1251, 46] width 22 height 22
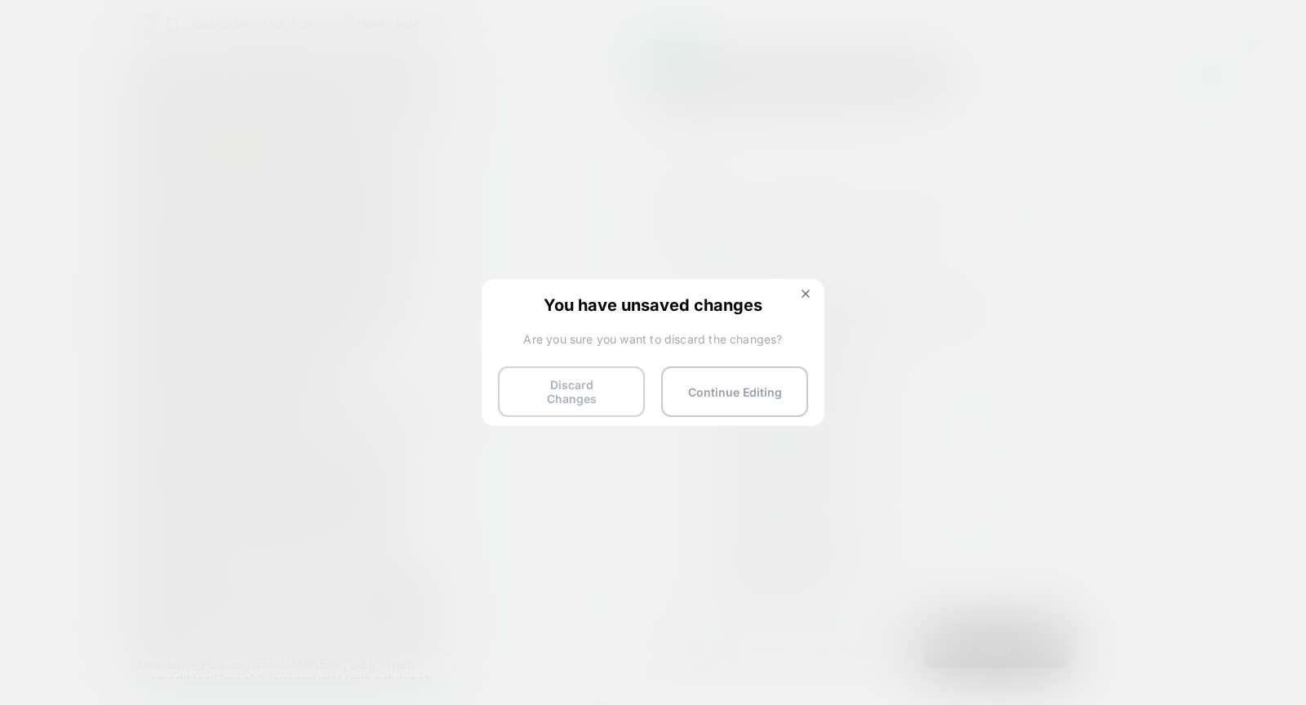
click at [582, 383] on button "Discard Changes" at bounding box center [571, 391] width 147 height 51
